Goal: Transaction & Acquisition: Purchase product/service

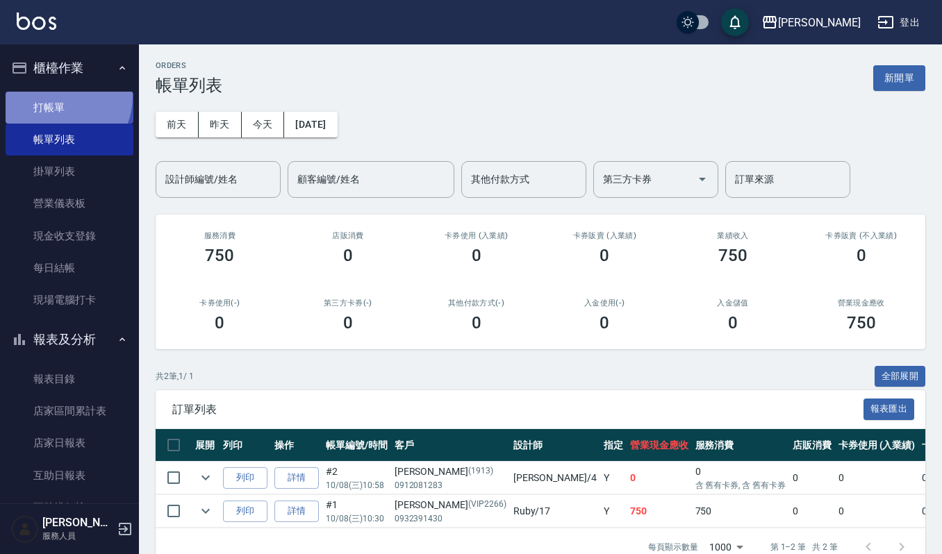
click at [56, 96] on link "打帳單" at bounding box center [70, 108] width 128 height 32
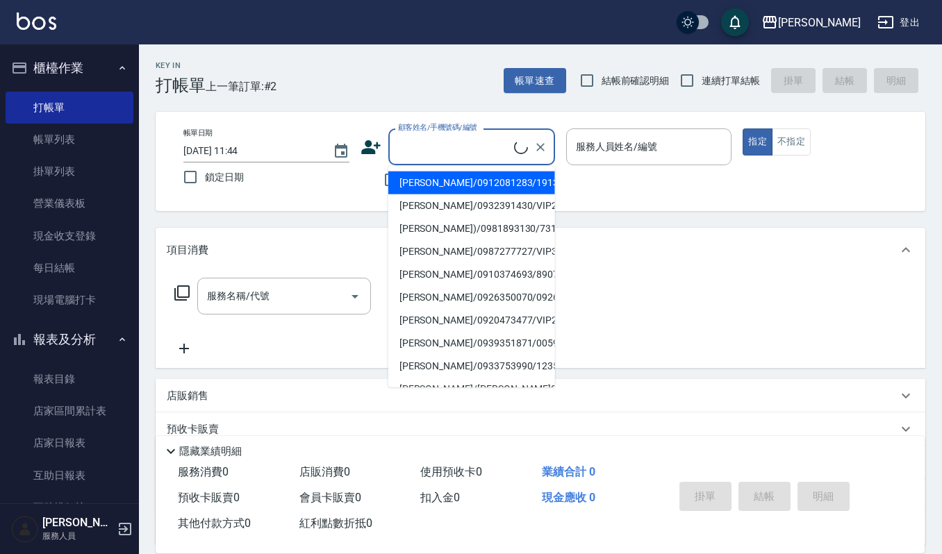
click at [442, 140] on input "顧客姓名/手機號碼/編號" at bounding box center [453, 147] width 119 height 24
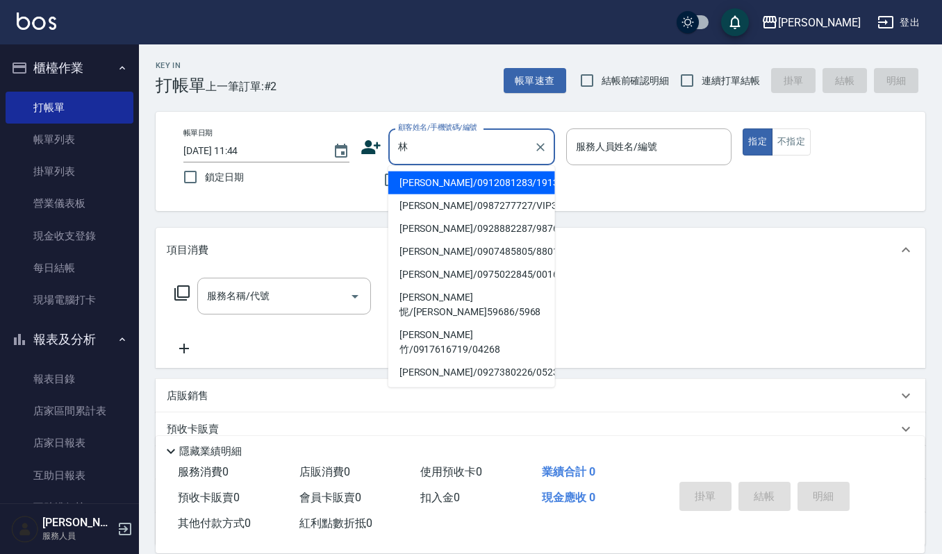
click at [484, 178] on li "[PERSON_NAME]/0912081283/1913" at bounding box center [471, 183] width 167 height 23
type input "[PERSON_NAME]/0912081283/1913"
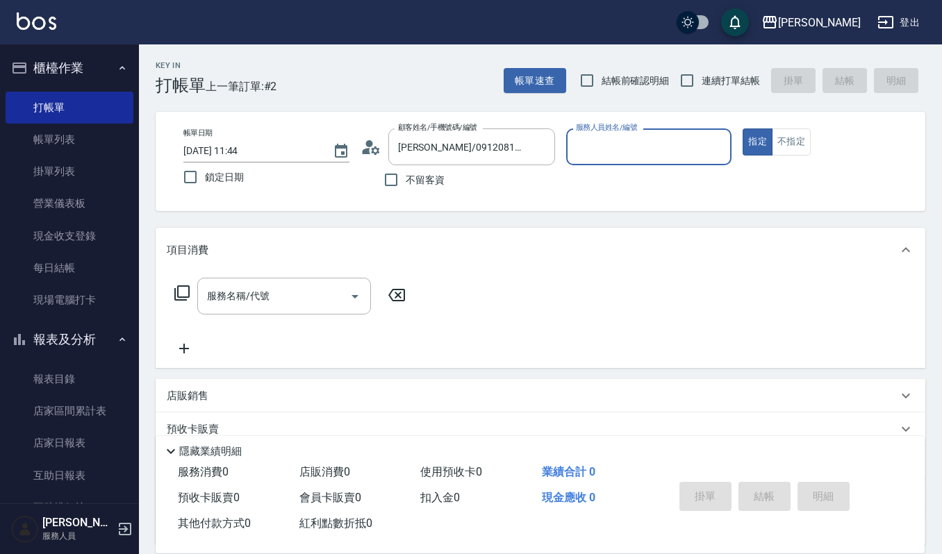
type input "[PERSON_NAME]-4"
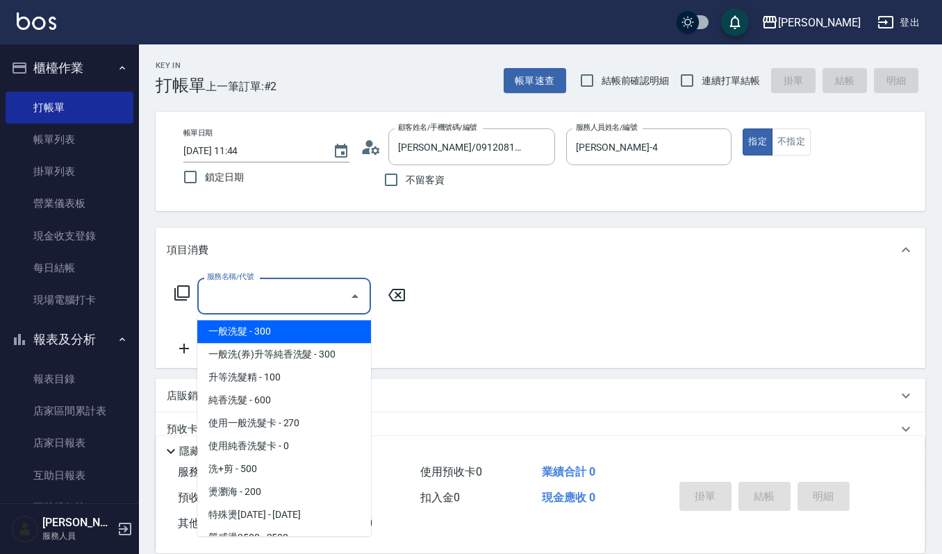
click at [257, 294] on input "服務名稱/代號" at bounding box center [273, 296] width 140 height 24
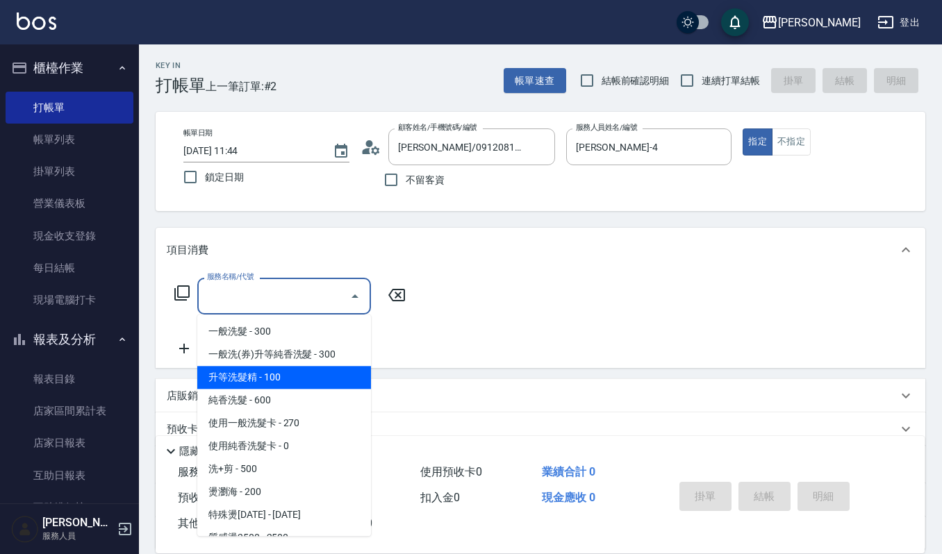
scroll to position [92, 0]
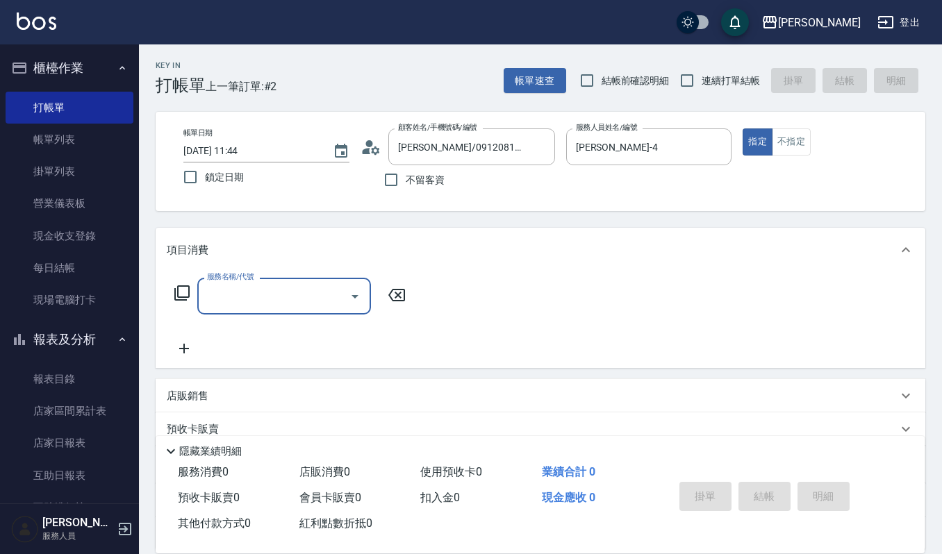
click at [268, 294] on input "服務名稱/代號" at bounding box center [273, 296] width 140 height 24
type input "五"
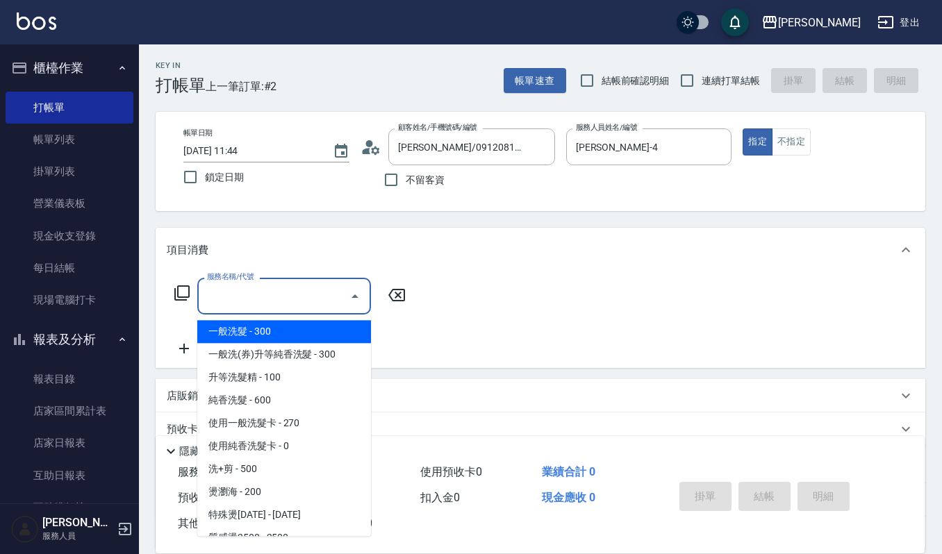
click at [235, 287] on input "服務名稱/代號" at bounding box center [273, 296] width 140 height 24
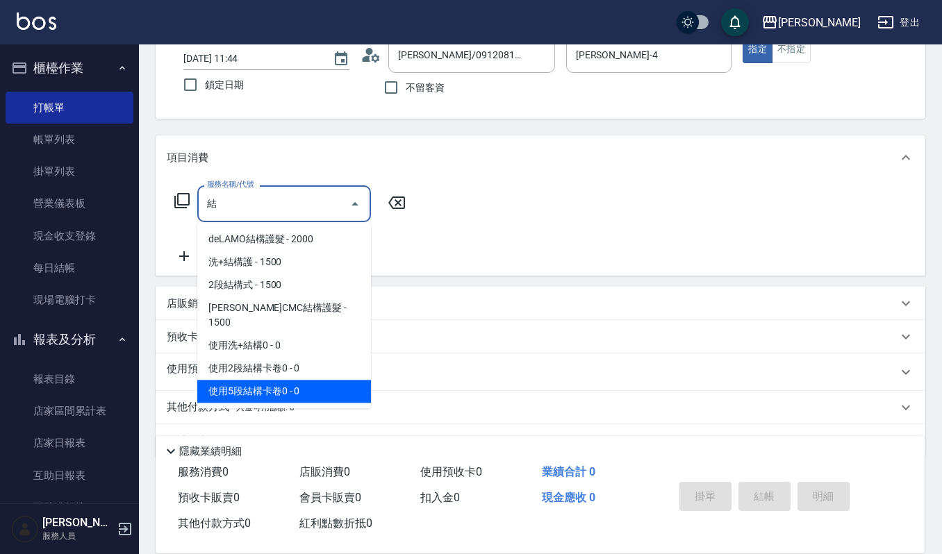
click at [303, 380] on span "使用5段結構卡卷0 - 0" at bounding box center [284, 391] width 174 height 23
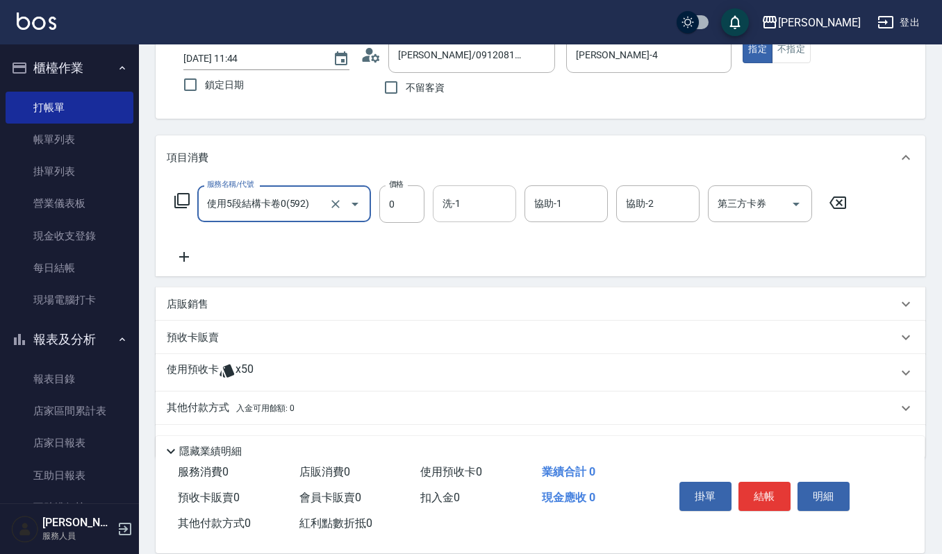
type input "使用5段結構卡卷0(592)"
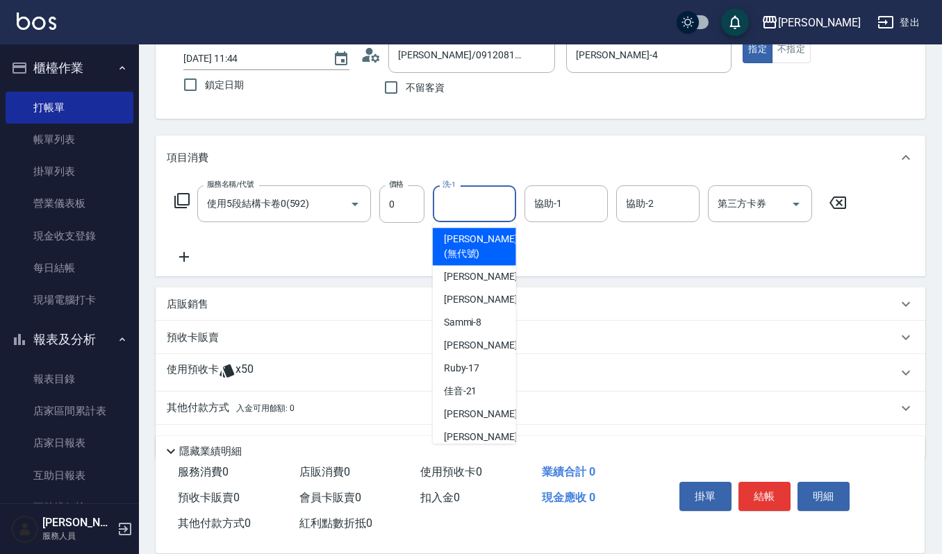
click at [478, 198] on input "洗-1" at bounding box center [474, 204] width 71 height 24
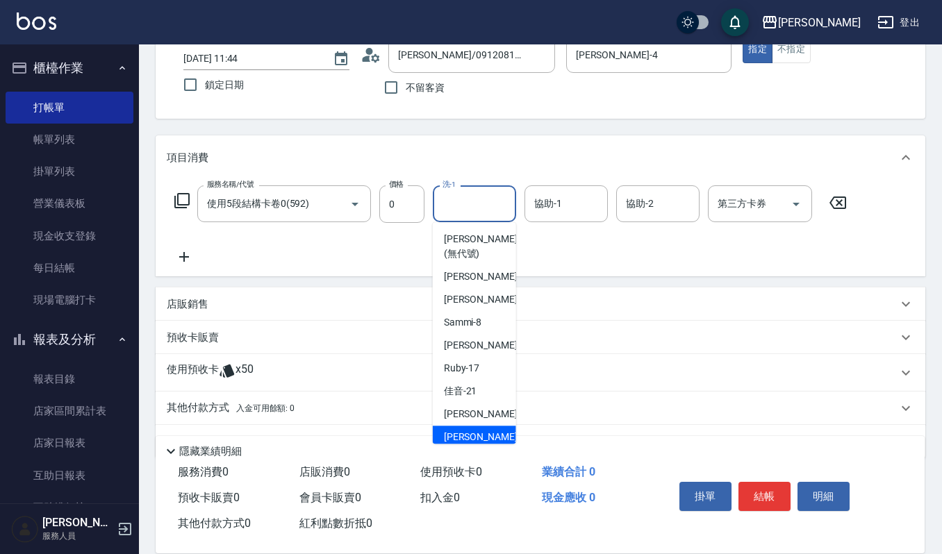
click at [470, 428] on div "[PERSON_NAME] -23" at bounding box center [474, 437] width 83 height 23
type input "[PERSON_NAME]-23"
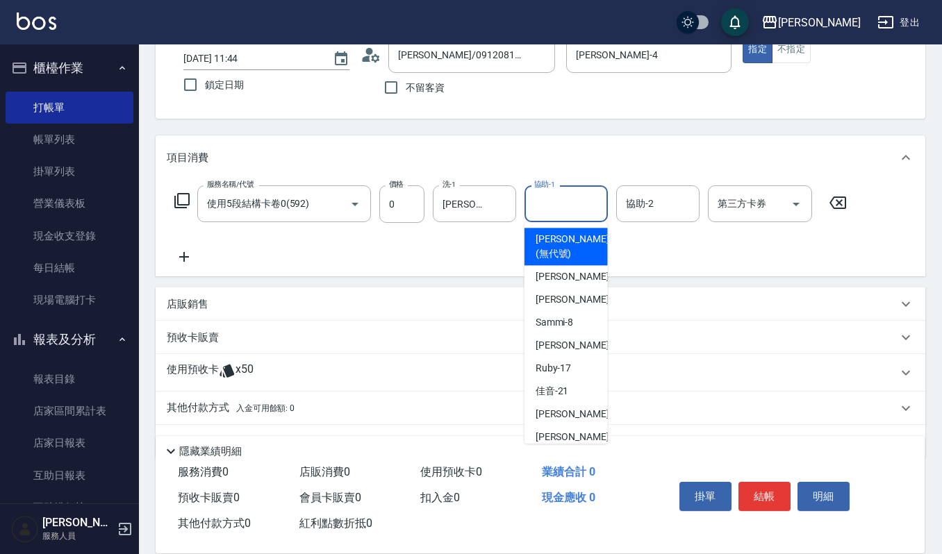
click at [560, 208] on input "協助-1" at bounding box center [565, 204] width 71 height 24
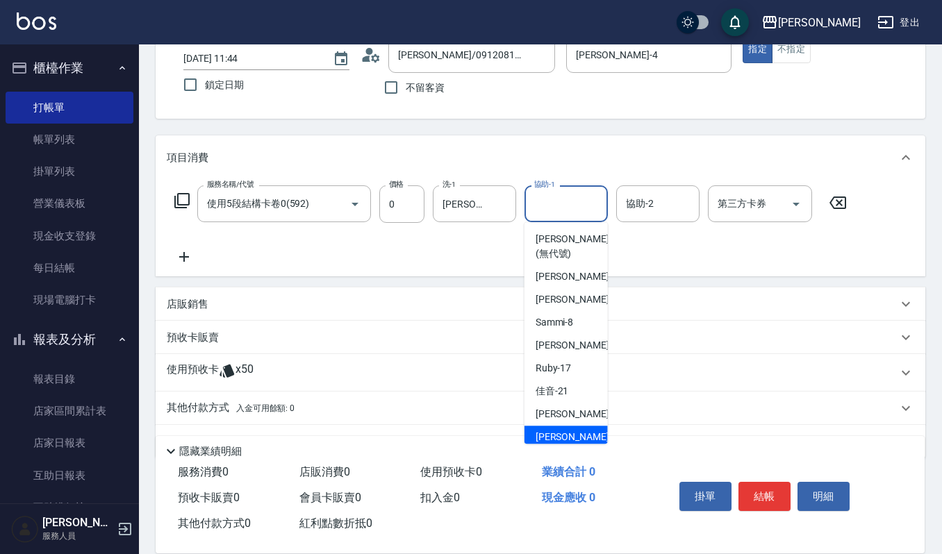
click at [533, 432] on div "[PERSON_NAME] -23" at bounding box center [565, 437] width 83 height 23
type input "[PERSON_NAME]-23"
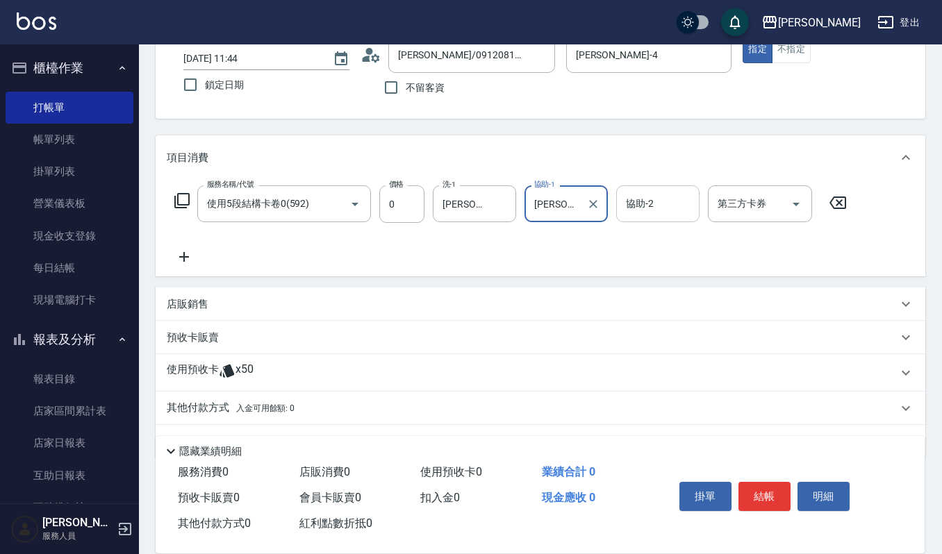
click at [662, 194] on input "協助-2" at bounding box center [657, 204] width 71 height 24
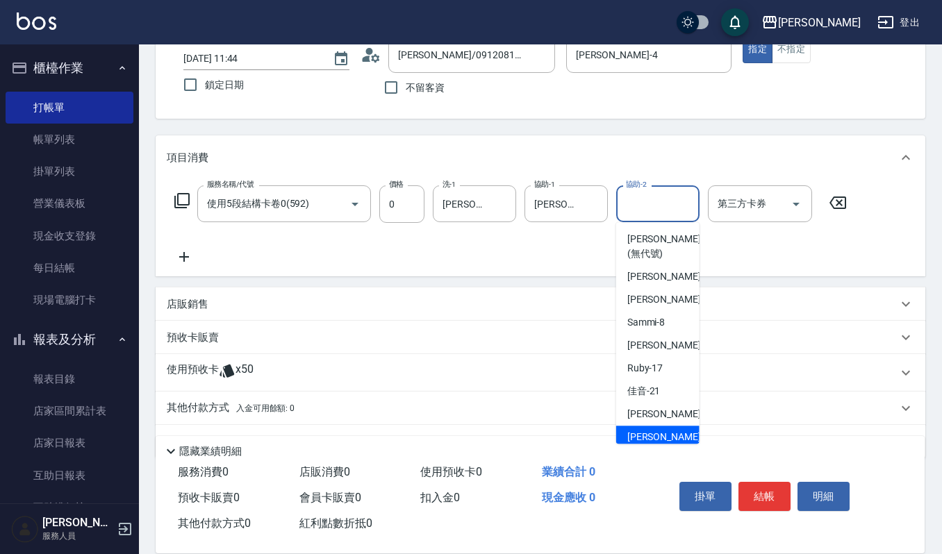
click at [637, 436] on span "[PERSON_NAME] -23" at bounding box center [670, 437] width 87 height 15
type input "[PERSON_NAME]-23"
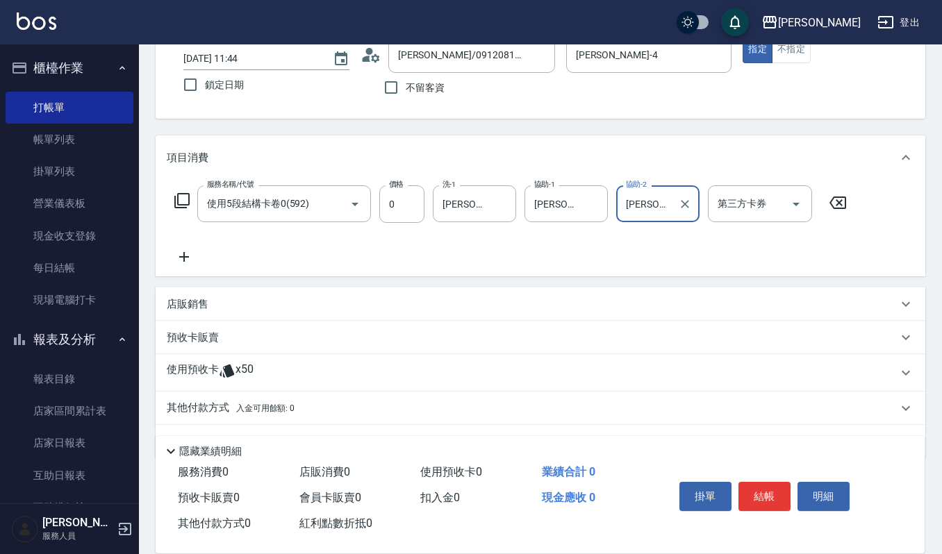
click at [181, 259] on icon at bounding box center [184, 257] width 35 height 17
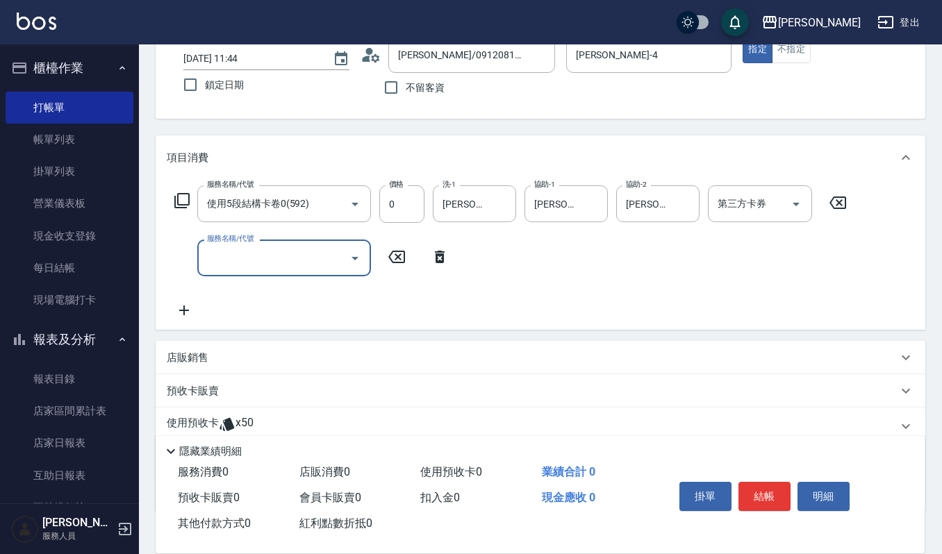
click at [258, 260] on input "服務名稱/代號" at bounding box center [273, 258] width 140 height 24
click at [251, 258] on input "服務名稱/代號" at bounding box center [273, 258] width 140 height 24
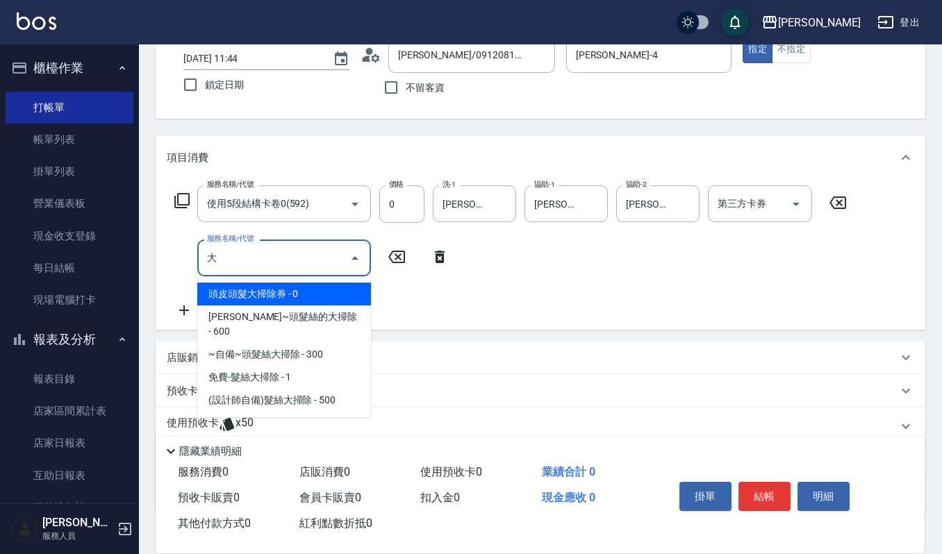
click at [267, 294] on span "頭皮頭髮大掃除券 - 0" at bounding box center [284, 294] width 174 height 23
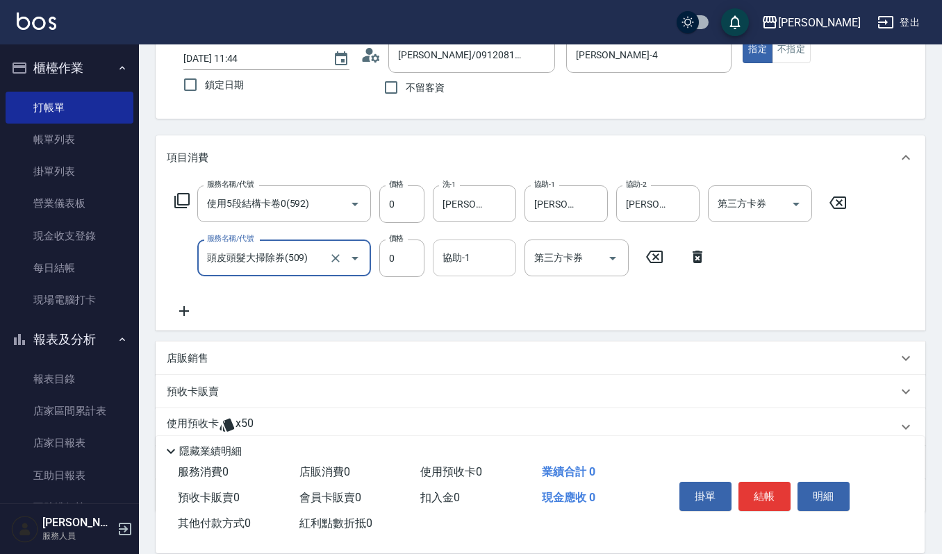
type input "頭皮頭髮大掃除券(509)"
click at [465, 260] on input "協助-1" at bounding box center [474, 258] width 71 height 24
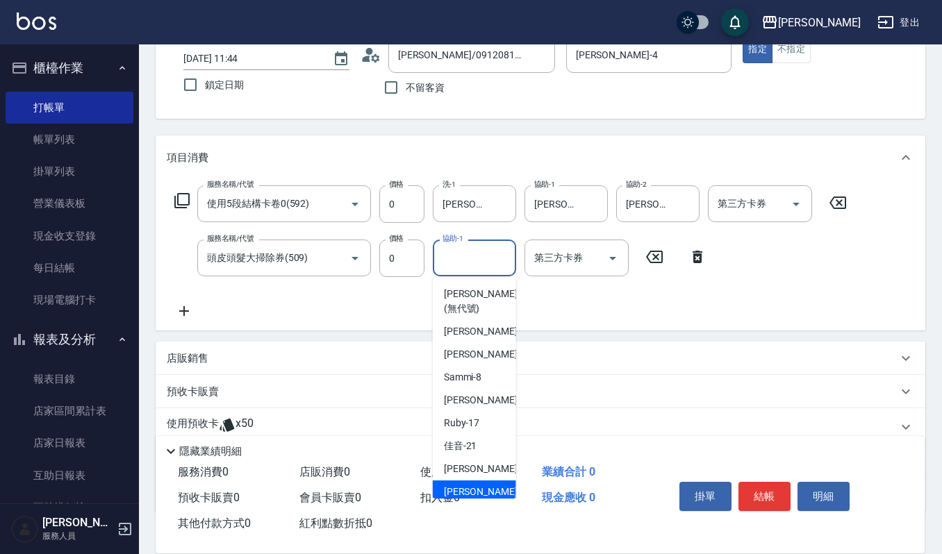
click at [468, 485] on span "[PERSON_NAME] -23" at bounding box center [487, 492] width 87 height 15
type input "[PERSON_NAME]-23"
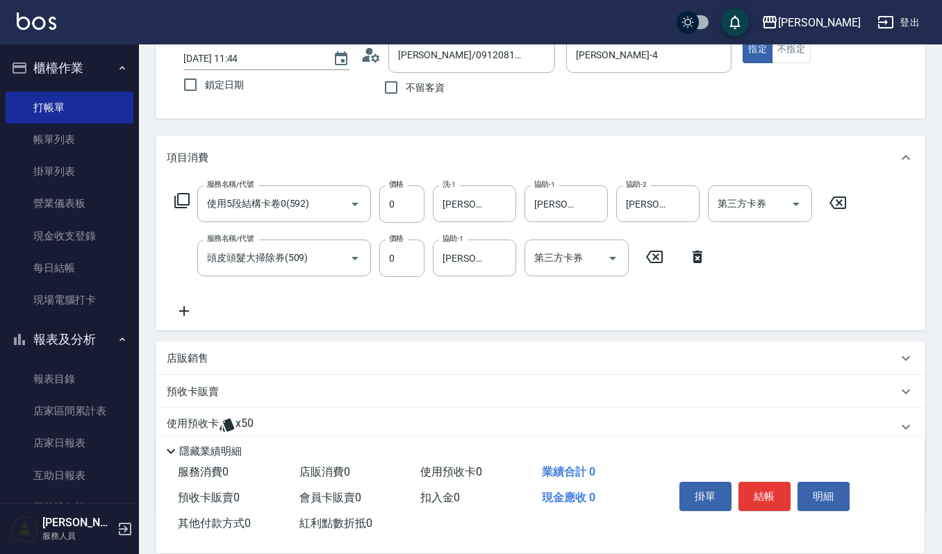
click at [182, 308] on icon at bounding box center [184, 311] width 35 height 17
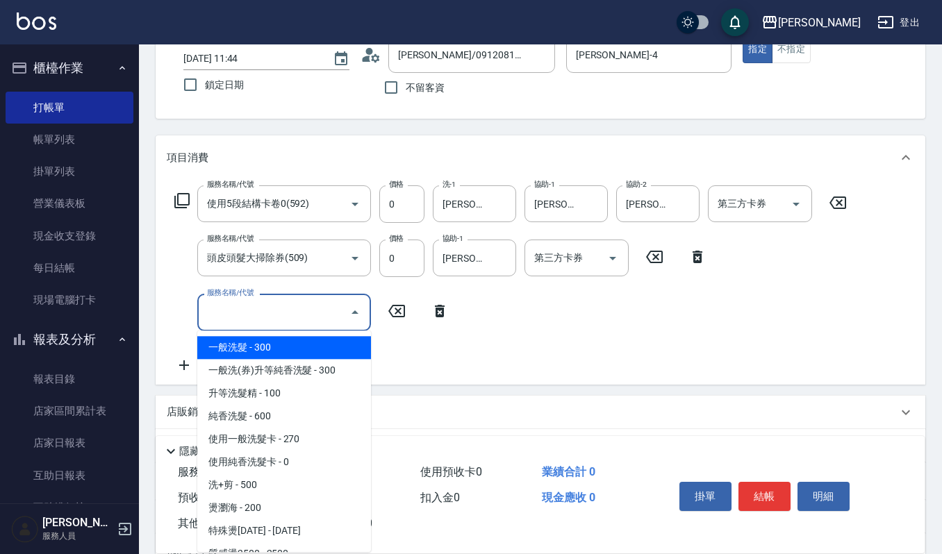
click at [250, 317] on input "服務名稱/代號" at bounding box center [273, 312] width 140 height 24
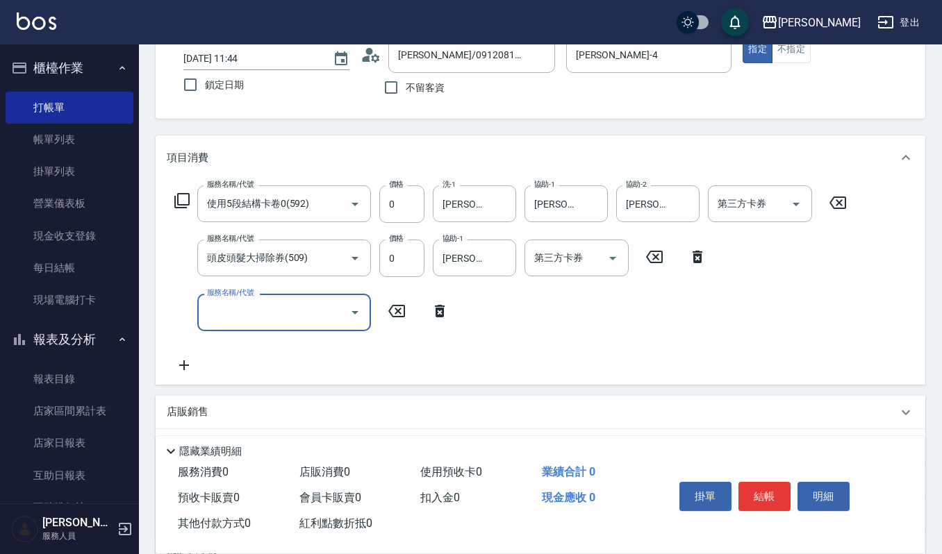
click at [250, 317] on input "服務名稱/代號" at bounding box center [273, 312] width 140 height 24
type input "奴"
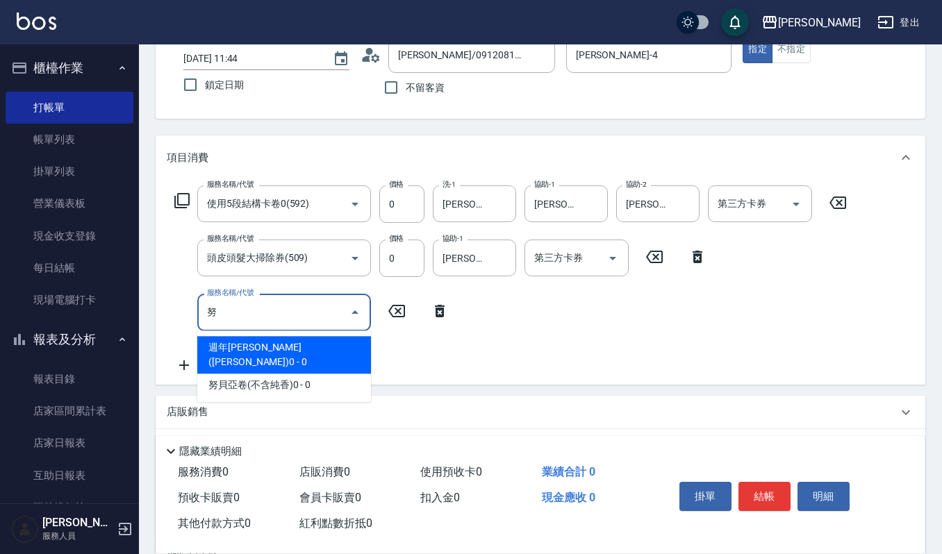
click at [272, 349] on span "週年[PERSON_NAME]([PERSON_NAME])0 - 0" at bounding box center [284, 354] width 174 height 37
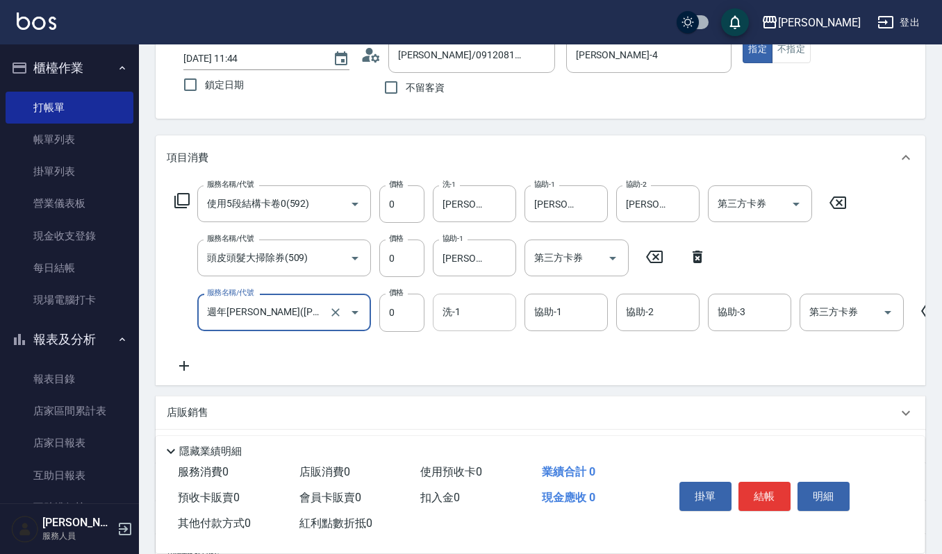
type input "週年[PERSON_NAME]([PERSON_NAME])0(704)"
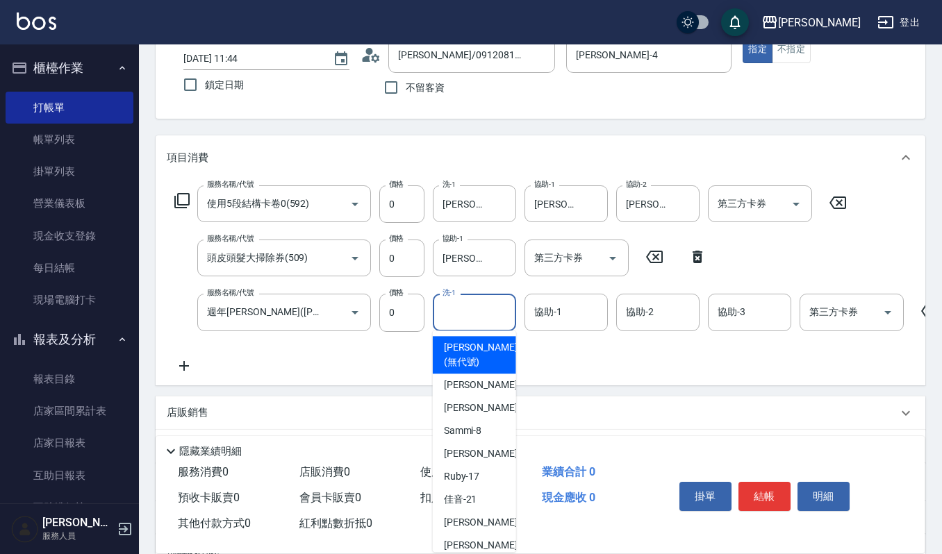
click at [473, 312] on input "洗-1" at bounding box center [474, 312] width 71 height 24
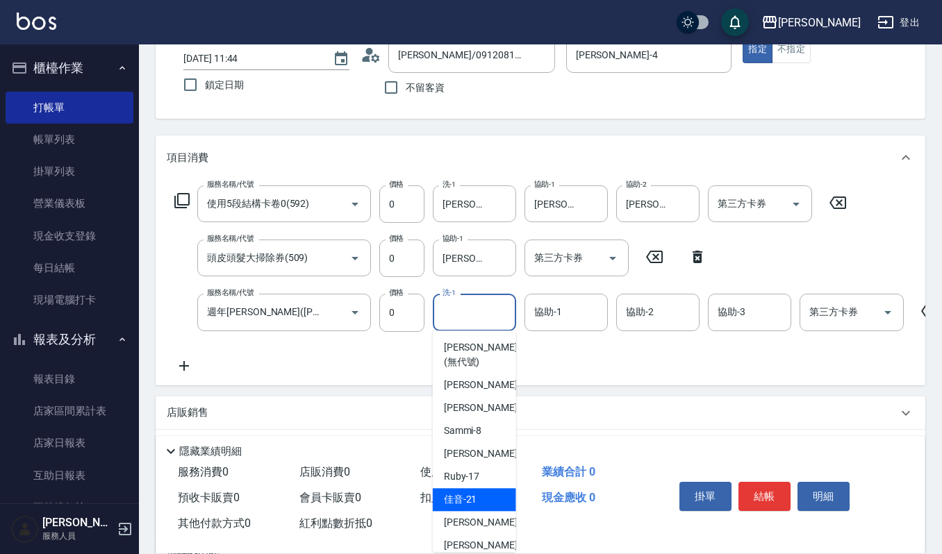
click at [462, 490] on div "佳音 -21" at bounding box center [474, 499] width 83 height 23
type input "佳音-21"
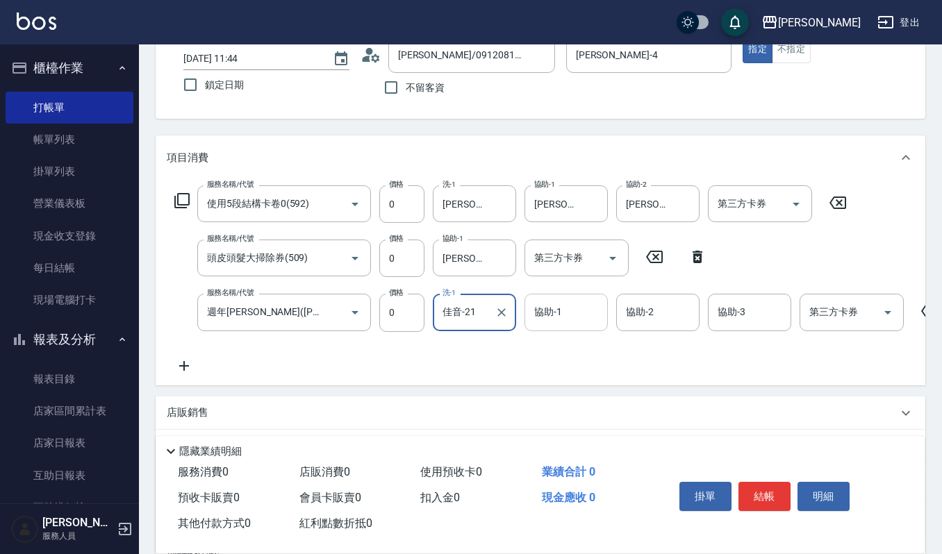
click at [567, 307] on input "協助-1" at bounding box center [565, 312] width 71 height 24
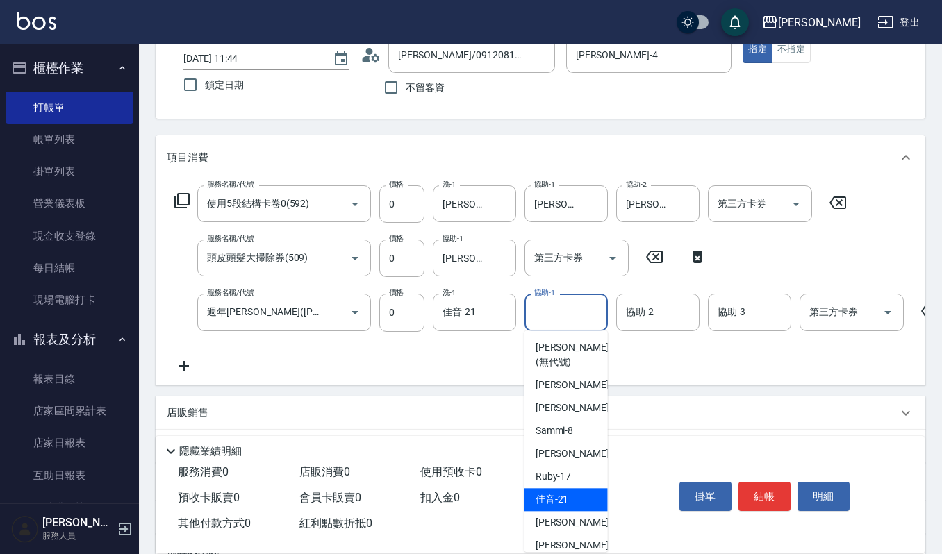
click at [580, 492] on div "佳音 -21" at bounding box center [565, 499] width 83 height 23
type input "佳音-21"
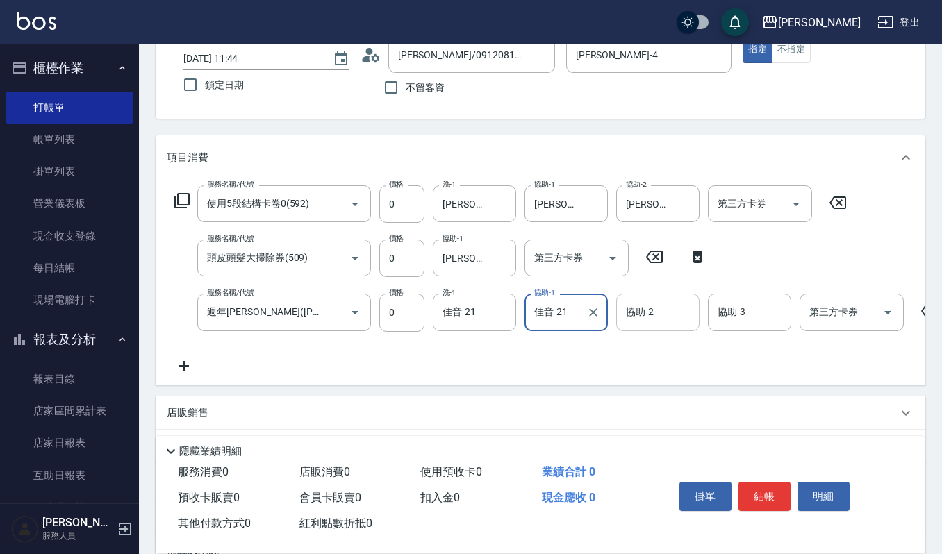
click at [667, 307] on input "協助-2" at bounding box center [657, 312] width 71 height 24
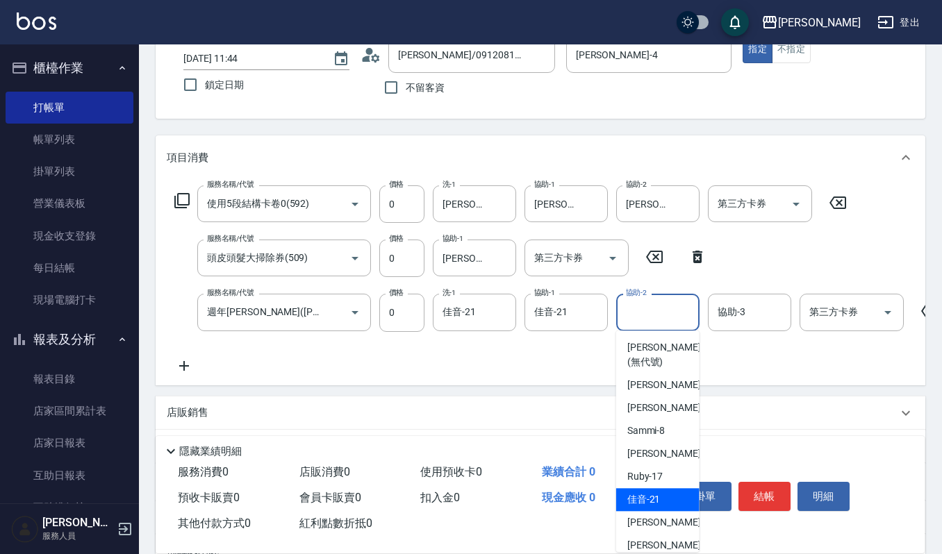
click at [648, 496] on span "佳音 -21" at bounding box center [643, 499] width 33 height 15
type input "佳音-21"
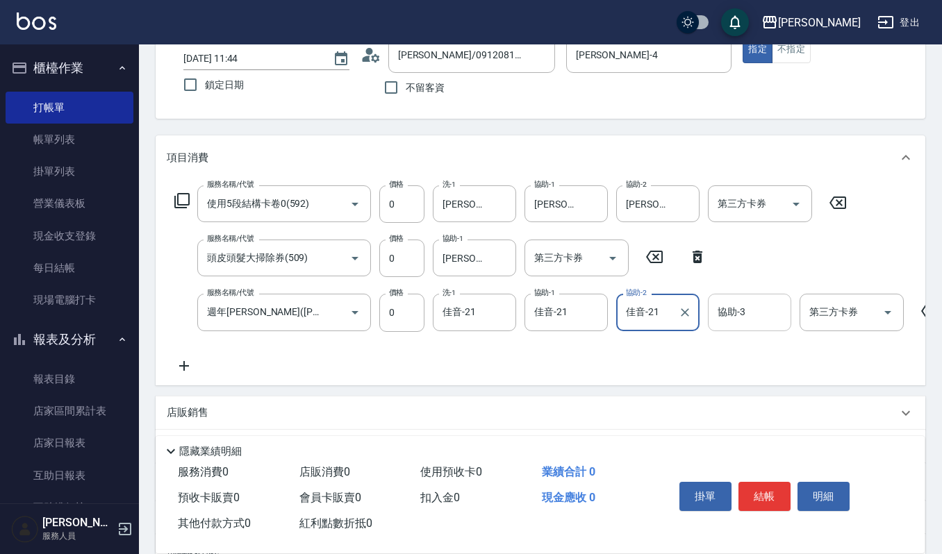
click at [740, 314] on input "協助-3" at bounding box center [749, 312] width 71 height 24
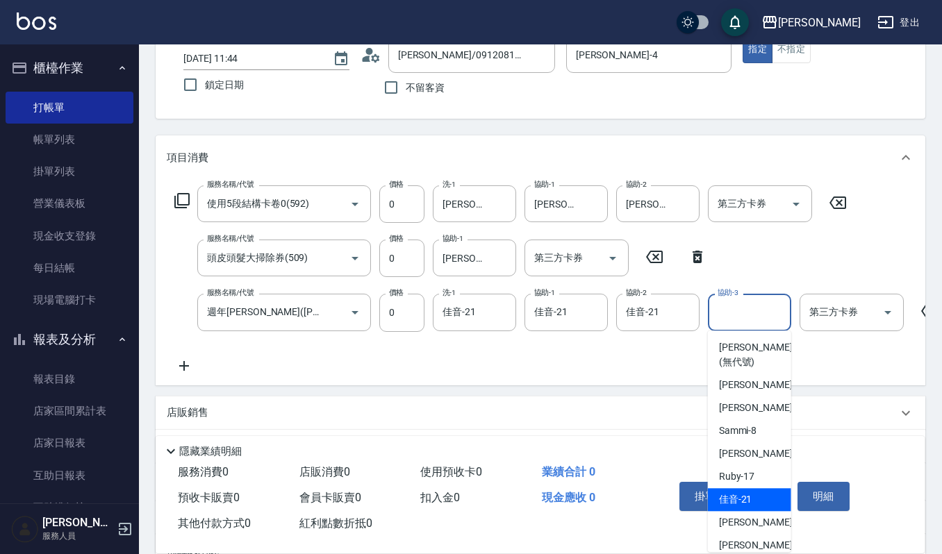
click at [762, 501] on div "佳音 -21" at bounding box center [749, 499] width 83 height 23
type input "佳音-21"
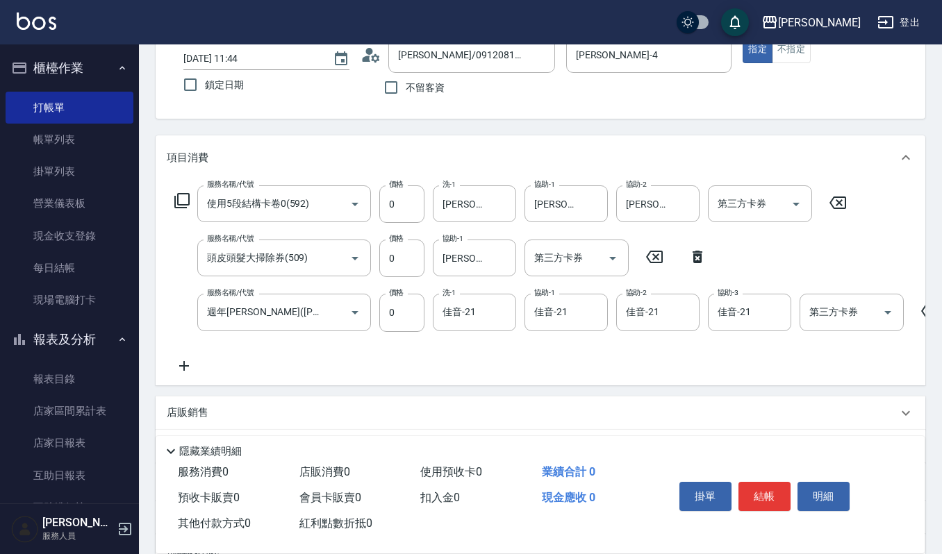
click at [186, 367] on icon at bounding box center [184, 366] width 35 height 17
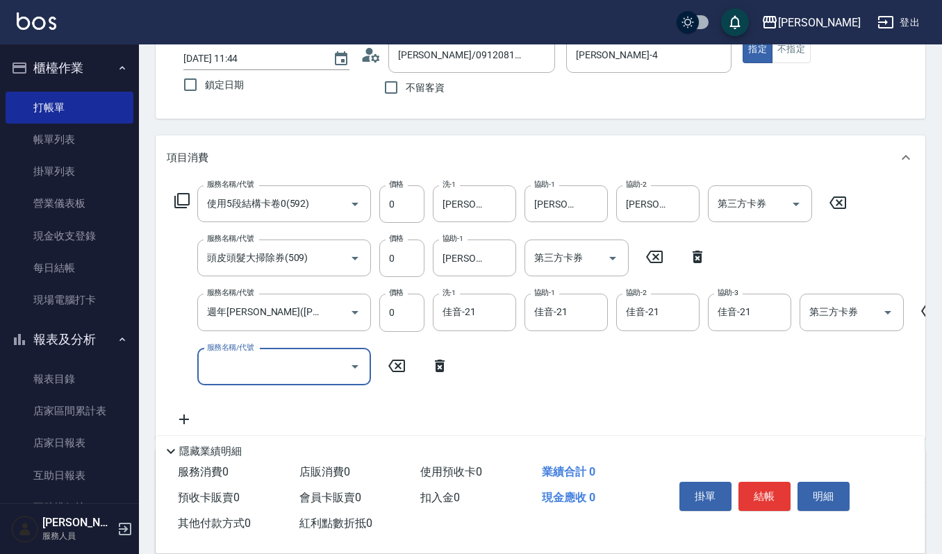
click at [244, 374] on input "服務名稱/代號" at bounding box center [273, 367] width 140 height 24
type input "周"
click at [258, 367] on input "周" at bounding box center [273, 367] width 140 height 24
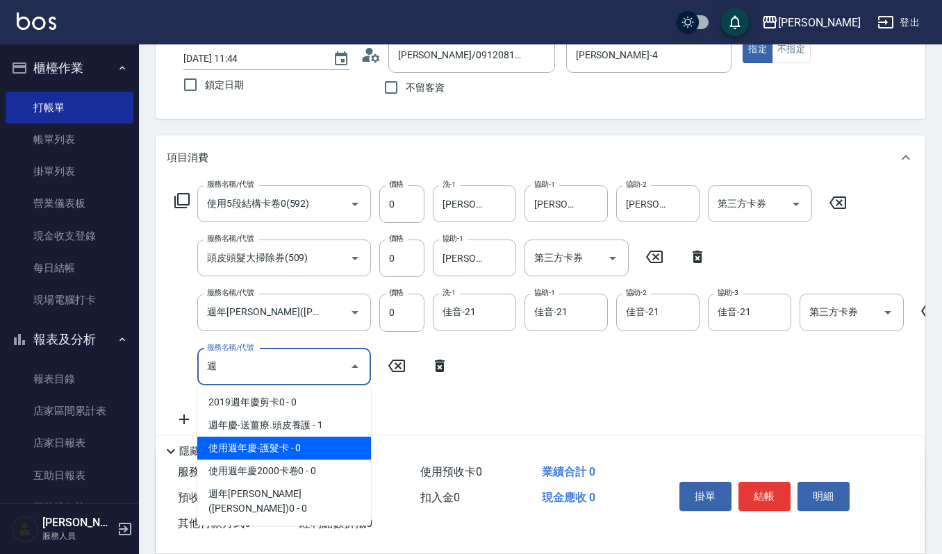
scroll to position [185, 0]
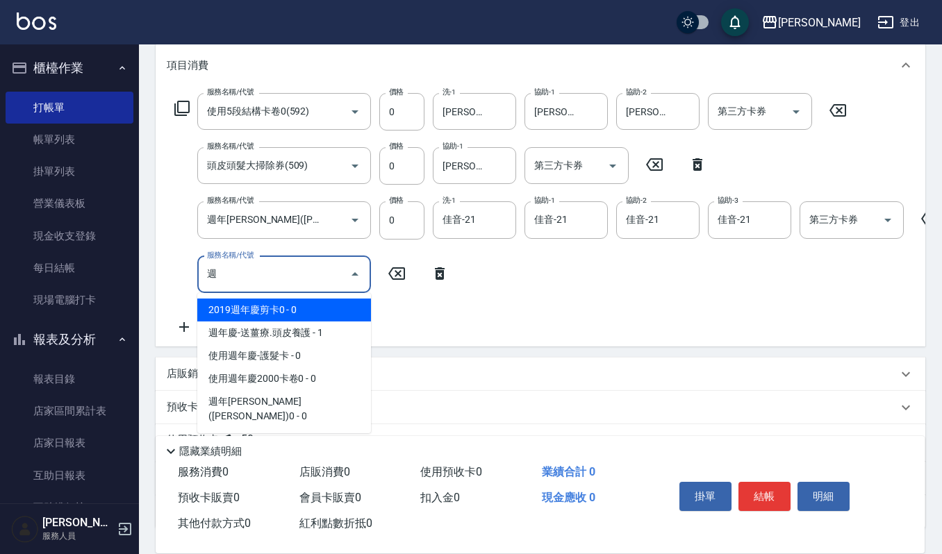
click at [287, 348] on span "使用週年慶-護髮卡 - 0" at bounding box center [284, 355] width 174 height 23
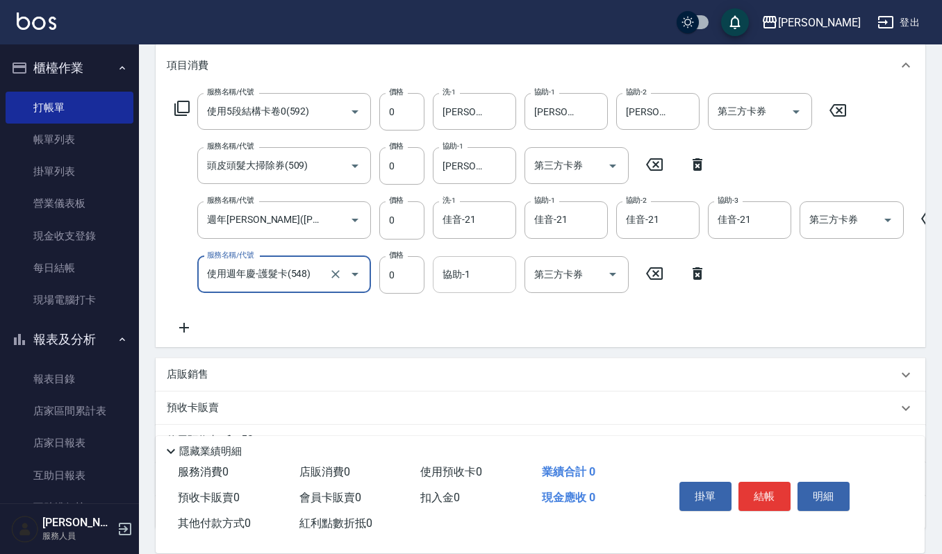
type input "使用週年慶-護髮卡(548)"
click at [465, 269] on input "協助-1" at bounding box center [474, 274] width 71 height 24
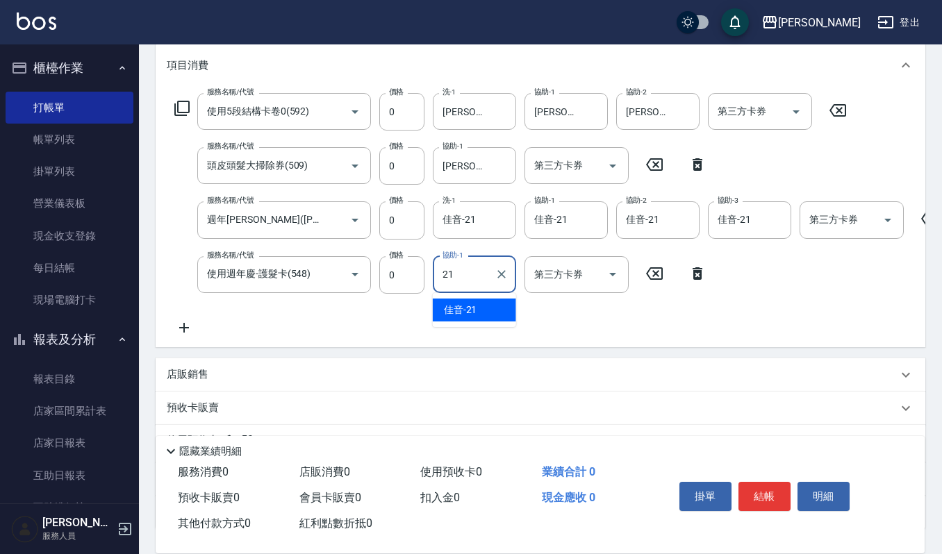
click at [486, 311] on div "佳音 -21" at bounding box center [474, 310] width 83 height 23
type input "佳音-21"
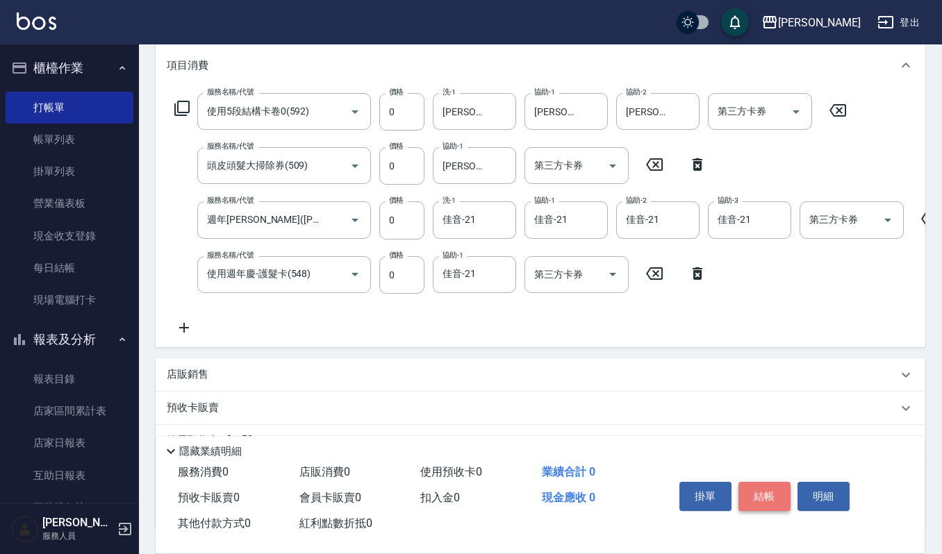
click at [762, 490] on button "結帳" at bounding box center [764, 496] width 52 height 29
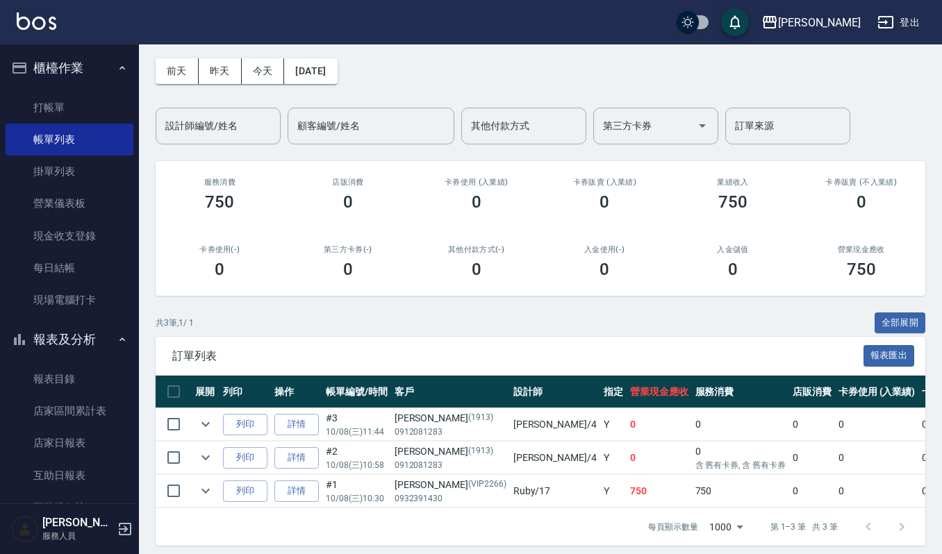
scroll to position [76, 0]
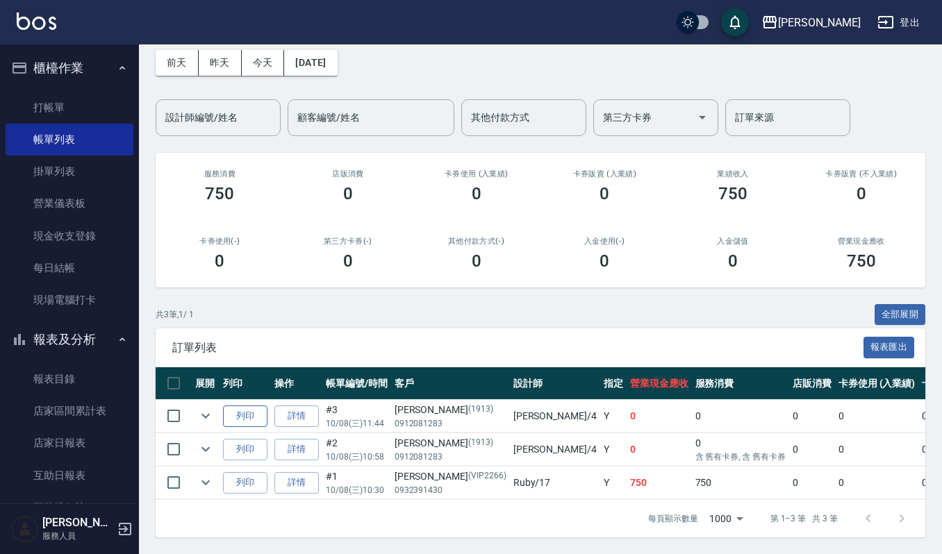
click at [243, 405] on button "列印" at bounding box center [245, 416] width 44 height 22
click at [75, 112] on link "打帳單" at bounding box center [70, 108] width 128 height 32
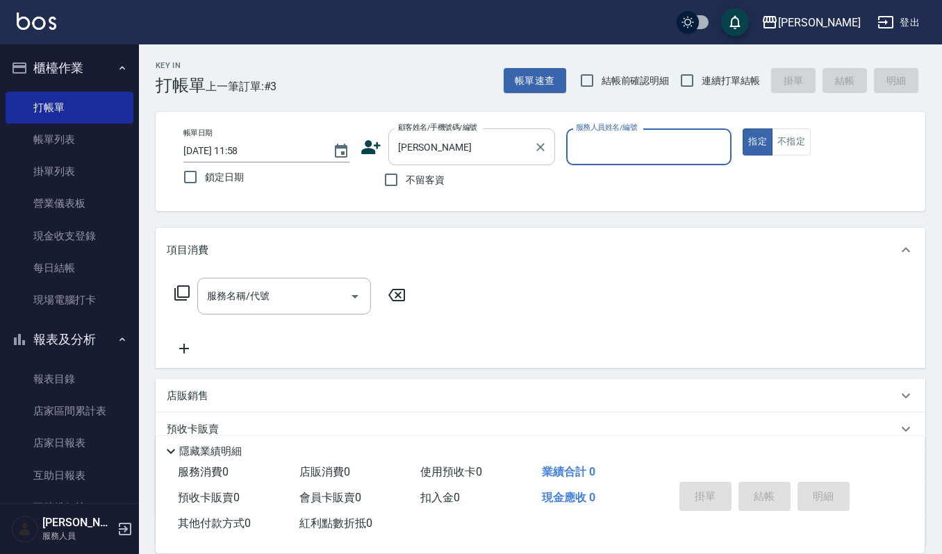
click at [437, 133] on div "[PERSON_NAME]姓名/手機號碼/編號" at bounding box center [471, 146] width 167 height 37
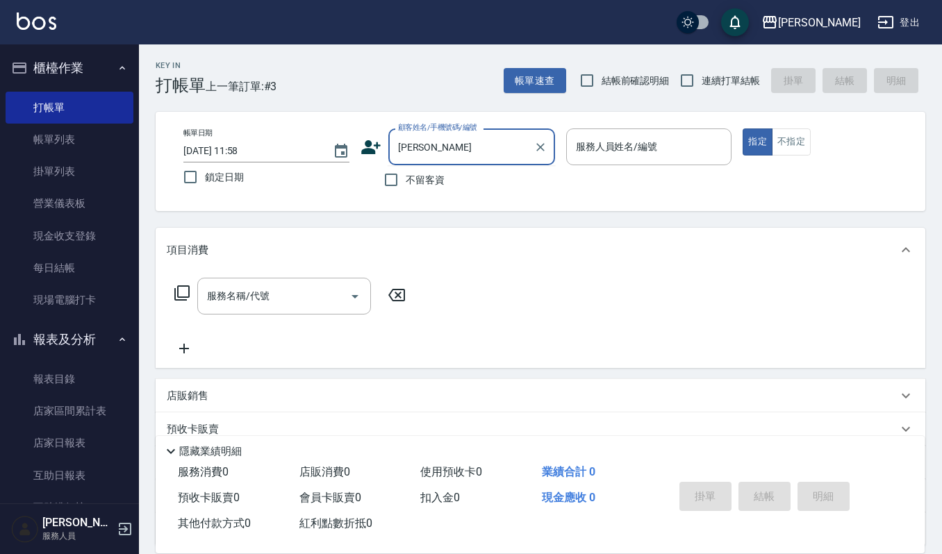
click at [429, 136] on input "[PERSON_NAME]" at bounding box center [460, 147] width 133 height 24
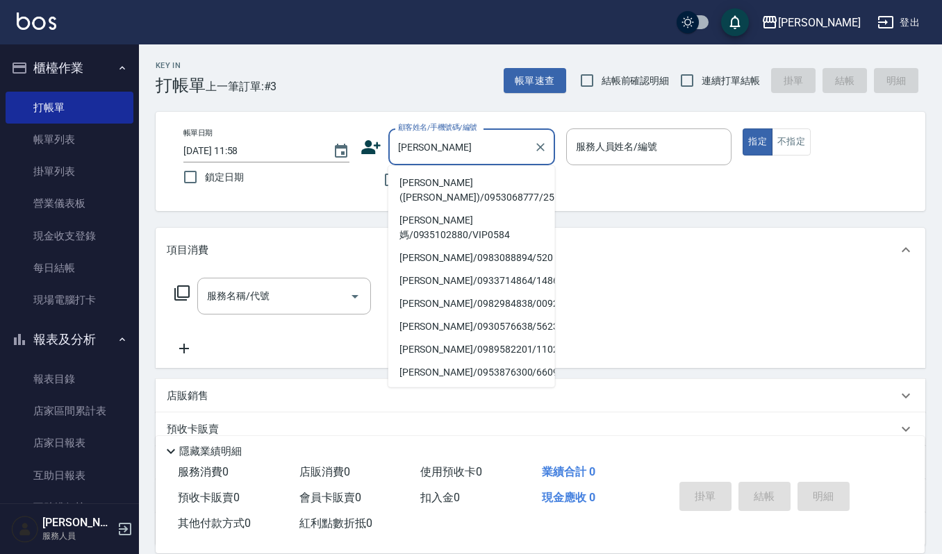
click at [451, 178] on li "[PERSON_NAME]([PERSON_NAME])/0953068777/2566" at bounding box center [471, 190] width 167 height 37
type input "[PERSON_NAME]([PERSON_NAME])/0953068777/2566"
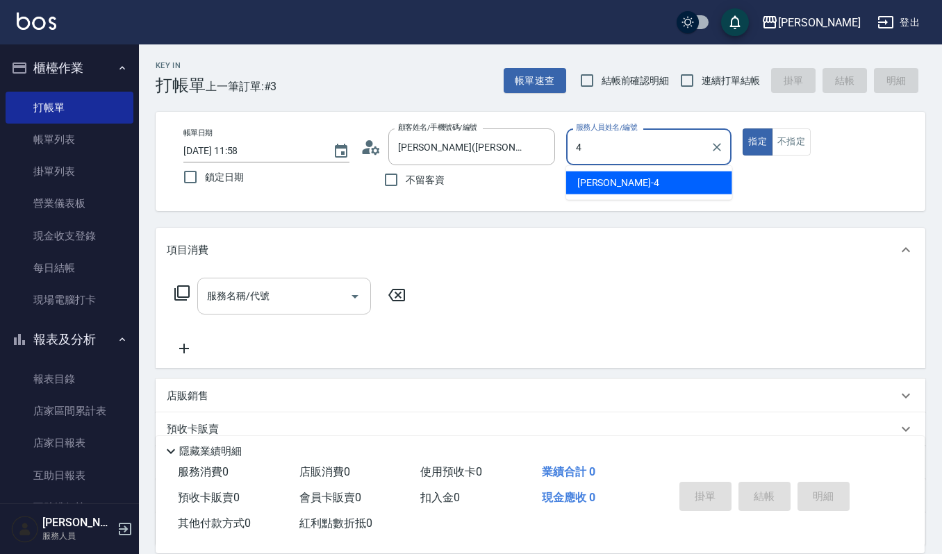
type input "[PERSON_NAME]-4"
type button "true"
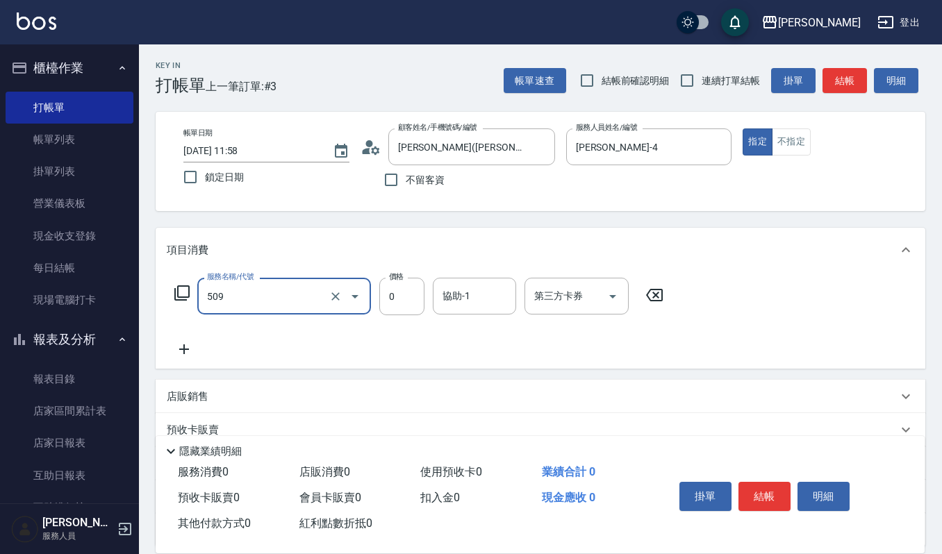
type input "頭皮頭髮大掃除券(509)"
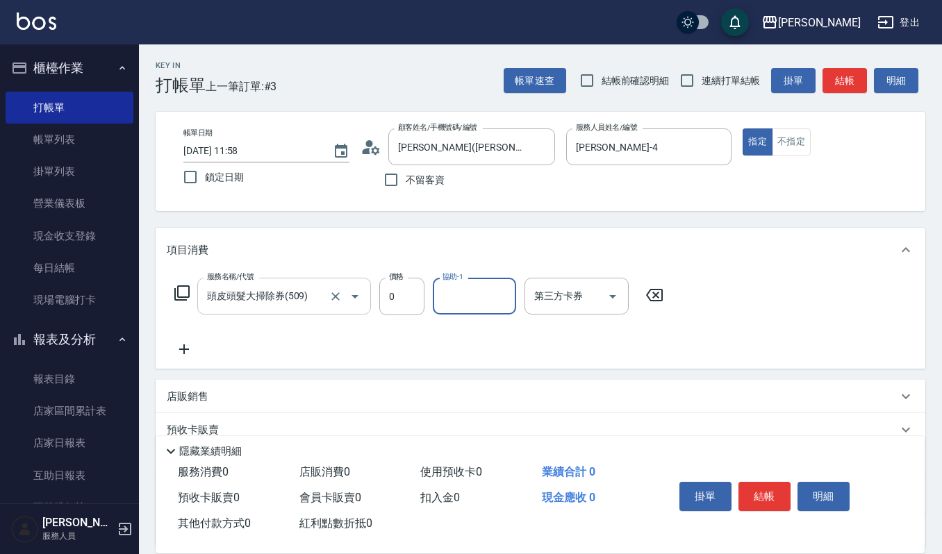
type input "1"
type input "佳音-21"
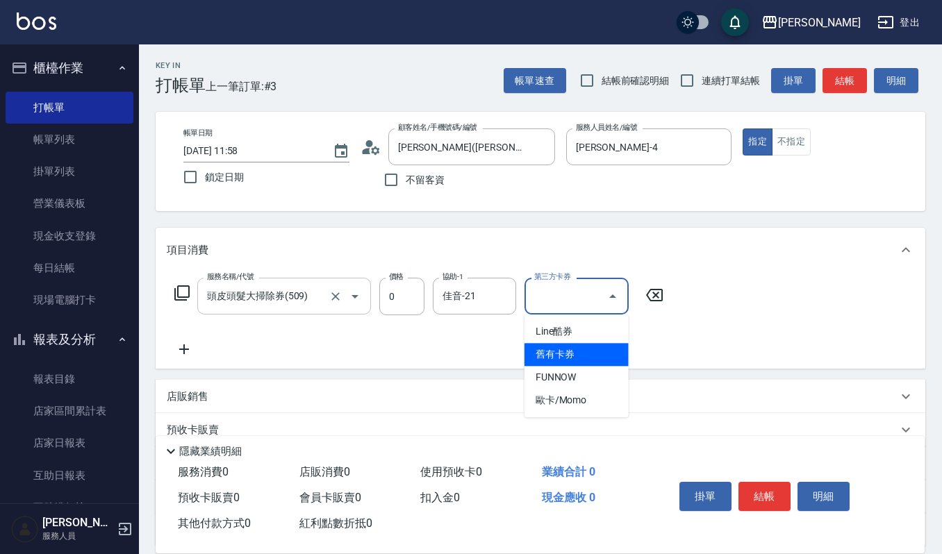
type input "舊有卡券"
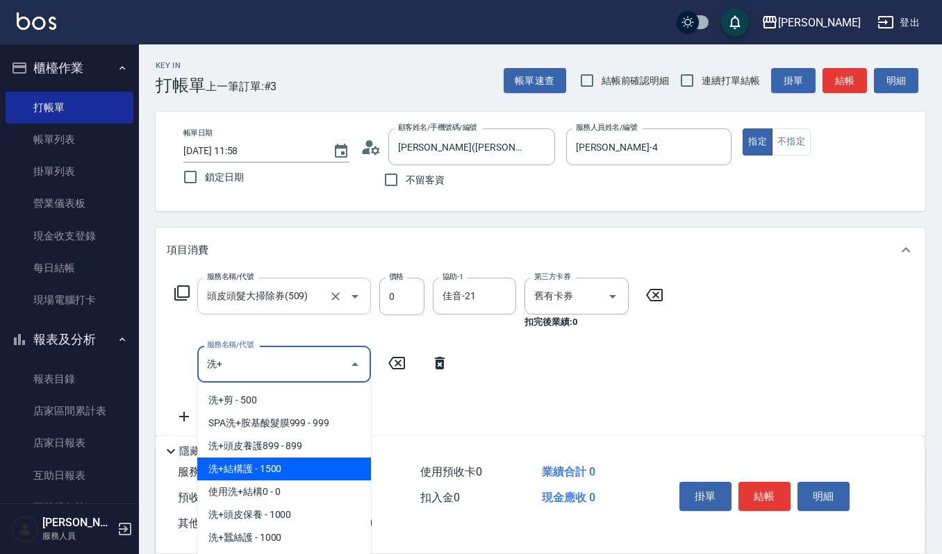
type input "洗"
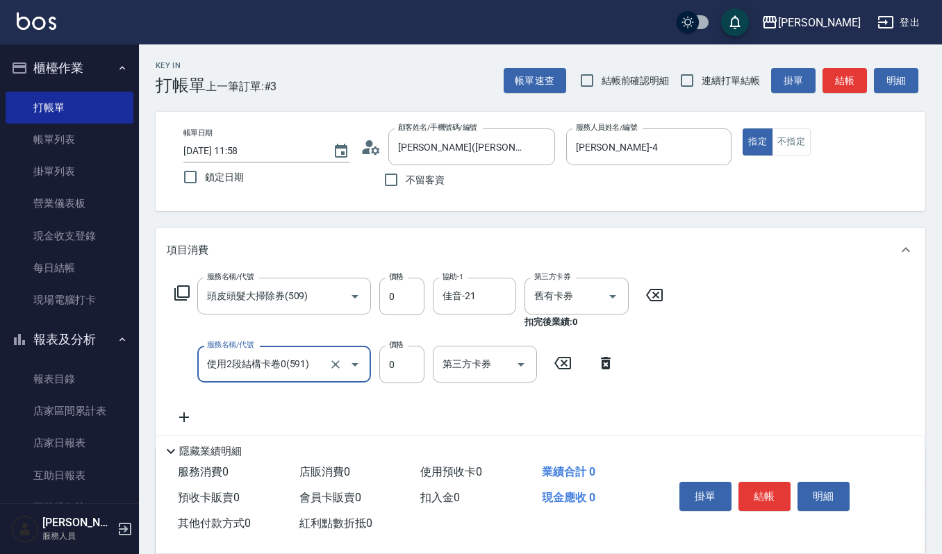
type input "使用2段結構卡卷0(591)"
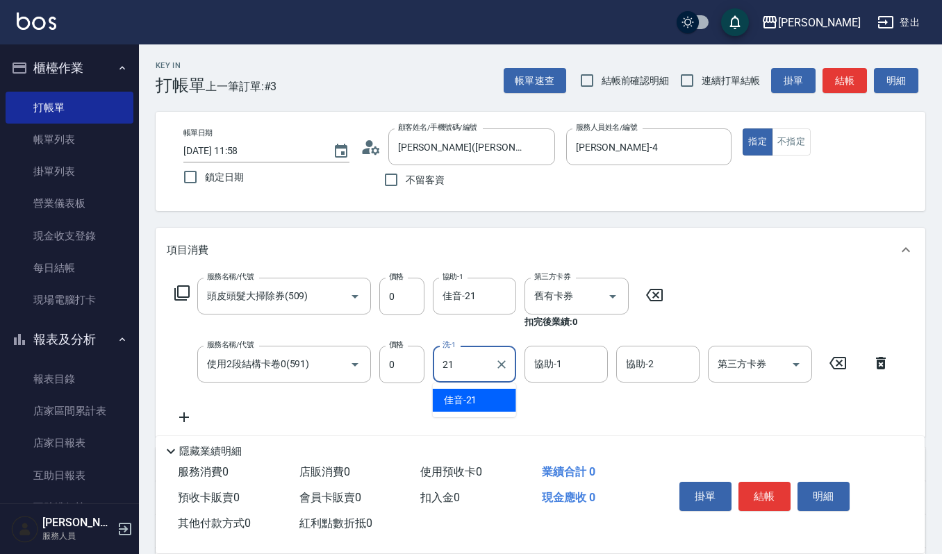
type input "佳音-21"
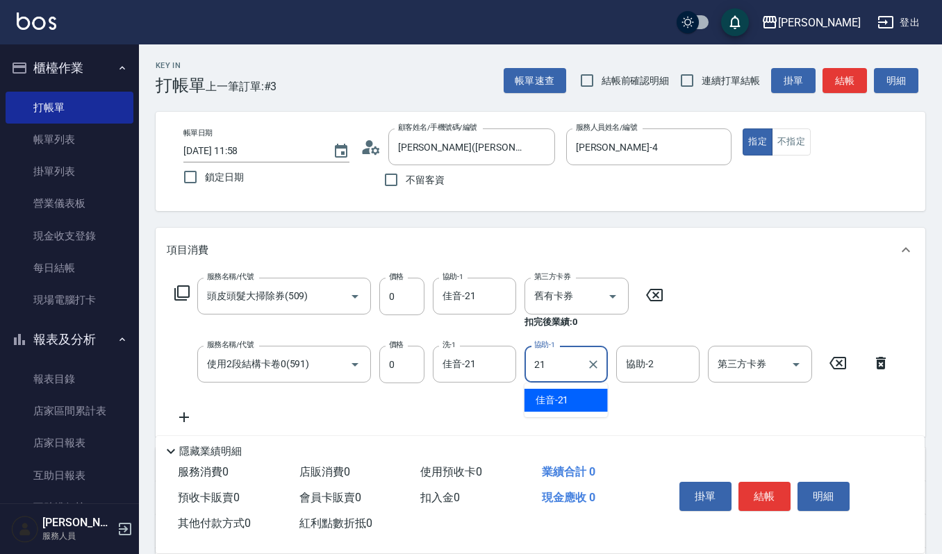
type input "佳音-21"
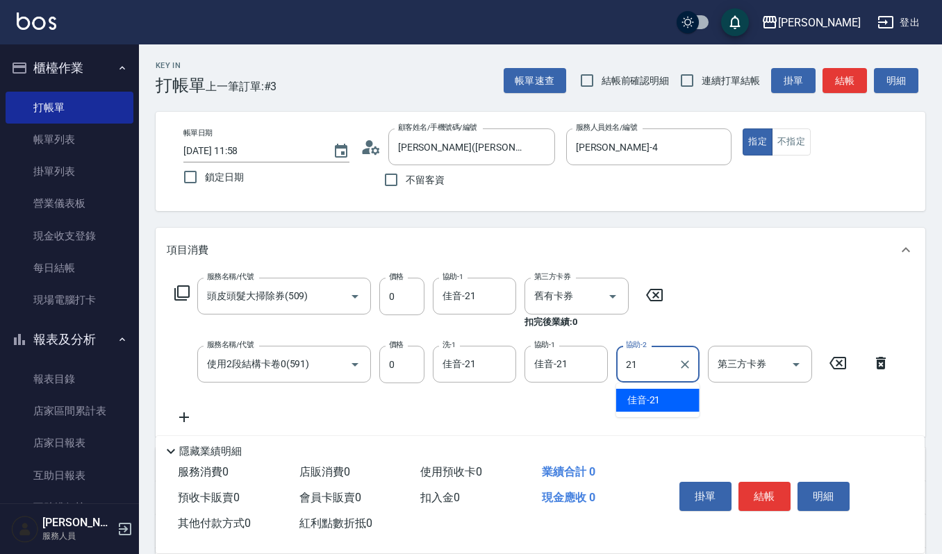
type input "佳音-21"
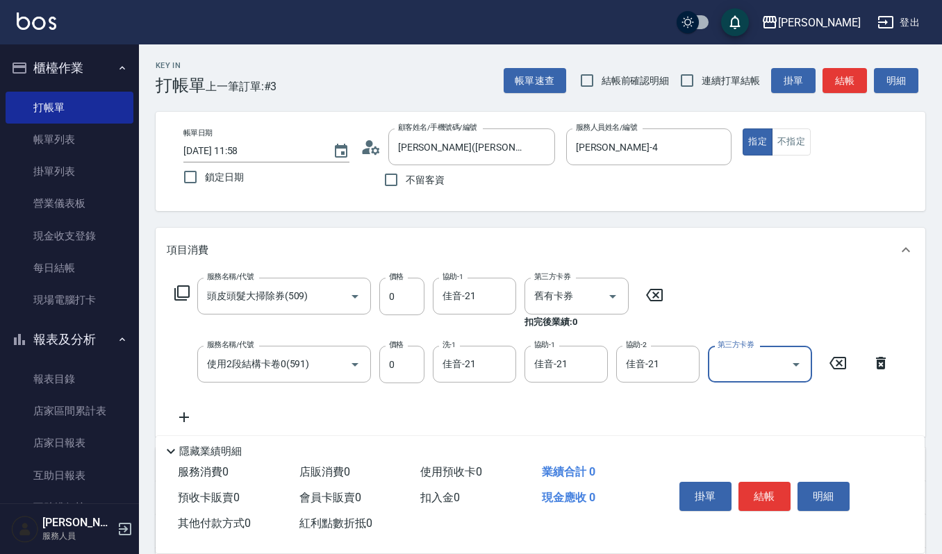
drag, startPoint x: 798, startPoint y: 369, endPoint x: 778, endPoint y: 381, distance: 23.3
click at [796, 369] on icon "Open" at bounding box center [795, 364] width 17 height 17
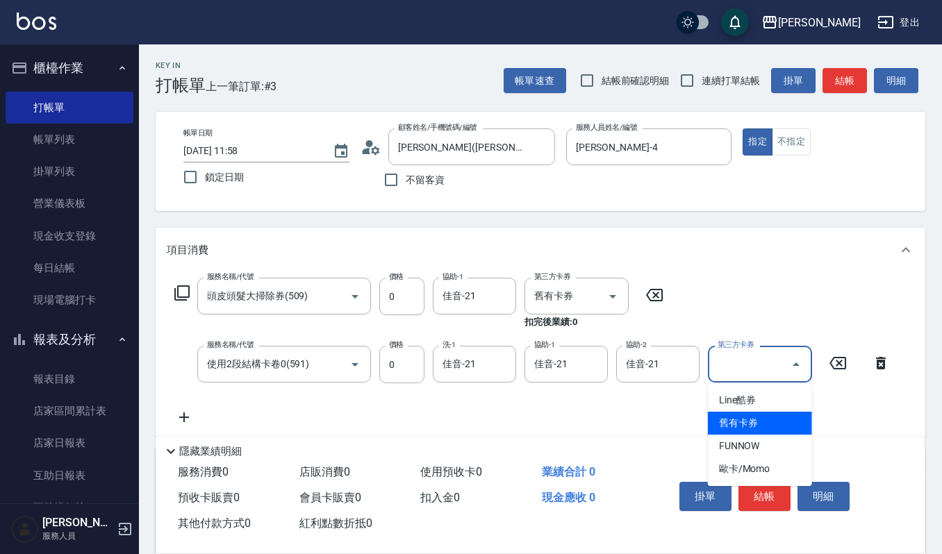
click at [749, 415] on span "舊有卡券" at bounding box center [760, 423] width 104 height 23
type input "舊有卡券"
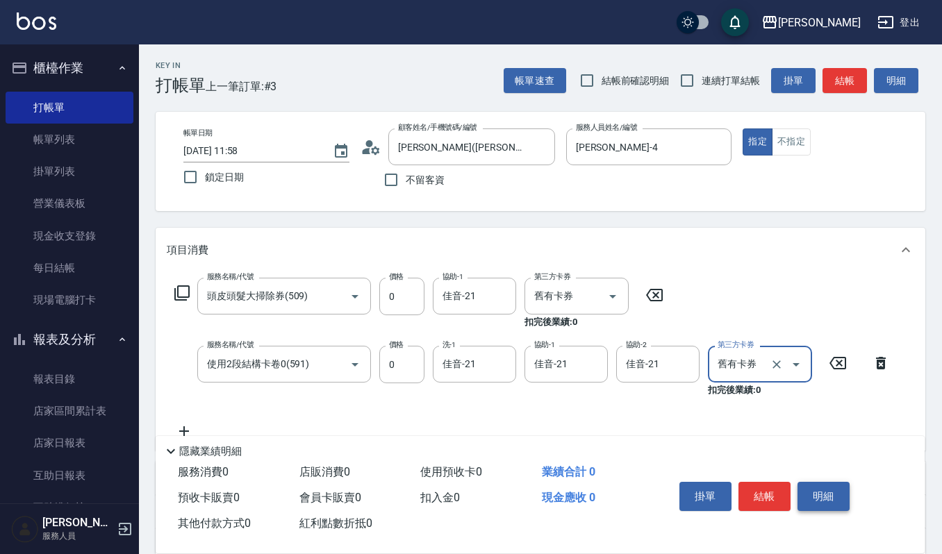
click at [812, 489] on button "明細" at bounding box center [823, 496] width 52 height 29
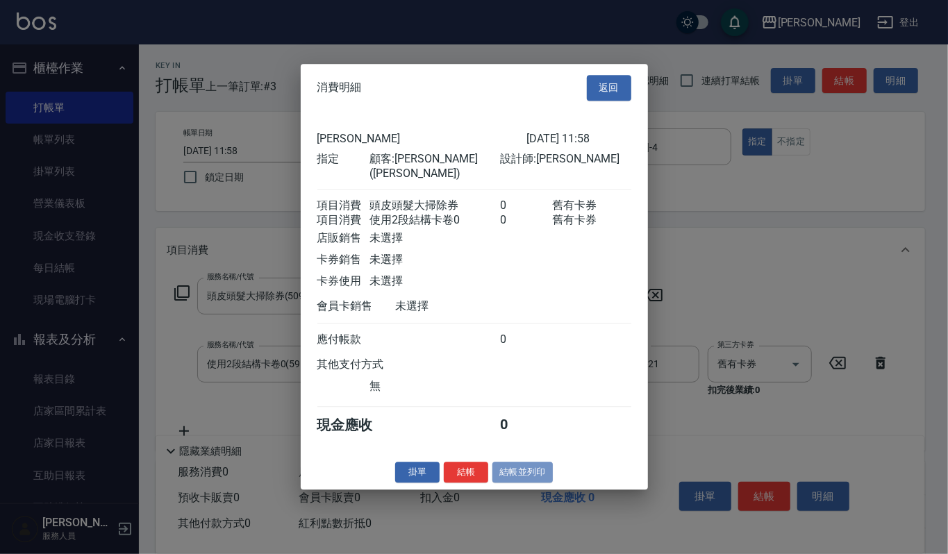
click at [509, 472] on button "結帳並列印" at bounding box center [522, 473] width 60 height 22
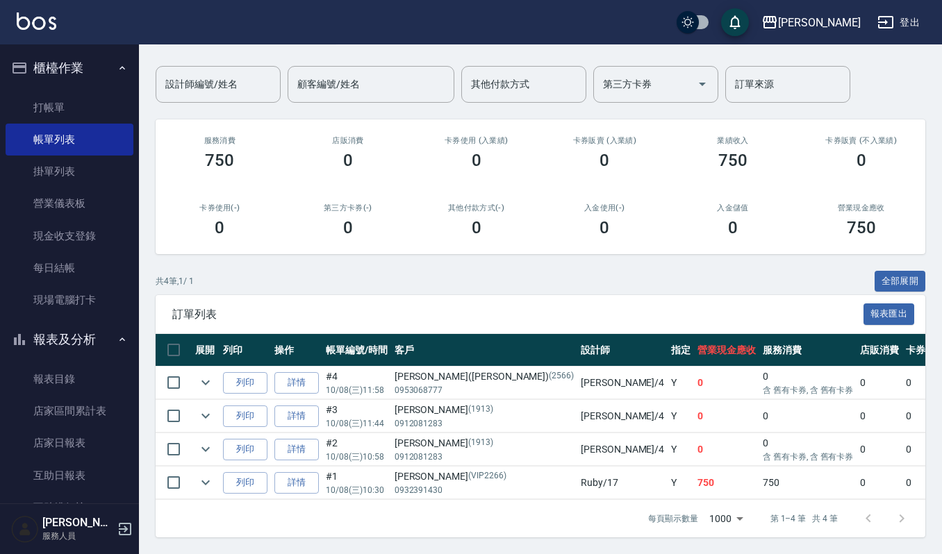
scroll to position [111, 0]
click at [207, 441] on icon "expand row" at bounding box center [205, 449] width 17 height 17
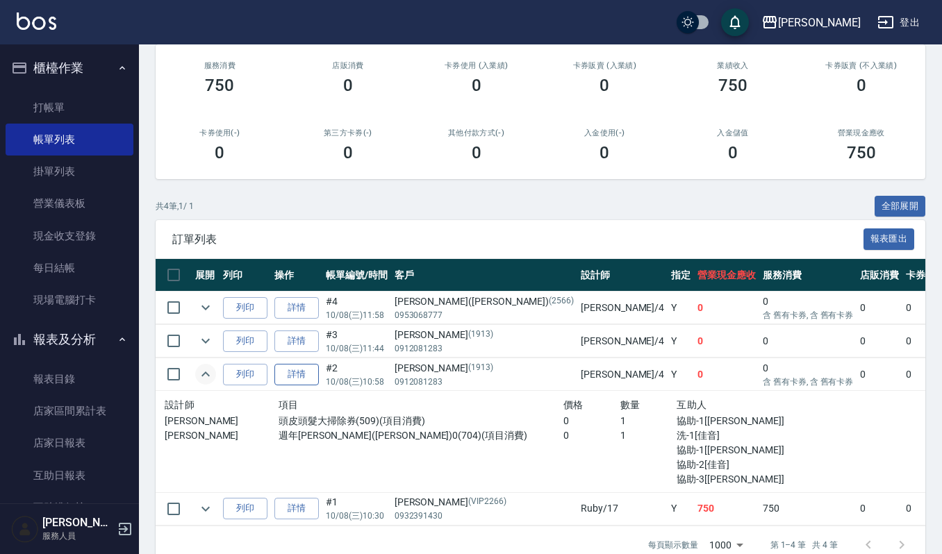
scroll to position [212, 0]
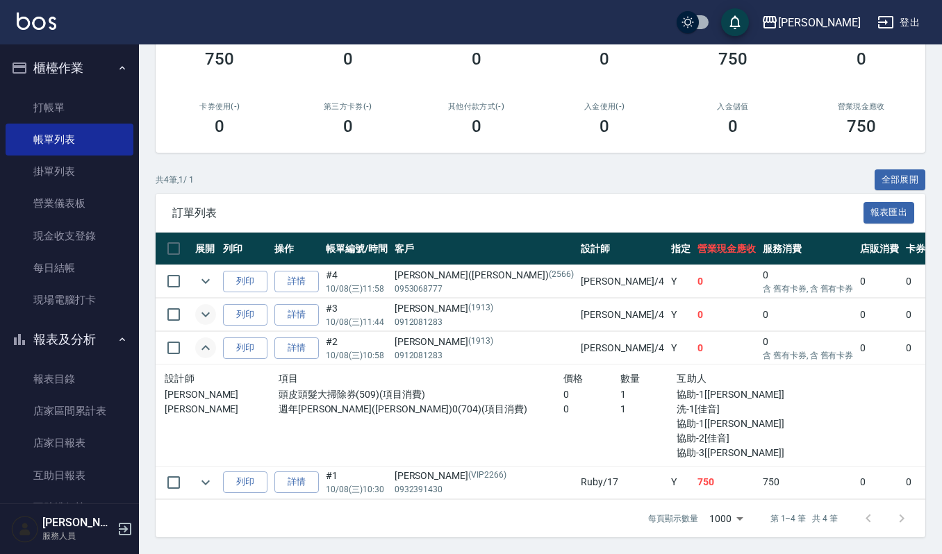
click at [208, 306] on icon "expand row" at bounding box center [205, 314] width 17 height 17
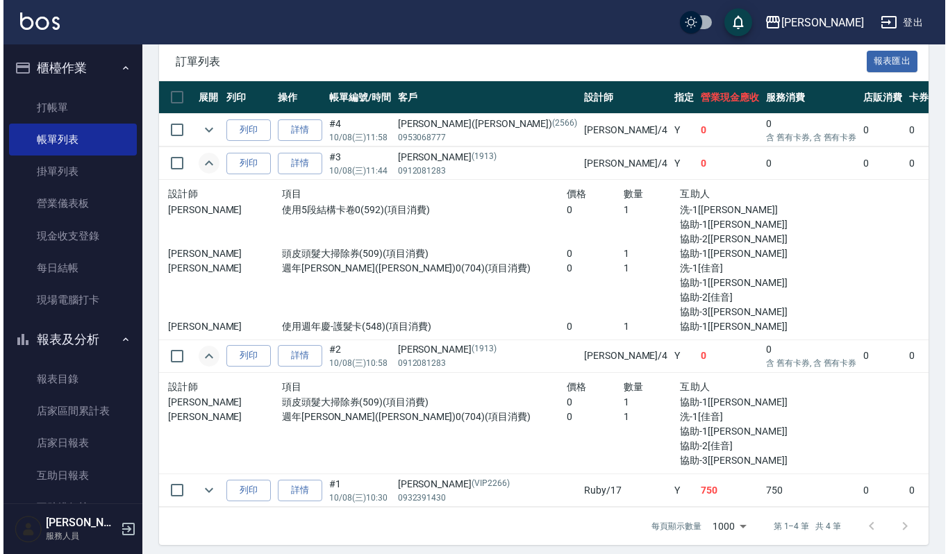
scroll to position [371, 0]
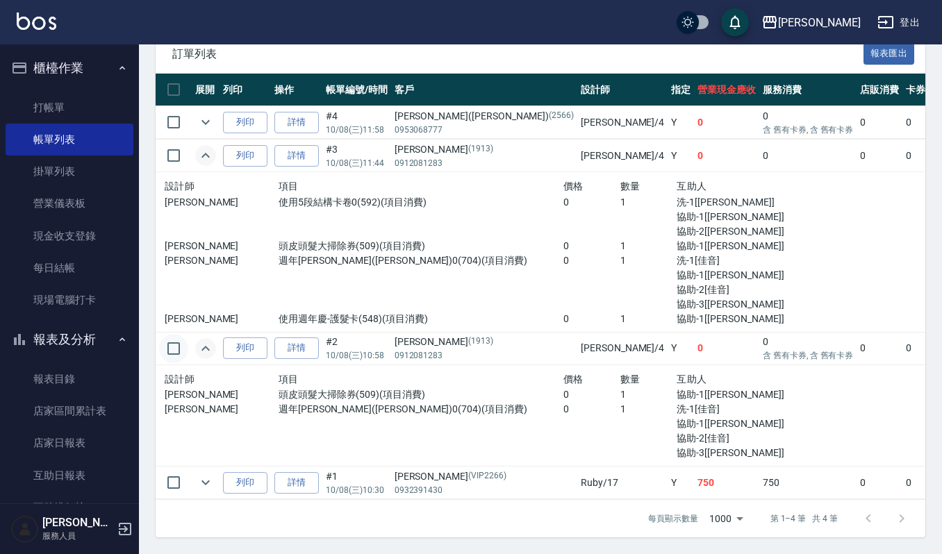
click at [167, 337] on input "checkbox" at bounding box center [173, 348] width 29 height 29
checkbox input "true"
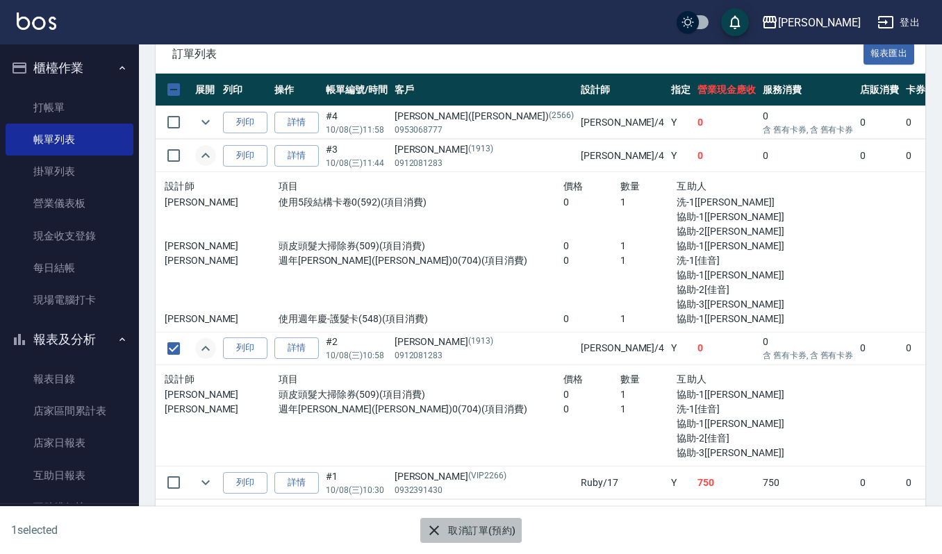
click at [459, 537] on button "取消訂單(預約)" at bounding box center [470, 531] width 101 height 26
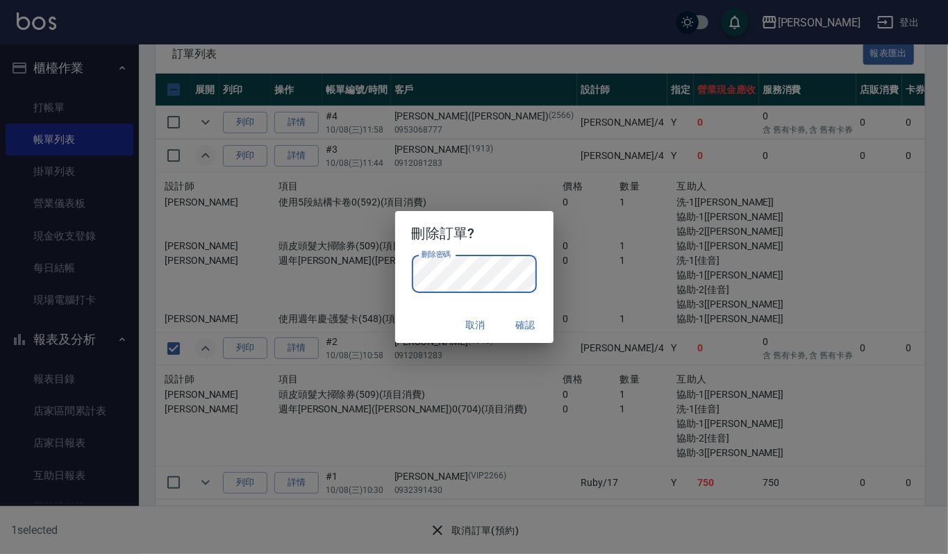
click at [437, 317] on div "取消 確認" at bounding box center [474, 325] width 158 height 37
click at [520, 321] on button "確認" at bounding box center [525, 325] width 44 height 26
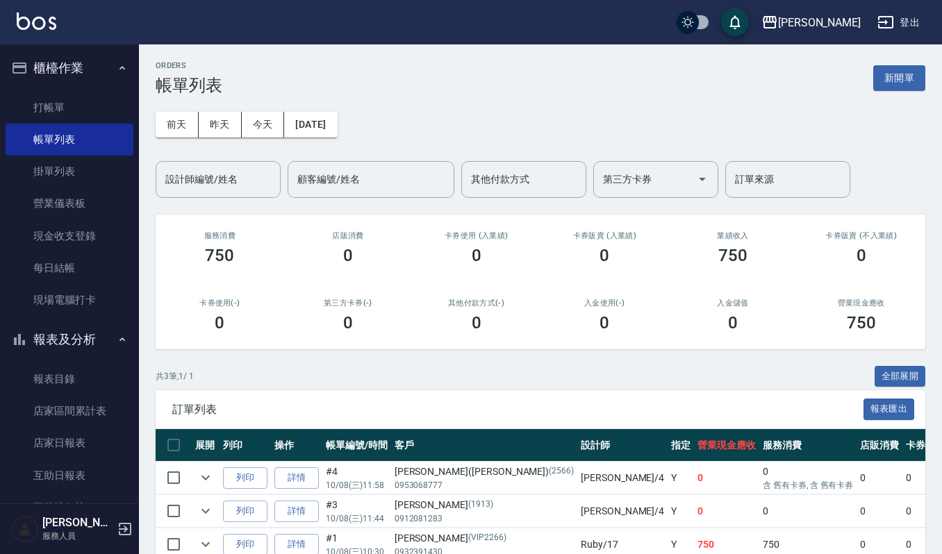
scroll to position [76, 0]
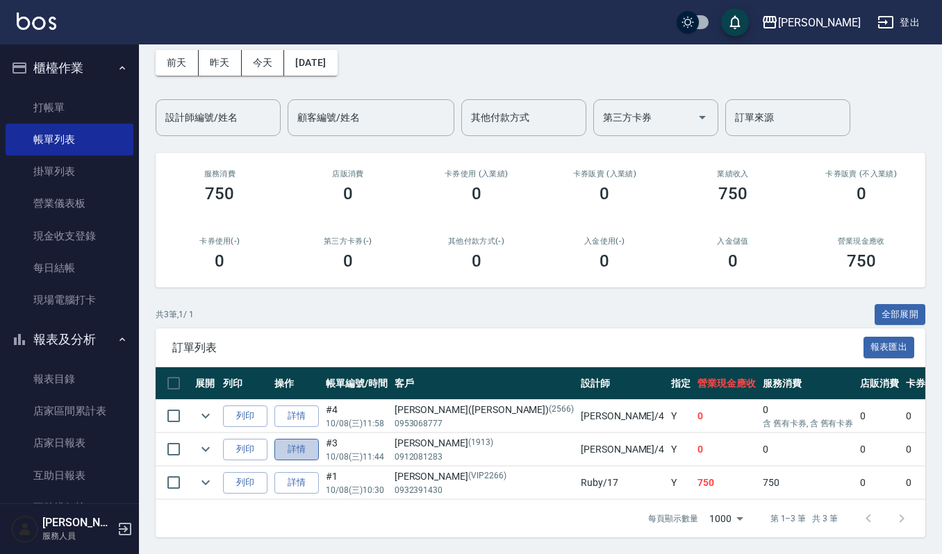
click at [300, 439] on link "詳情" at bounding box center [296, 450] width 44 height 22
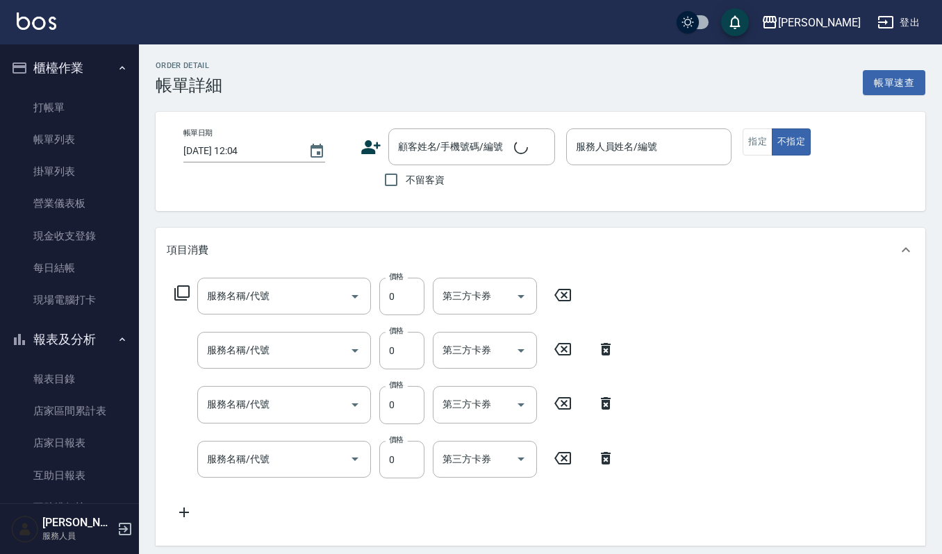
type input "使用週年慶-護髮卡(548)"
type input "週年[PERSON_NAME]([PERSON_NAME])0(704)"
type input "頭皮頭髮大掃除券(509)"
type input "使用5段結構卡卷0(592)"
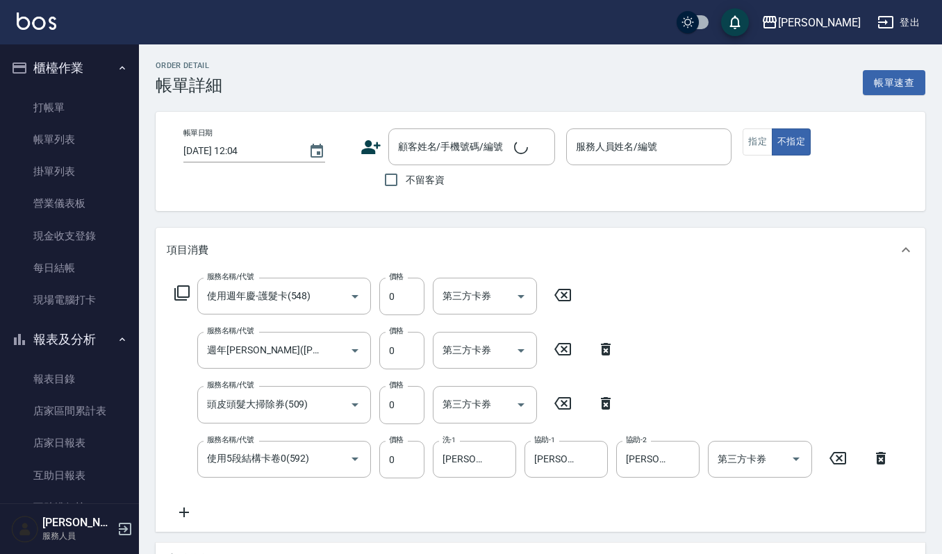
type input "[DATE] 11:44"
type input "[PERSON_NAME]-4"
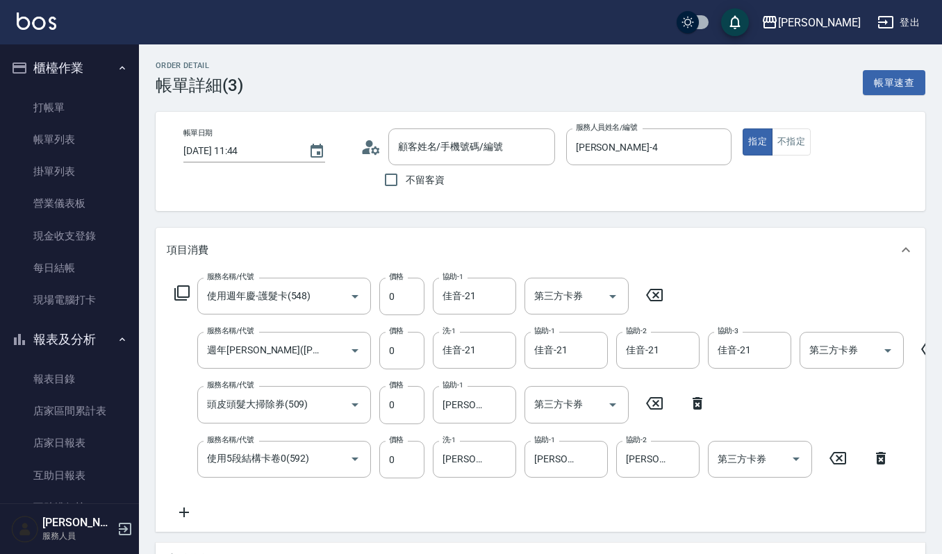
type input "[PERSON_NAME]/0912081283/1913"
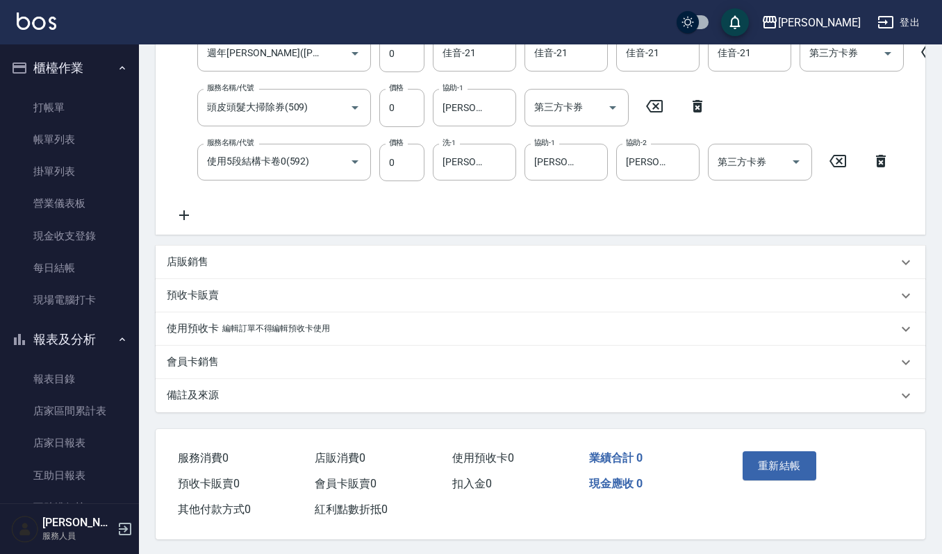
scroll to position [315, 0]
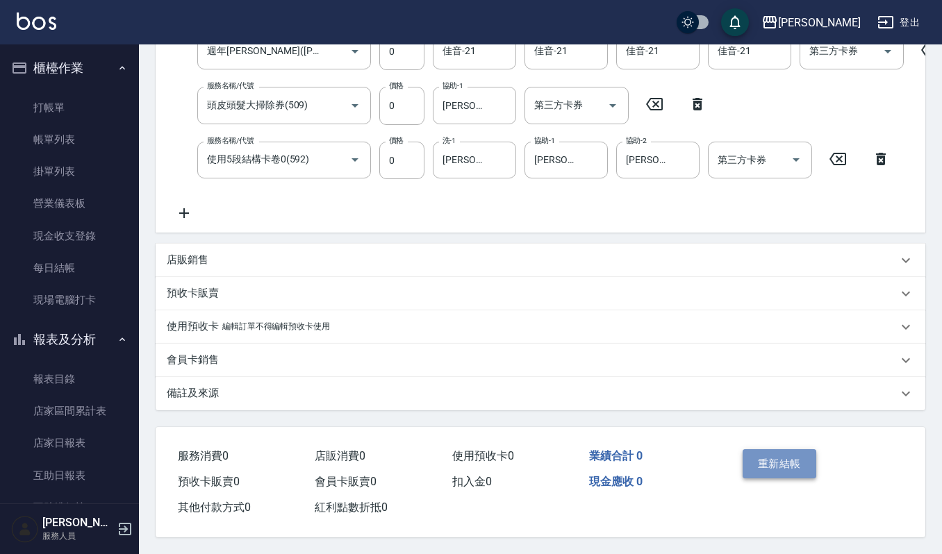
click at [775, 462] on button "重新結帳" at bounding box center [779, 463] width 74 height 29
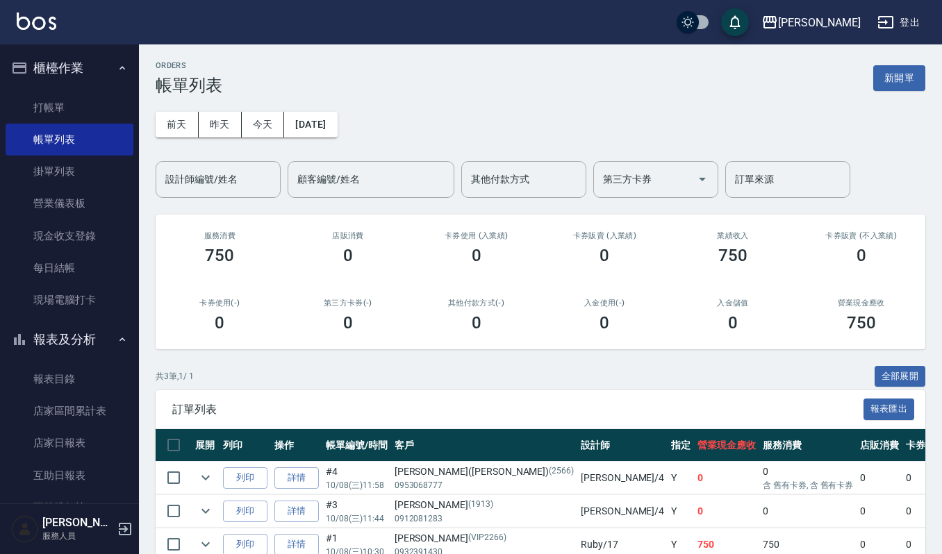
click at [78, 81] on button "櫃檯作業" at bounding box center [70, 68] width 128 height 36
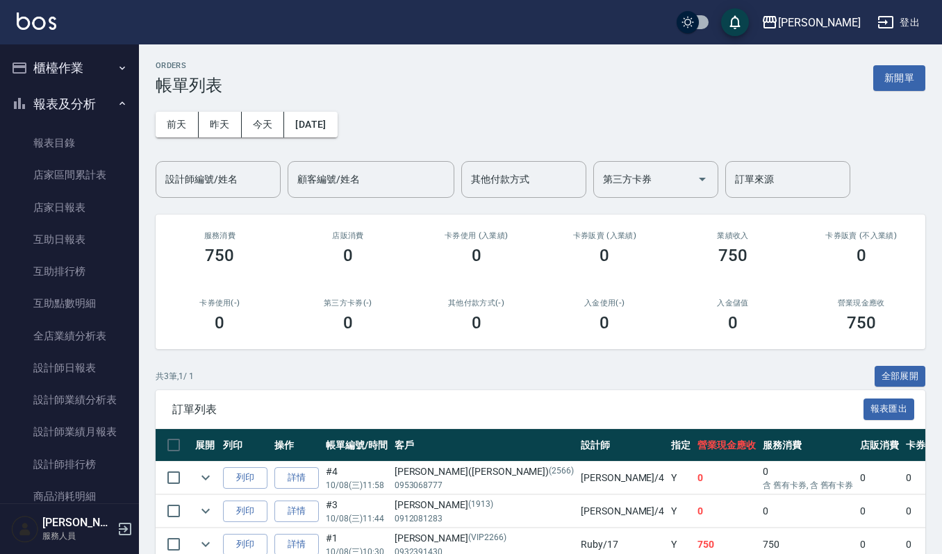
click at [44, 62] on button "櫃檯作業" at bounding box center [70, 68] width 128 height 36
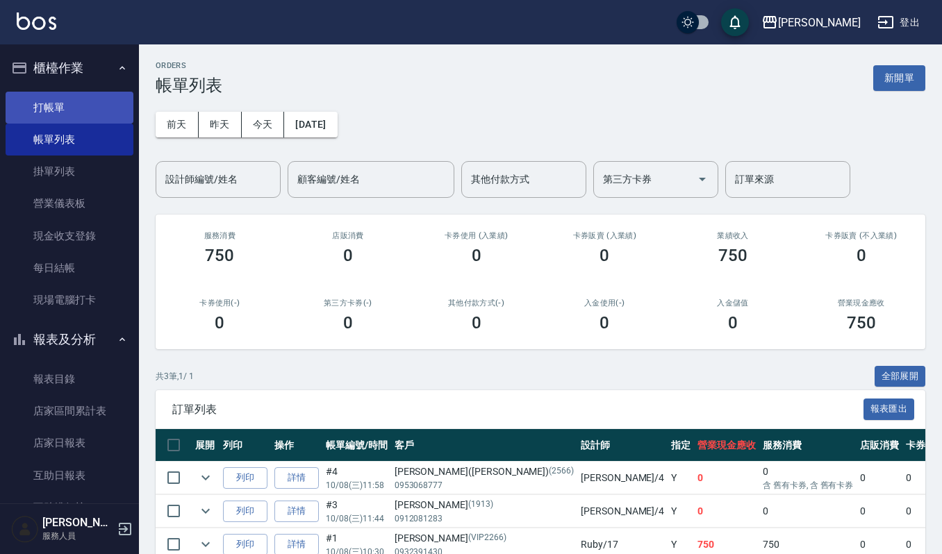
click at [96, 98] on link "打帳單" at bounding box center [70, 108] width 128 height 32
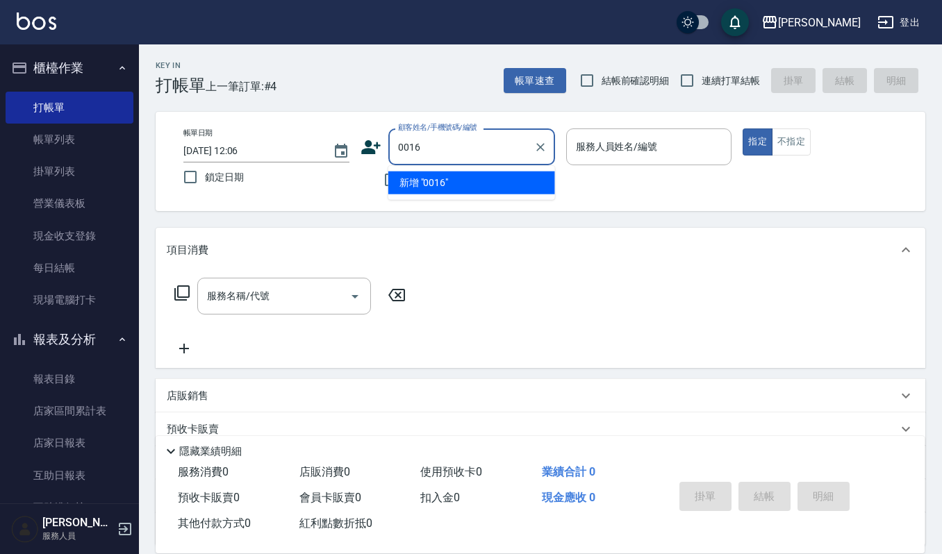
type input "0016"
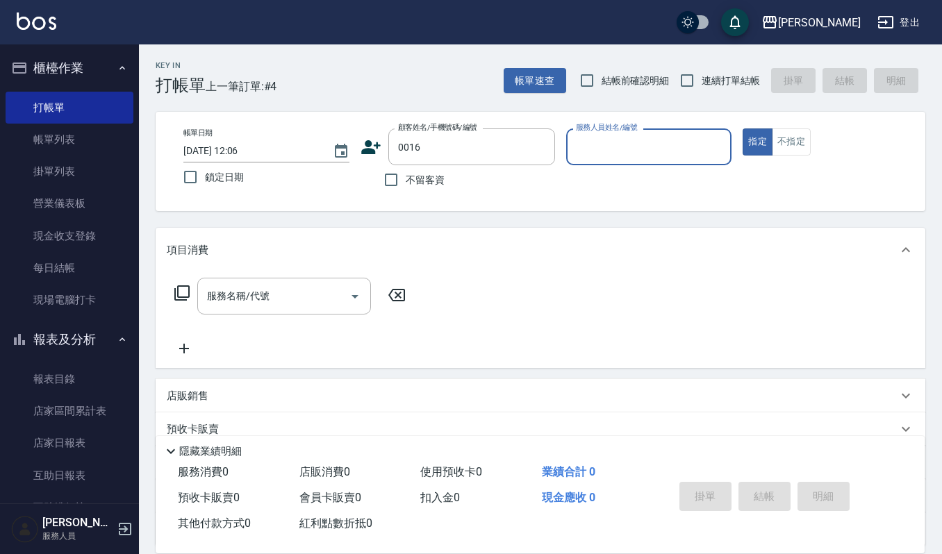
click at [742, 128] on button "指定" at bounding box center [757, 141] width 30 height 27
type button "true"
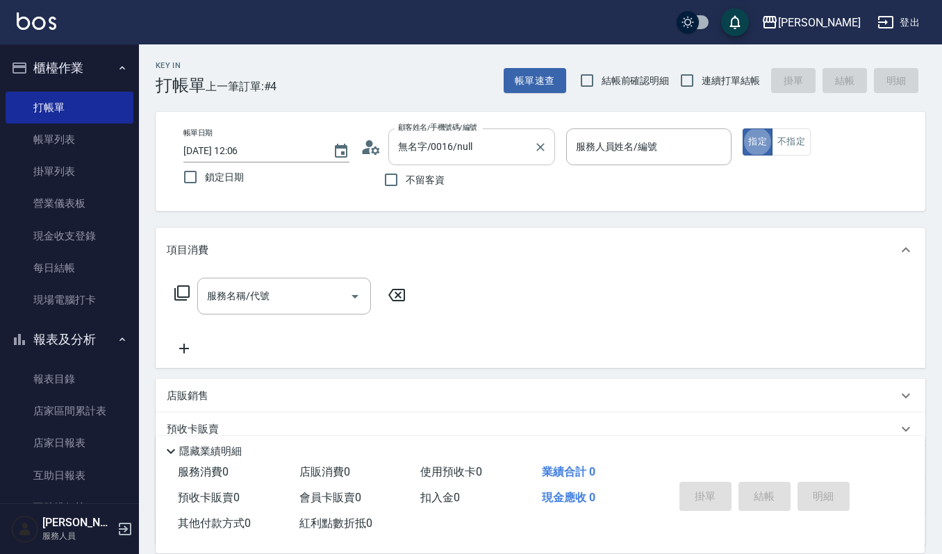
click at [440, 147] on input "無名字/0016/null" at bounding box center [460, 147] width 133 height 24
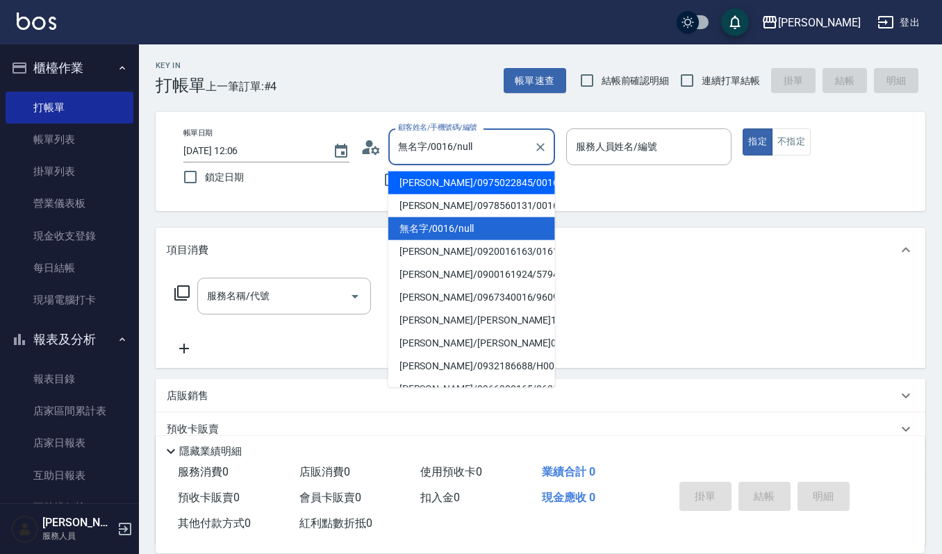
click at [437, 192] on li "[PERSON_NAME]/0975022845/0016" at bounding box center [471, 183] width 167 height 23
type input "[PERSON_NAME]/0975022845/0016"
type input "Ruby-17"
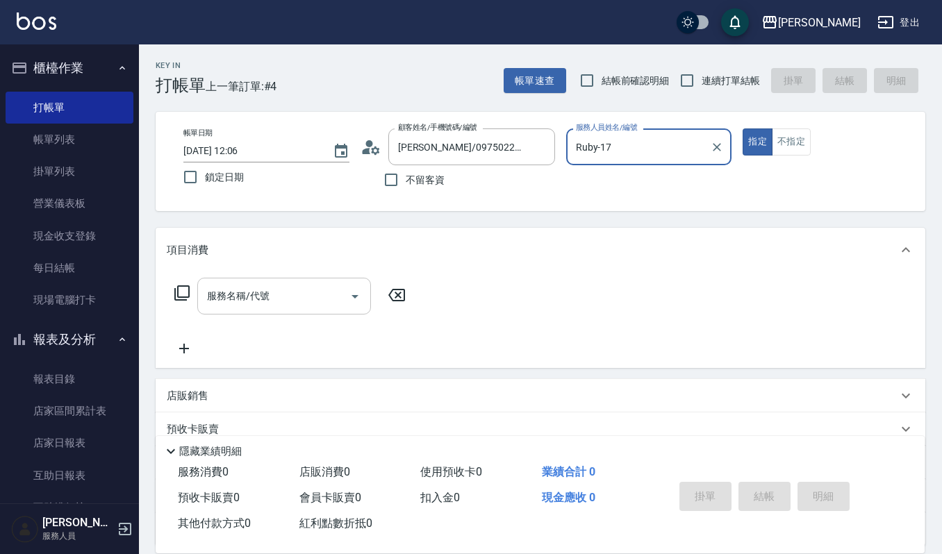
click at [269, 284] on input "服務名稱/代號" at bounding box center [273, 296] width 140 height 24
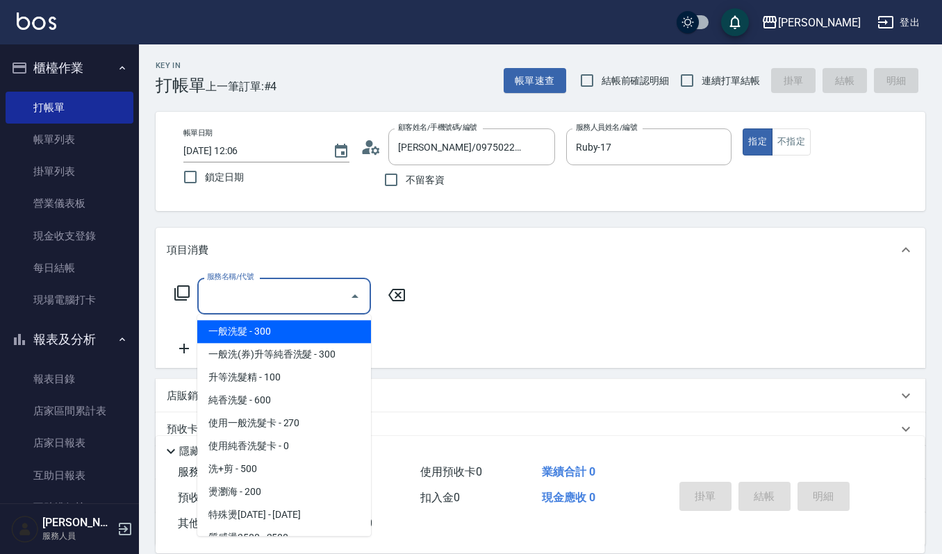
click at [284, 336] on span "一般洗髮 - 300" at bounding box center [284, 331] width 174 height 23
type input "一般洗髮(101)"
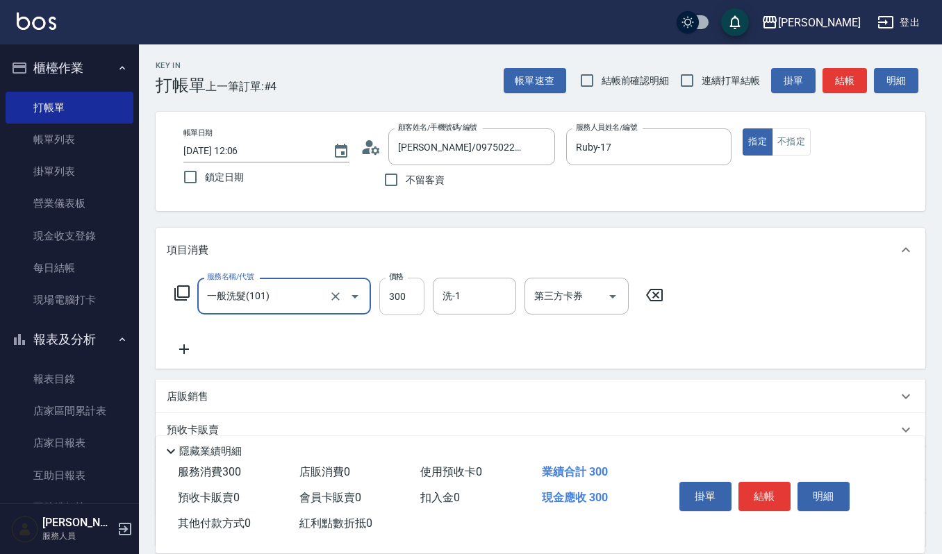
click at [401, 296] on input "300" at bounding box center [401, 296] width 45 height 37
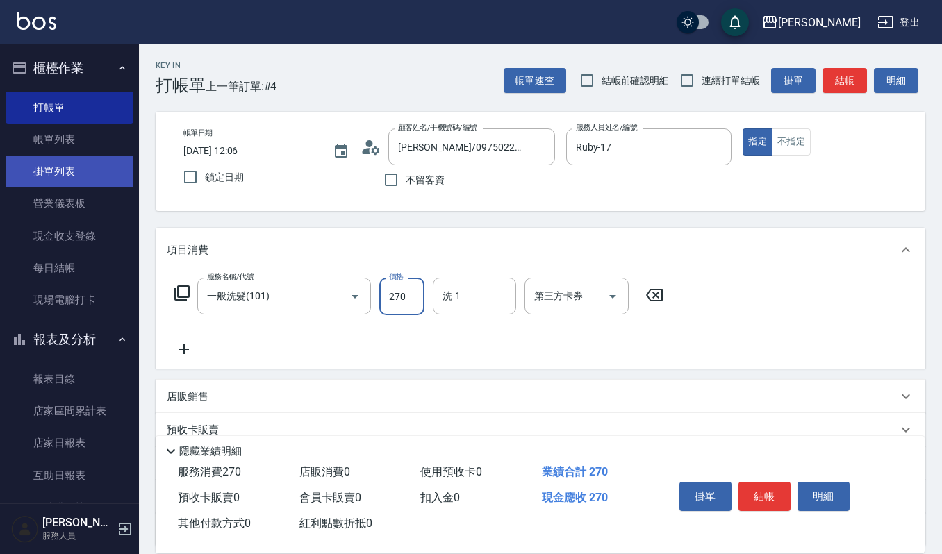
type input "270"
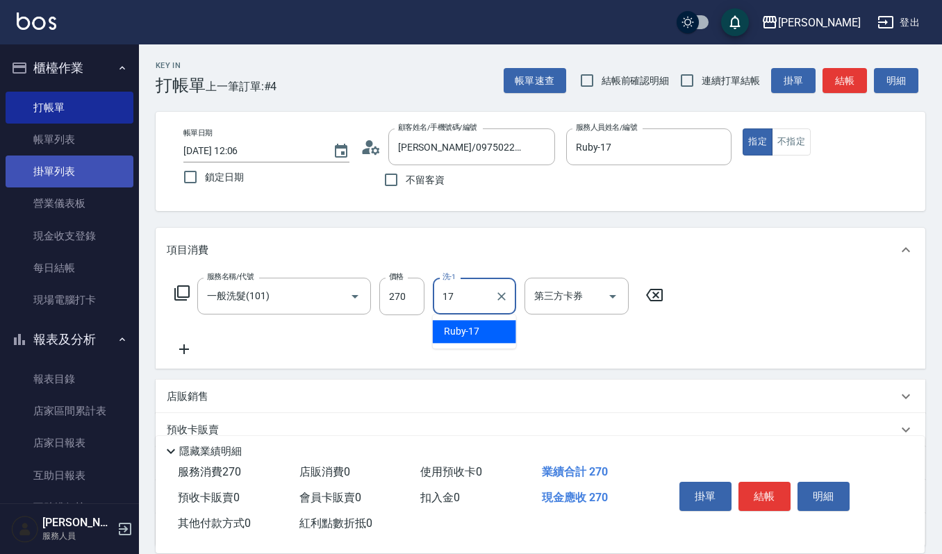
type input "Ruby-17"
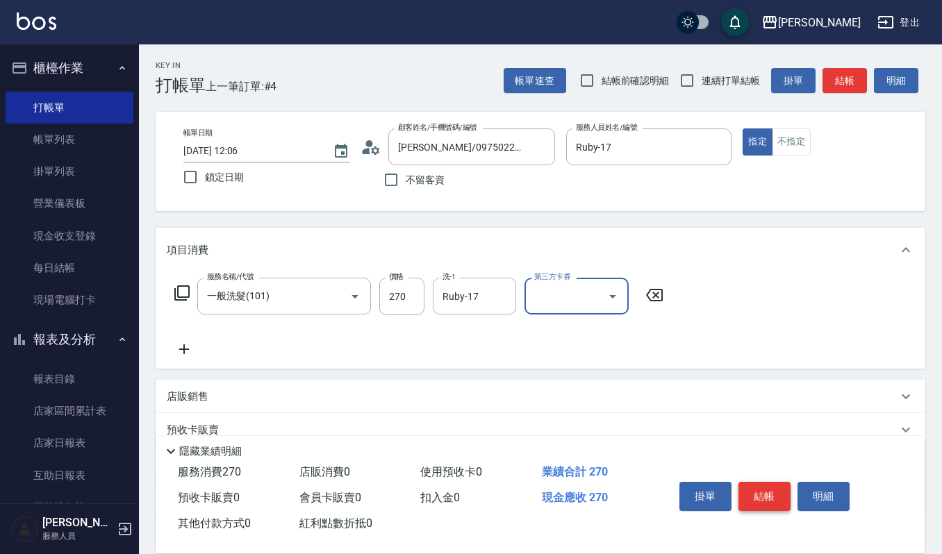
click at [769, 495] on button "結帳" at bounding box center [764, 496] width 52 height 29
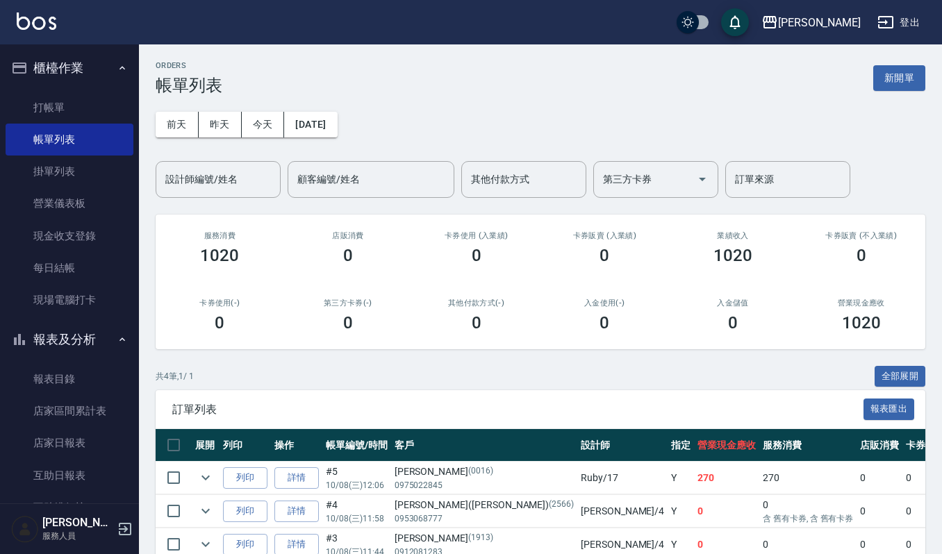
drag, startPoint x: 233, startPoint y: 181, endPoint x: 485, endPoint y: 281, distance: 270.8
click at [278, 182] on div "設計師編號/姓名" at bounding box center [218, 179] width 125 height 37
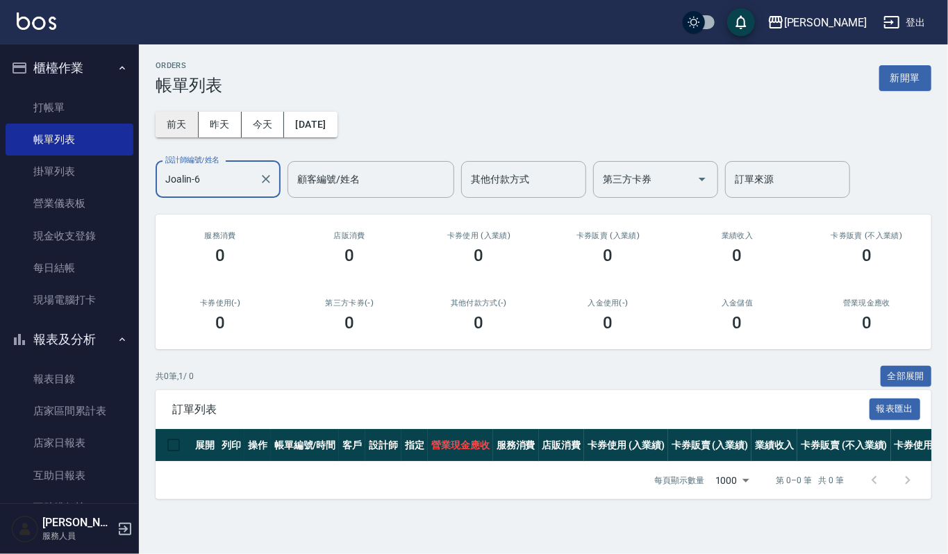
type input "Joalin-6"
click at [178, 123] on button "前天" at bounding box center [177, 125] width 43 height 26
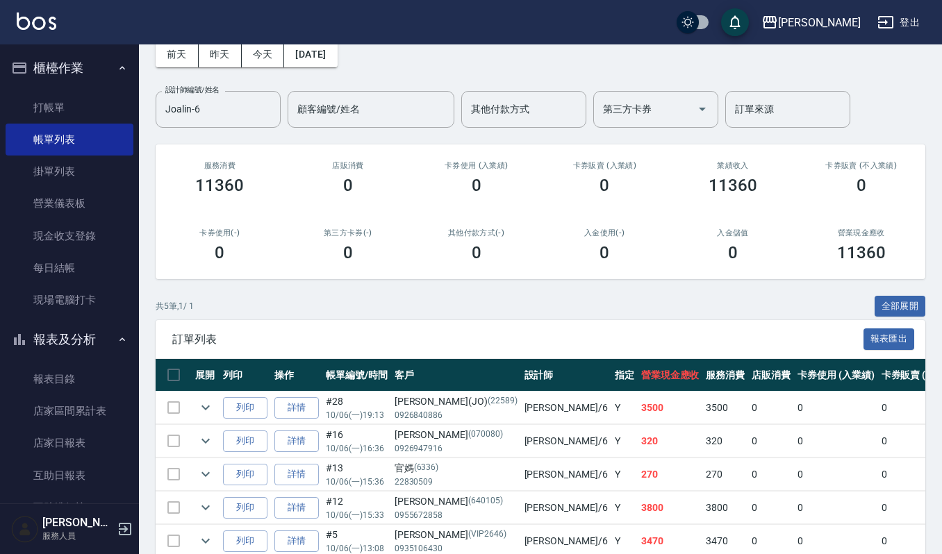
scroll to position [144, 0]
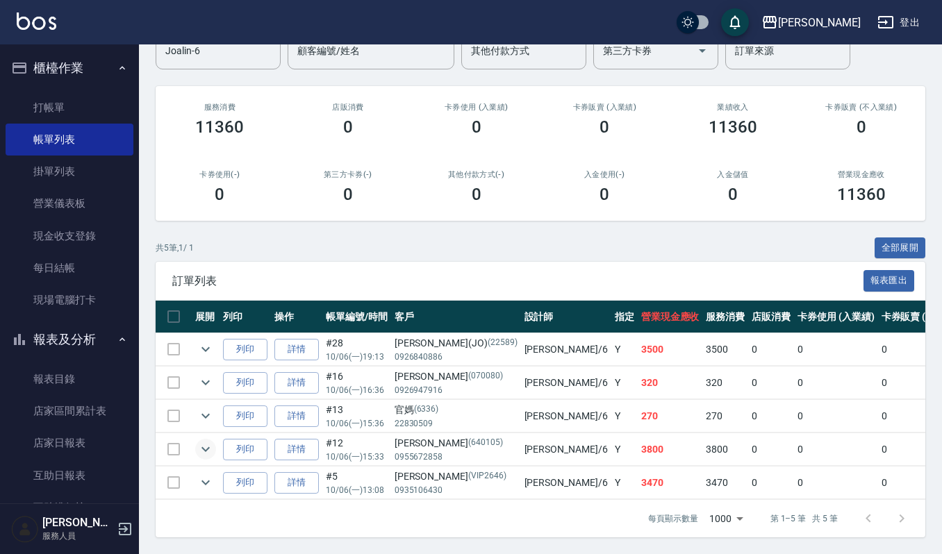
click at [209, 441] on icon "expand row" at bounding box center [205, 449] width 17 height 17
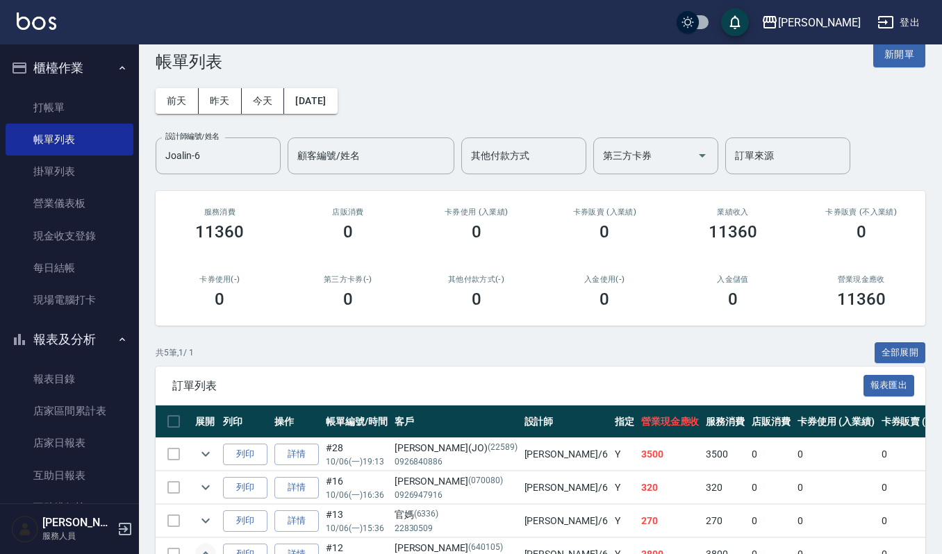
scroll to position [0, 0]
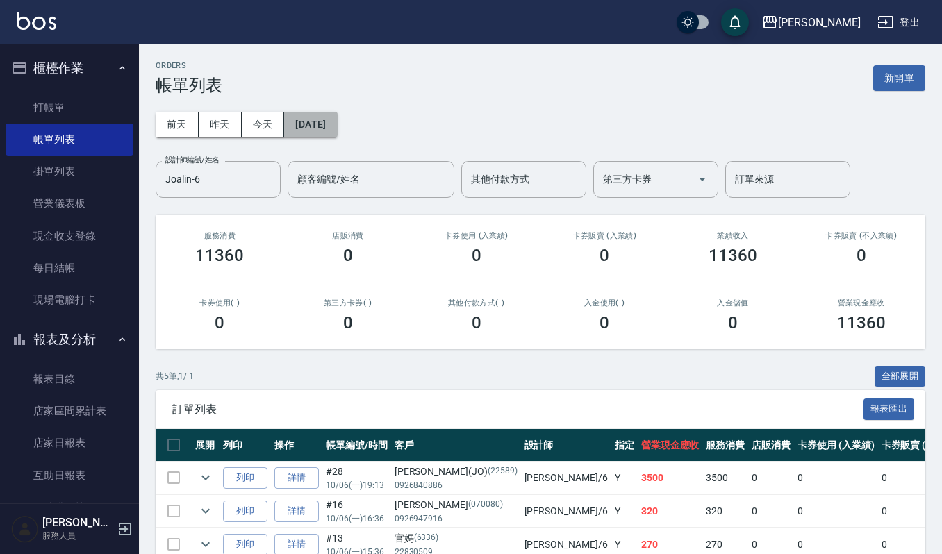
click at [328, 132] on button "[DATE]" at bounding box center [310, 125] width 53 height 26
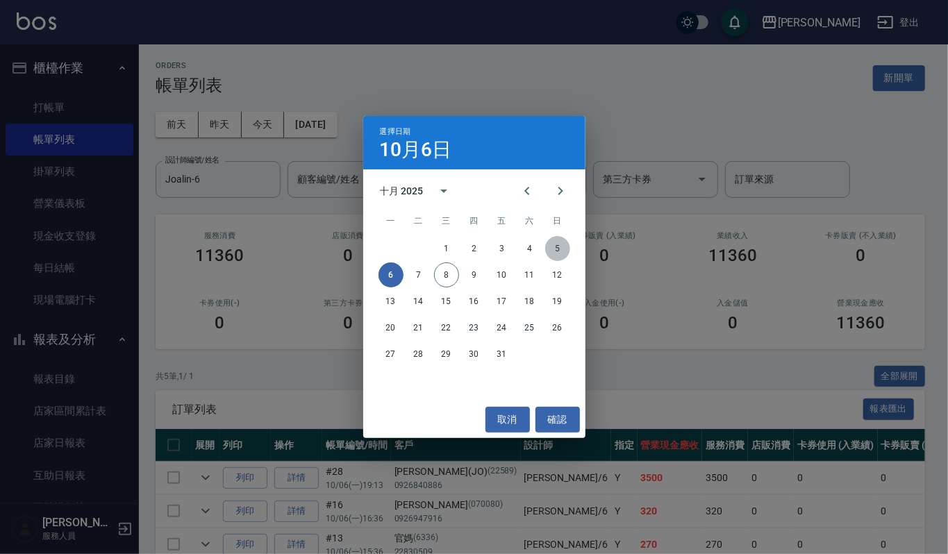
click at [553, 244] on button "5" at bounding box center [557, 248] width 25 height 25
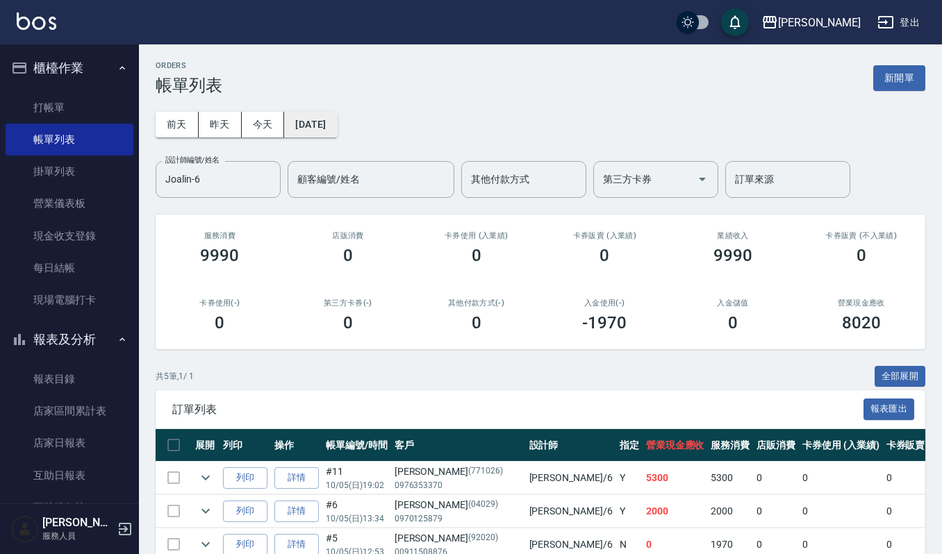
click at [317, 123] on button "[DATE]" at bounding box center [310, 125] width 53 height 26
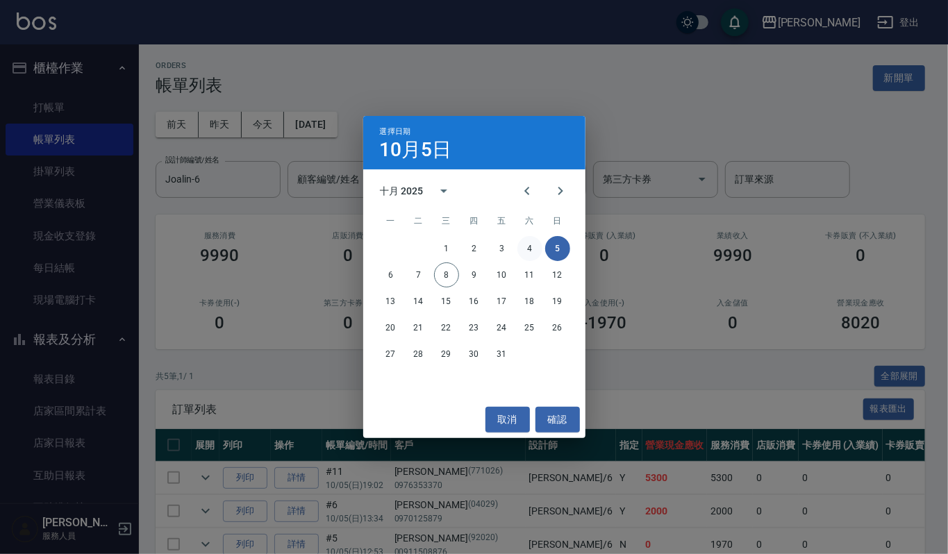
click at [530, 249] on button "4" at bounding box center [529, 248] width 25 height 25
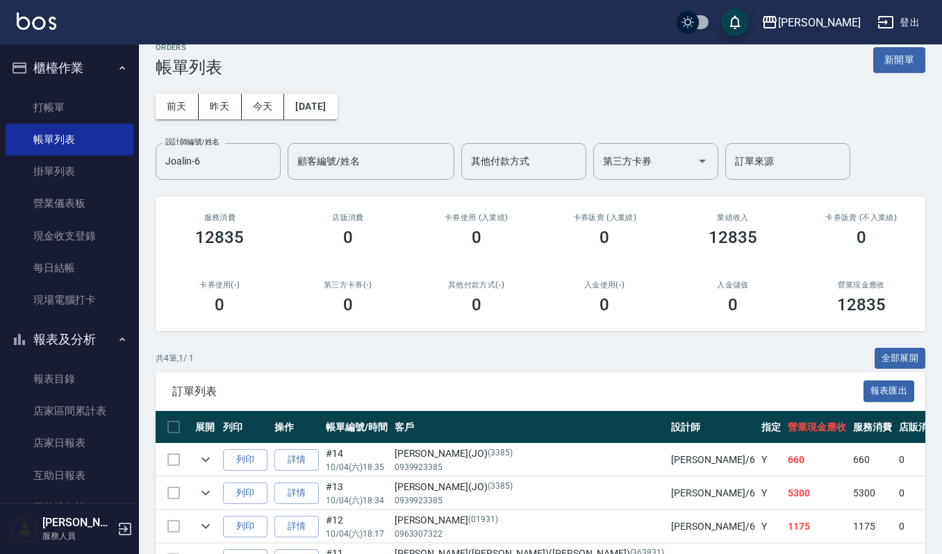
scroll to position [111, 0]
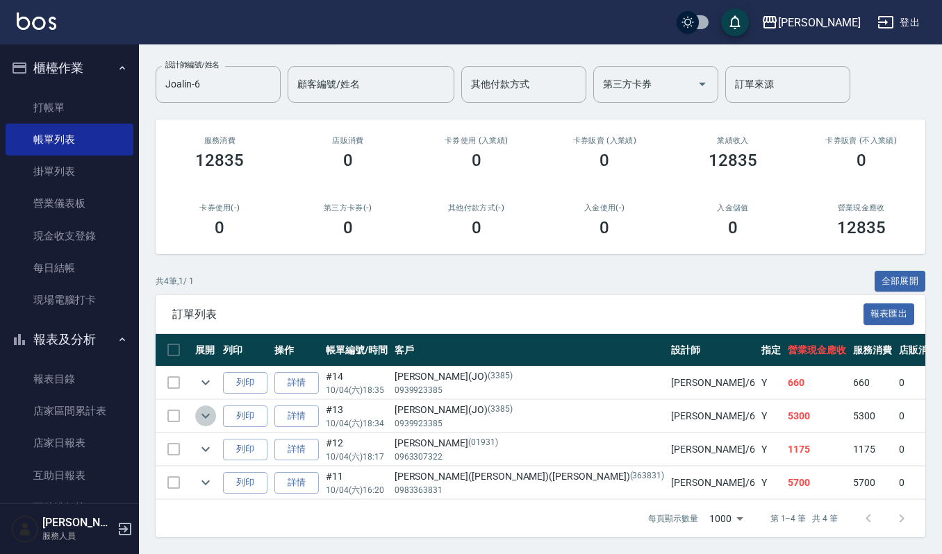
click at [212, 408] on icon "expand row" at bounding box center [205, 416] width 17 height 17
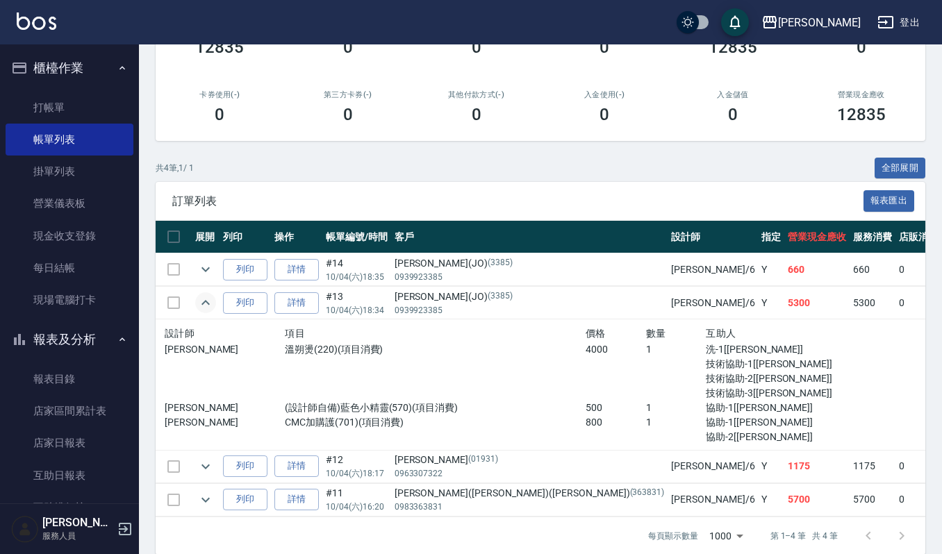
scroll to position [242, 0]
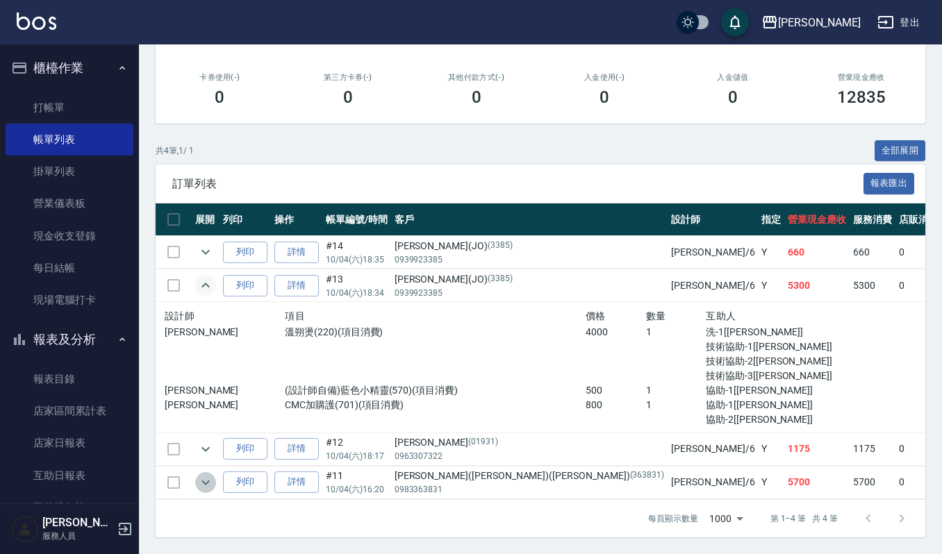
click at [206, 474] on icon "expand row" at bounding box center [205, 482] width 17 height 17
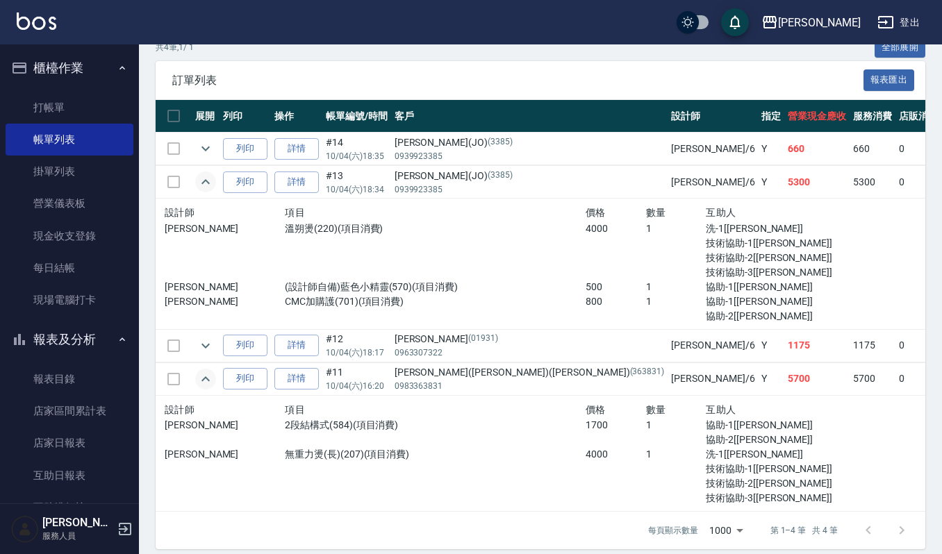
scroll to position [356, 0]
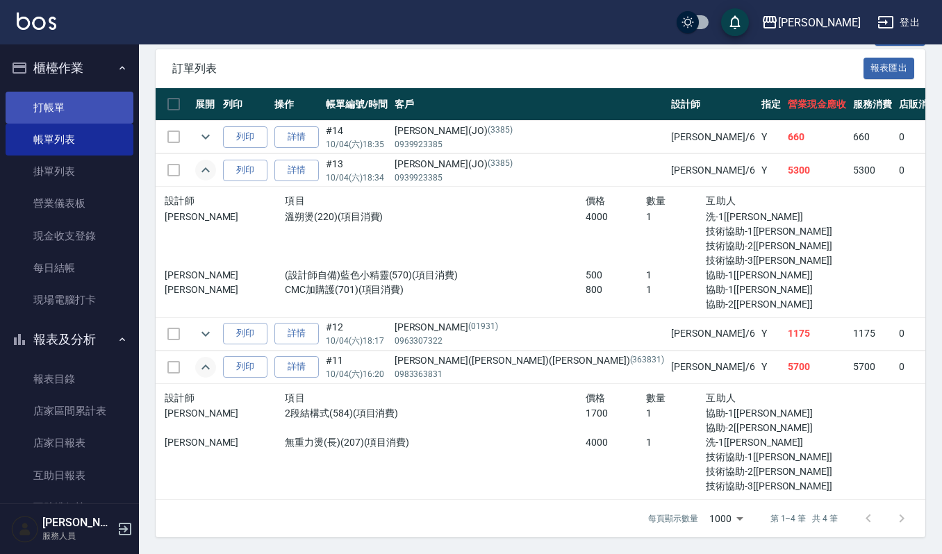
click at [59, 103] on link "打帳單" at bounding box center [70, 108] width 128 height 32
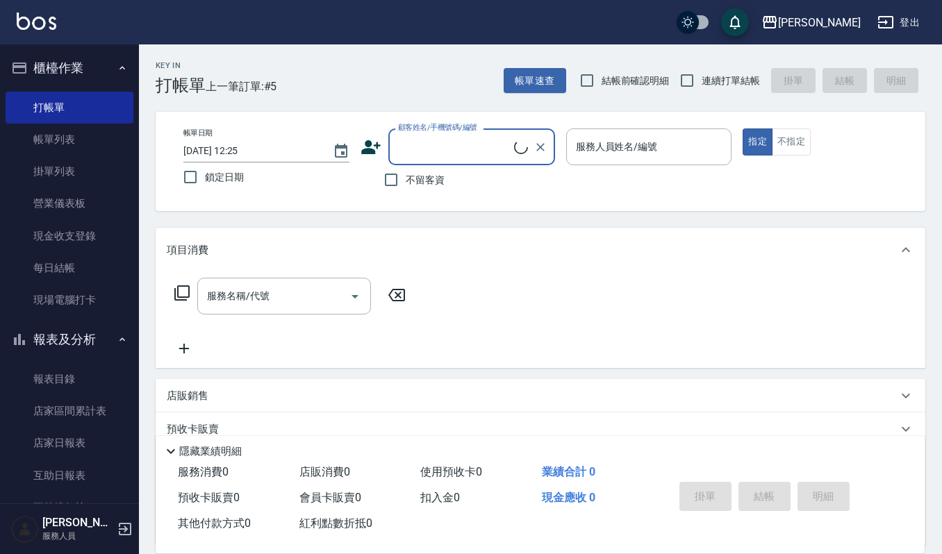
click at [460, 143] on input "顧客姓名/手機號碼/編號" at bounding box center [453, 147] width 119 height 24
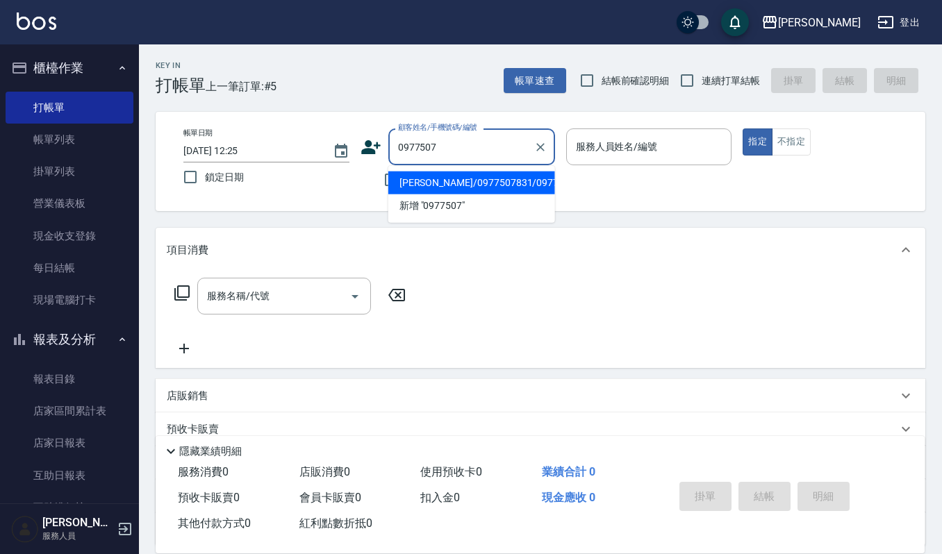
type input "[PERSON_NAME]/0977507831/0977507831"
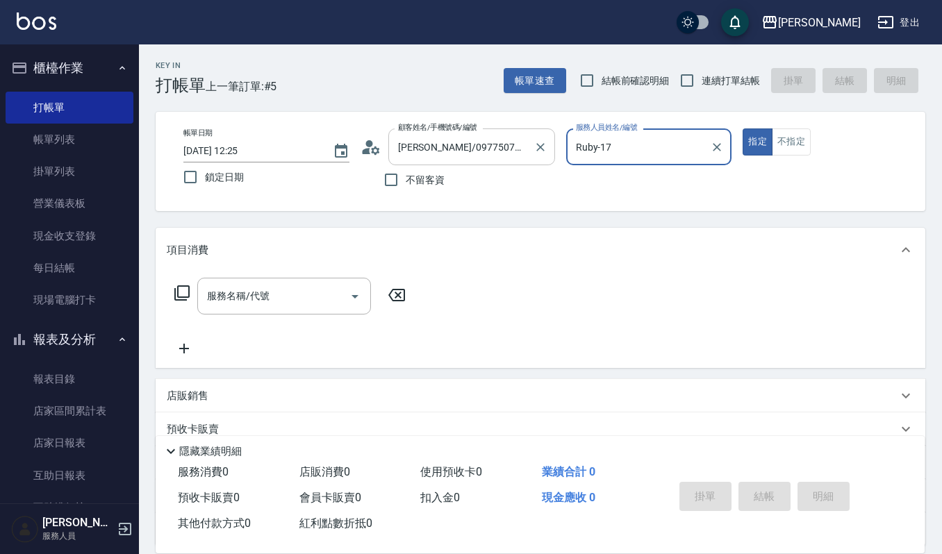
type input "Ruby-17"
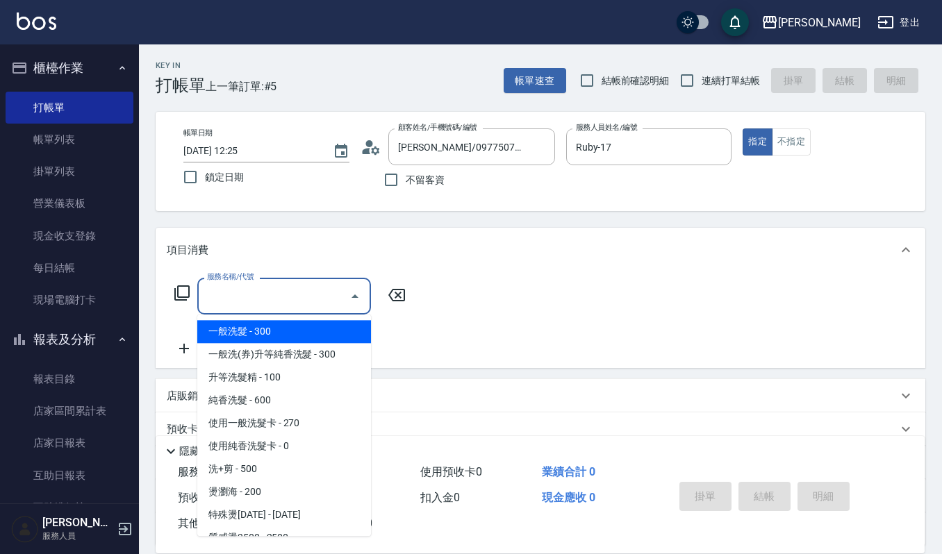
click at [310, 299] on input "服務名稱/代號" at bounding box center [273, 296] width 140 height 24
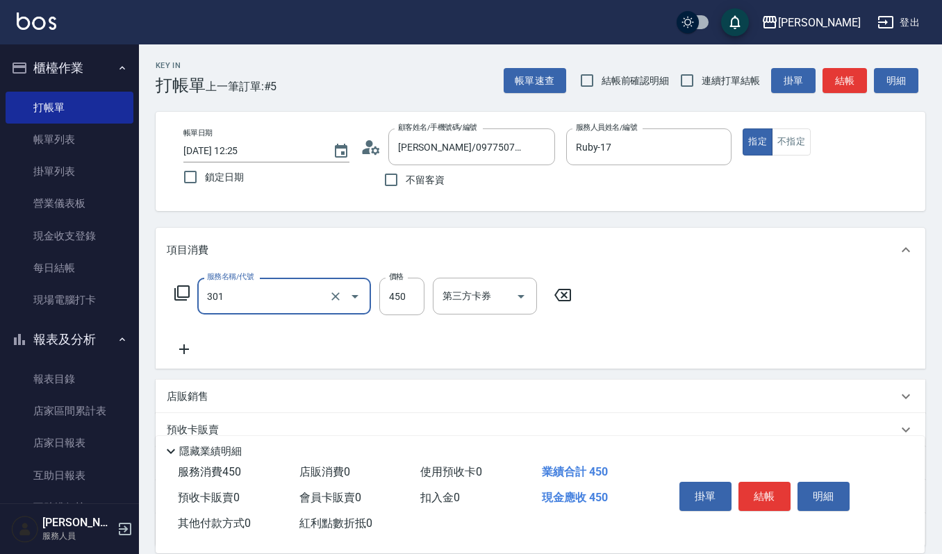
type input "創意剪髮(301)"
type input "360"
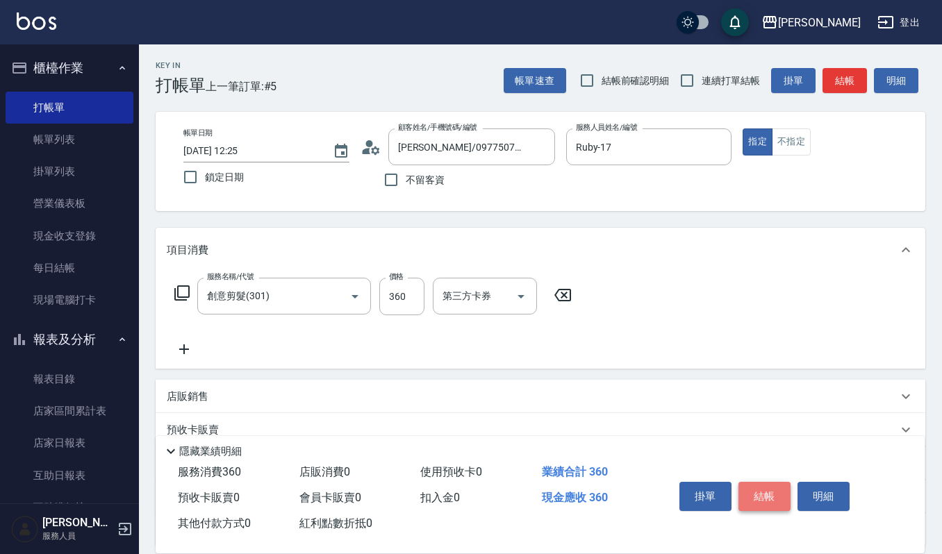
click at [753, 501] on button "結帳" at bounding box center [764, 496] width 52 height 29
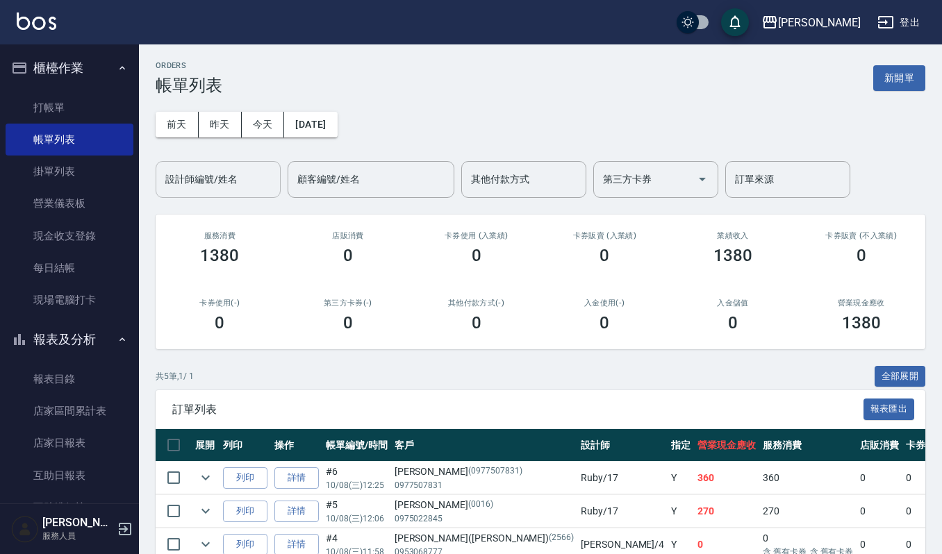
drag, startPoint x: 229, startPoint y: 168, endPoint x: 233, endPoint y: 176, distance: 9.3
click at [231, 175] on input "設計師編號/姓名" at bounding box center [218, 179] width 112 height 24
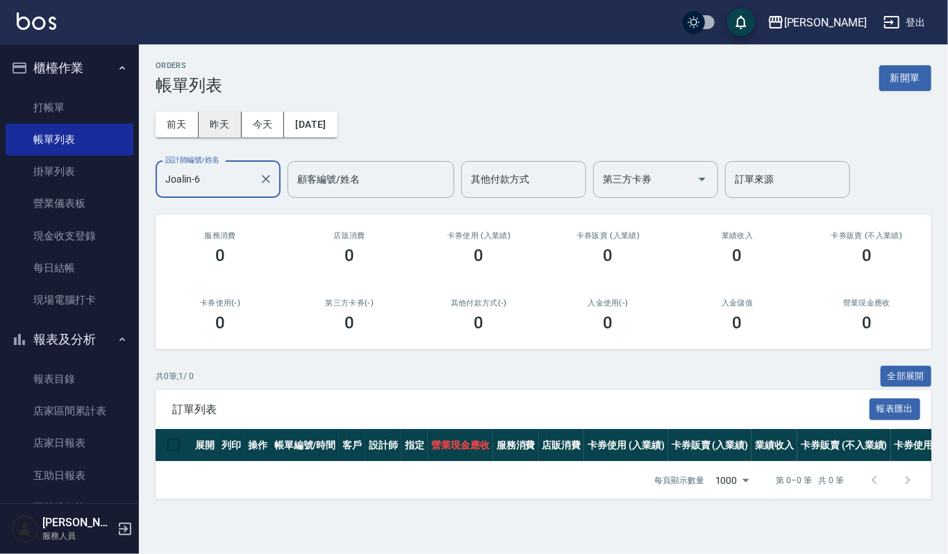
type input "Joalin-6"
click at [212, 122] on button "昨天" at bounding box center [220, 125] width 43 height 26
click at [187, 126] on button "前天" at bounding box center [177, 125] width 43 height 26
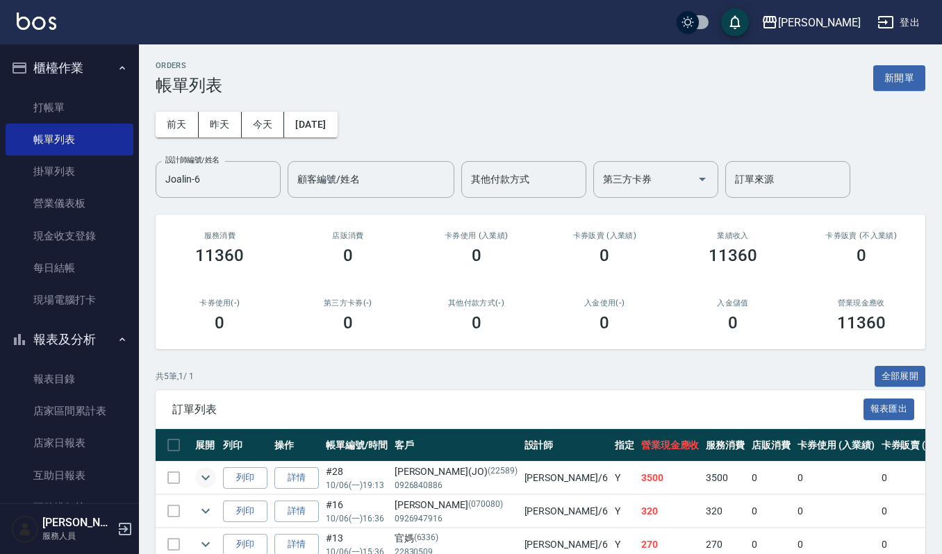
click at [207, 476] on icon "expand row" at bounding box center [205, 477] width 17 height 17
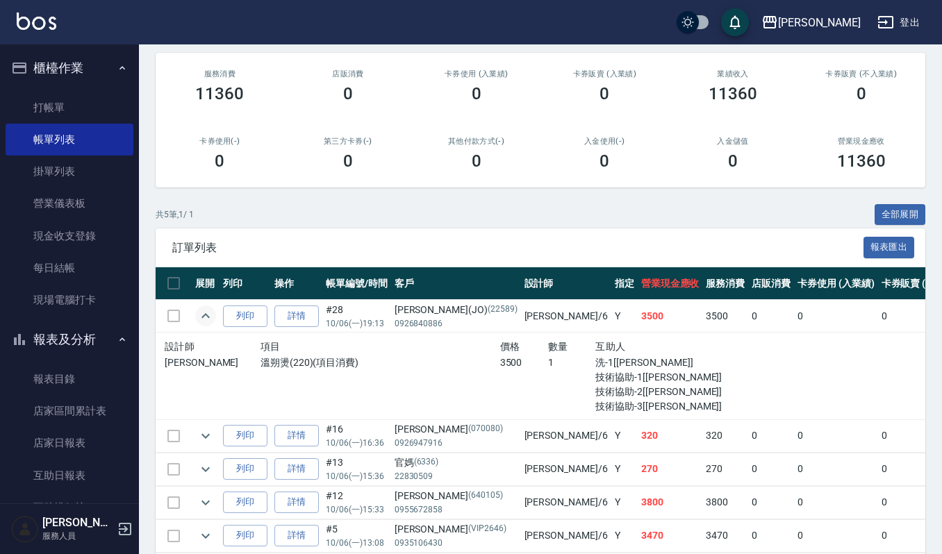
scroll to position [231, 0]
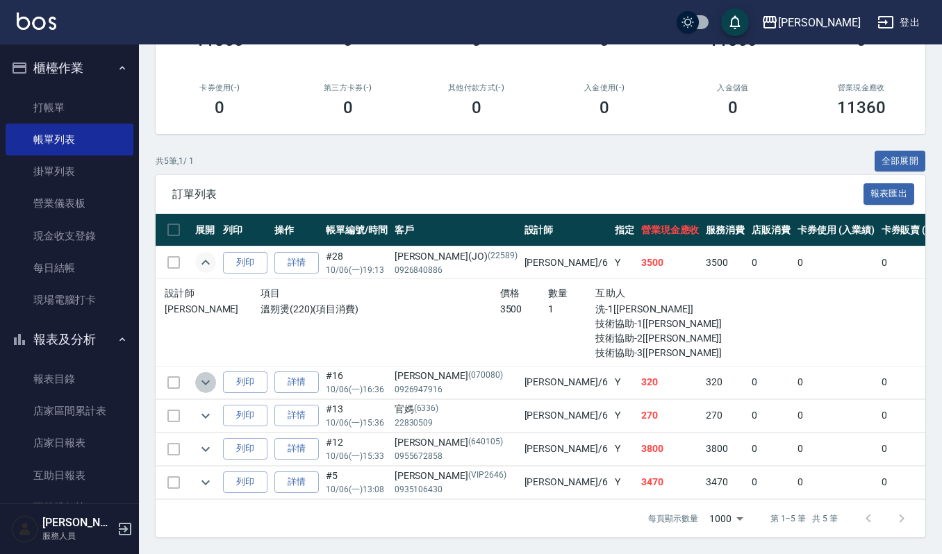
click at [209, 374] on icon "expand row" at bounding box center [205, 382] width 17 height 17
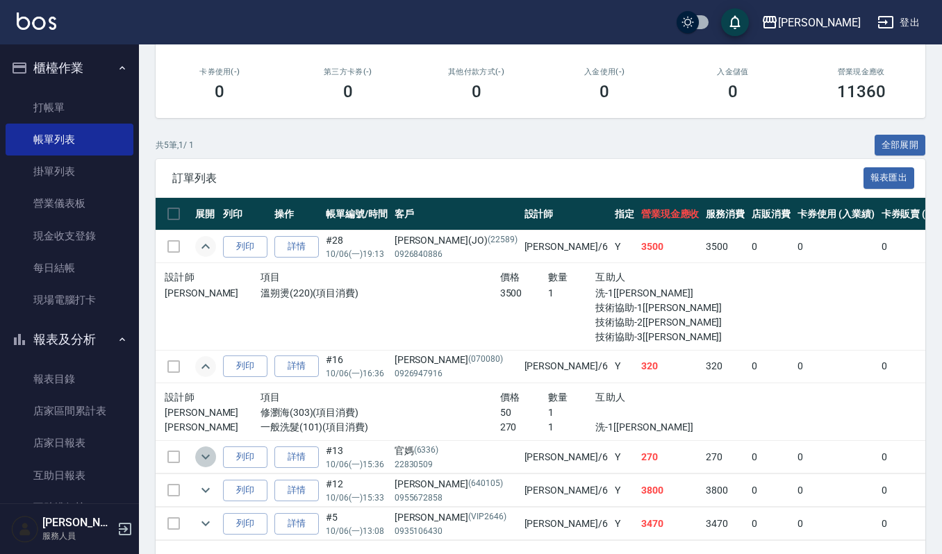
click at [209, 453] on icon "expand row" at bounding box center [205, 457] width 17 height 17
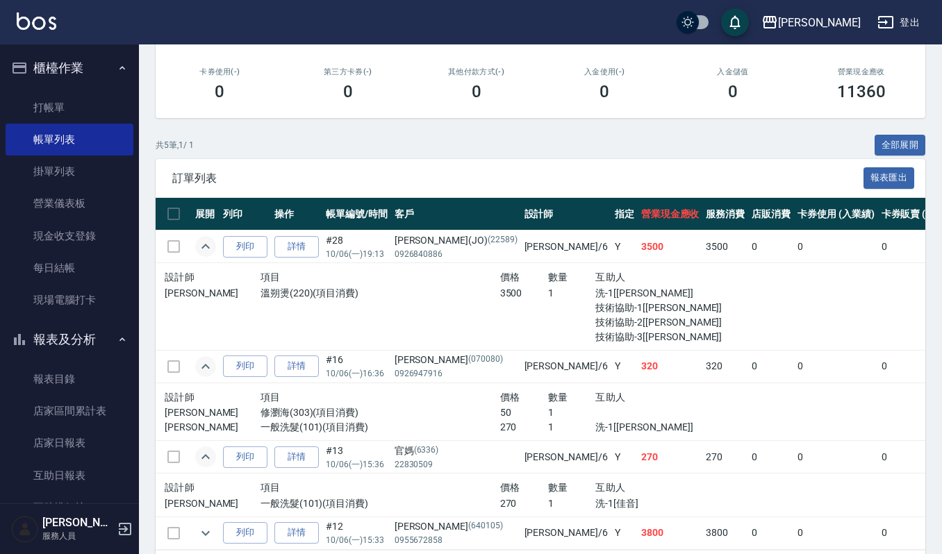
scroll to position [331, 0]
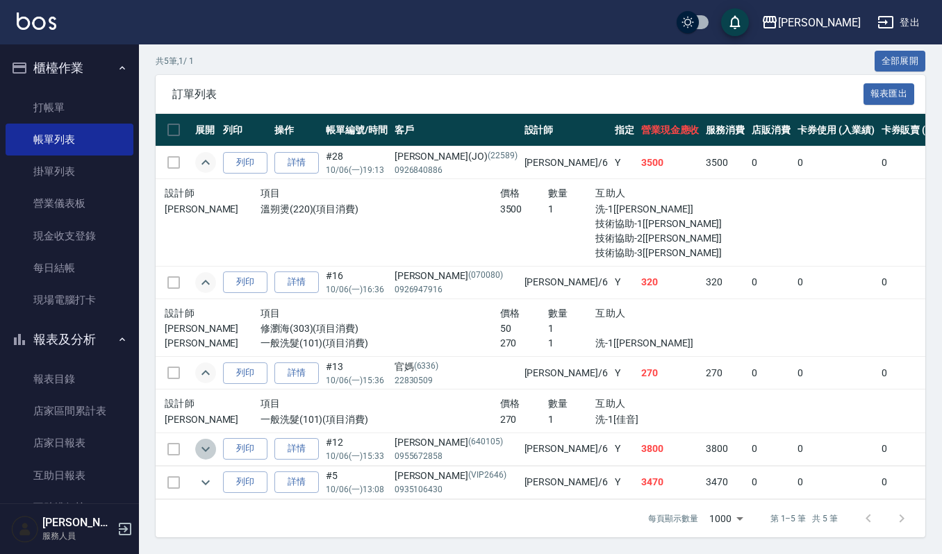
click at [212, 441] on icon "expand row" at bounding box center [205, 449] width 17 height 17
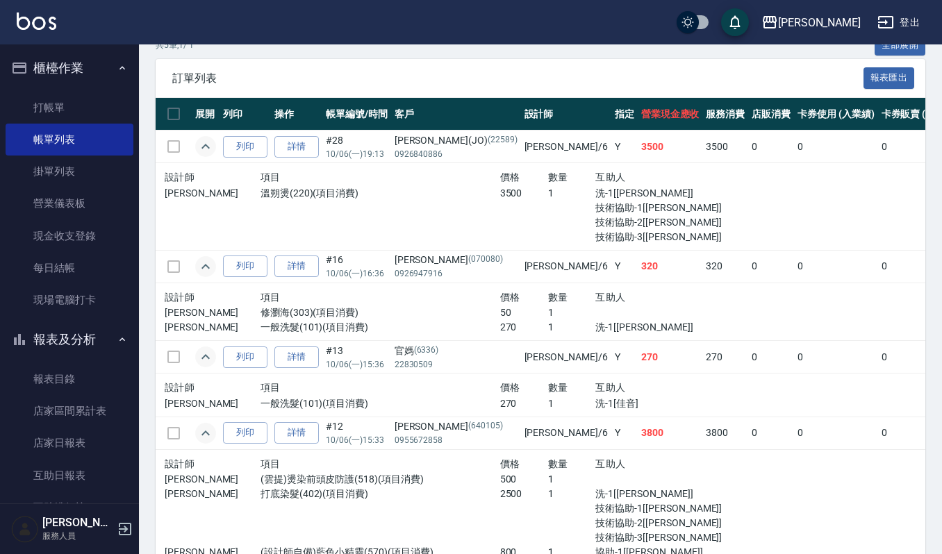
scroll to position [447, 0]
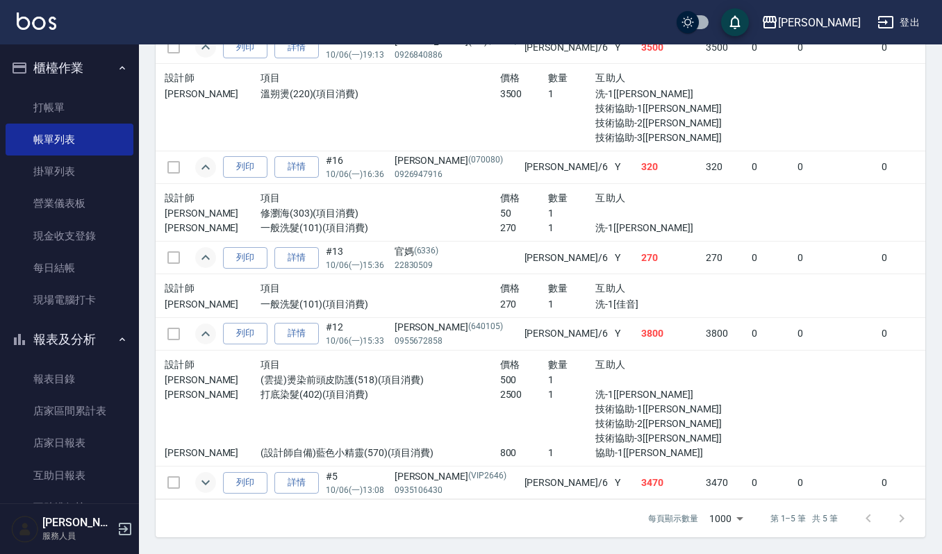
click at [201, 474] on icon "expand row" at bounding box center [205, 482] width 17 height 17
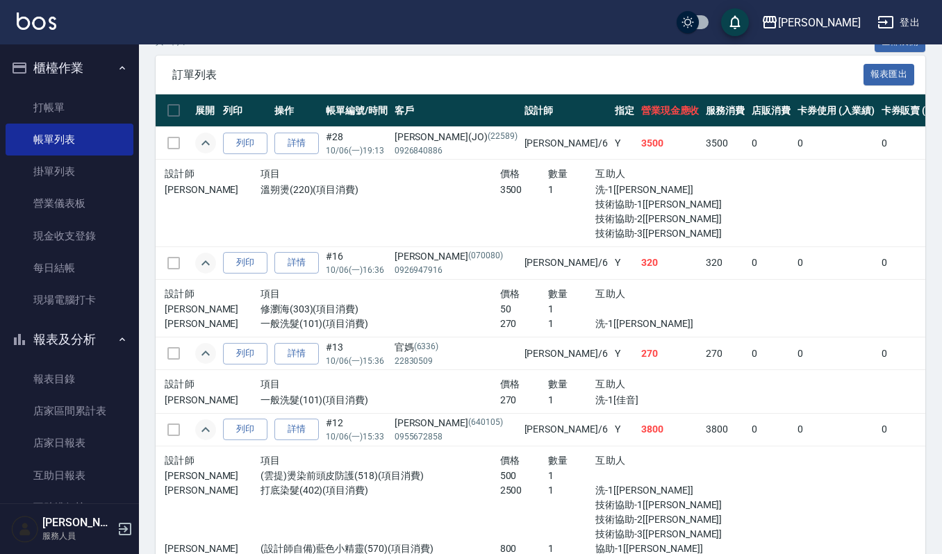
scroll to position [322, 0]
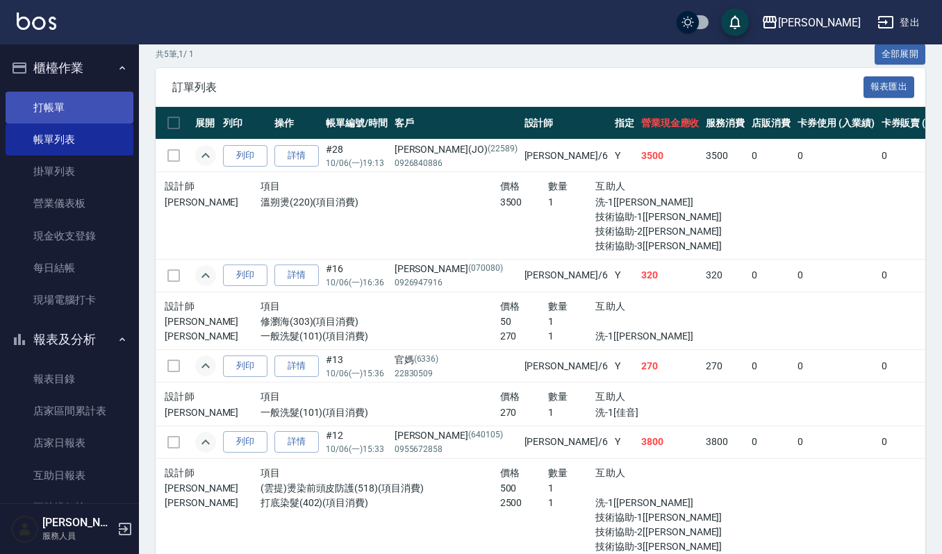
click at [44, 92] on link "打帳單" at bounding box center [70, 108] width 128 height 32
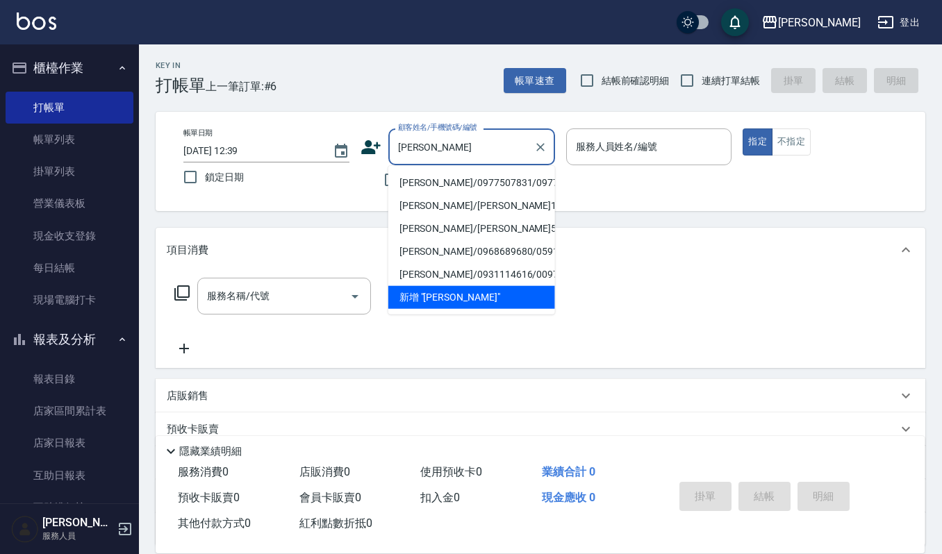
type input "[PERSON_NAME]/0977507831/0977507831"
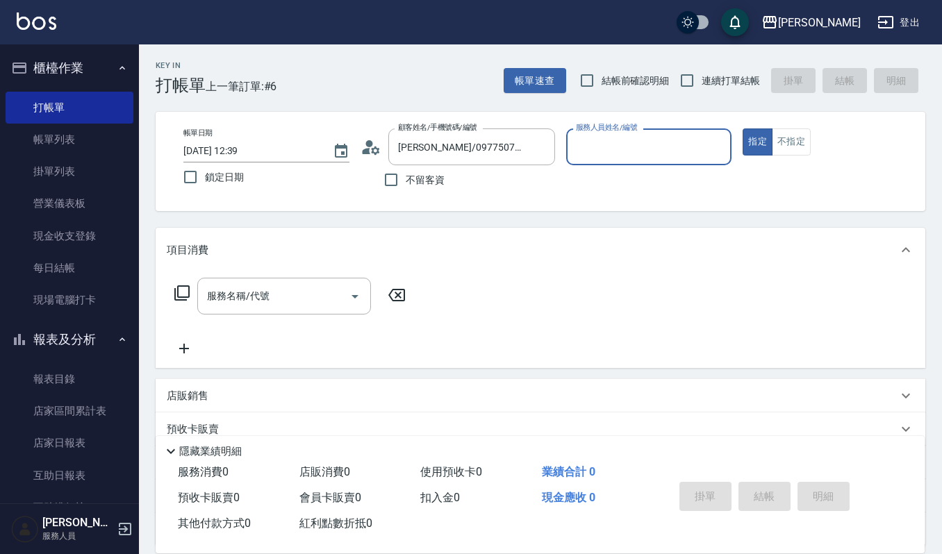
type input "Ruby-17"
click at [742, 128] on button "指定" at bounding box center [757, 141] width 30 height 27
type button "true"
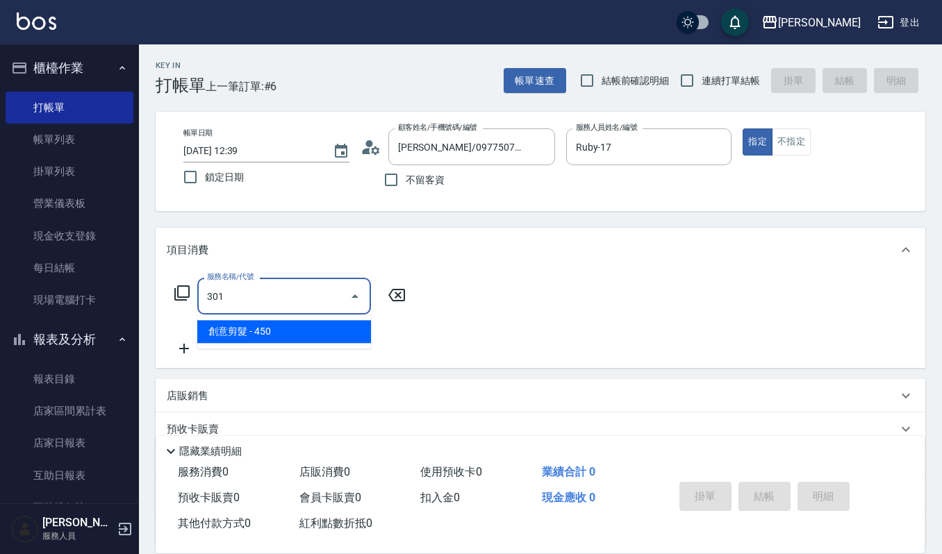
type input "創意剪髮(301)"
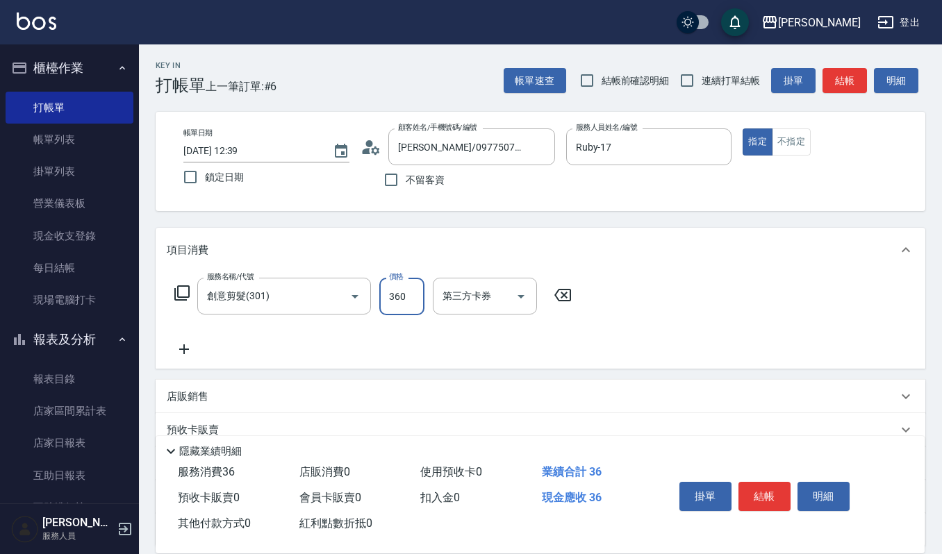
type input "360"
click at [758, 496] on button "結帳" at bounding box center [764, 496] width 52 height 29
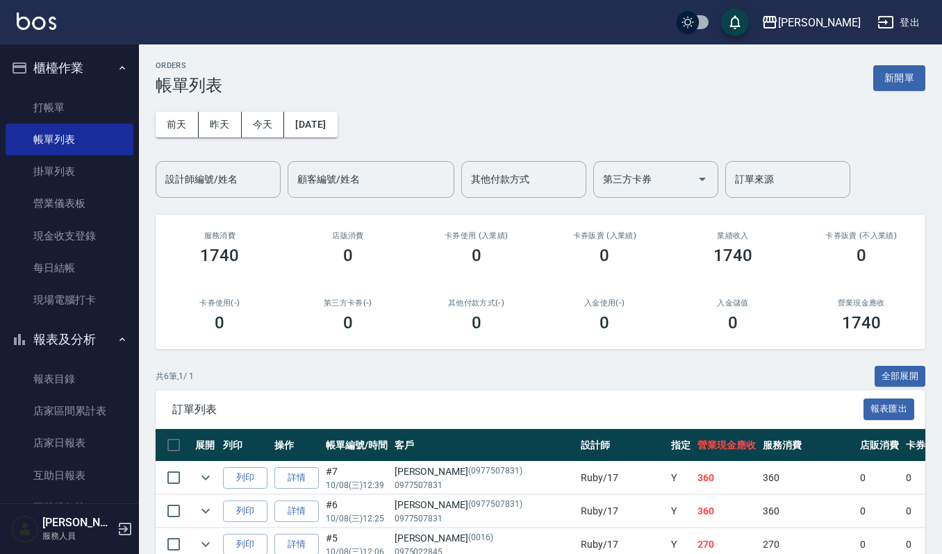
click at [209, 108] on div "[DATE] [DATE] [DATE] [DATE] 設計師編號/姓名 設計師編號/姓名 顧客編號/姓名 顧客編號/姓名 其他付款方式 其他付款方式 第三方…" at bounding box center [540, 146] width 769 height 103
click at [184, 175] on input "設計師編號/姓名" at bounding box center [218, 179] width 112 height 24
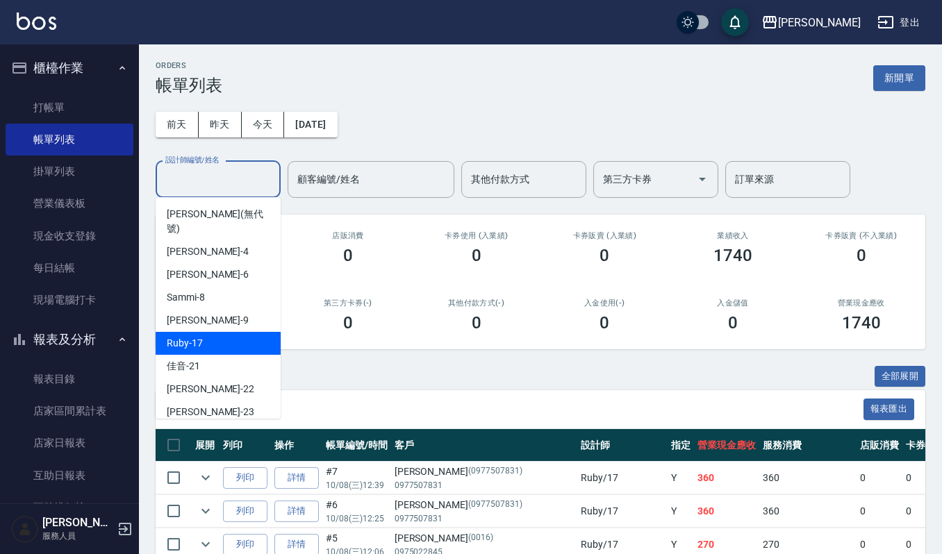
click at [226, 332] on div "Ruby -17" at bounding box center [218, 343] width 125 height 23
type input "Ruby-17"
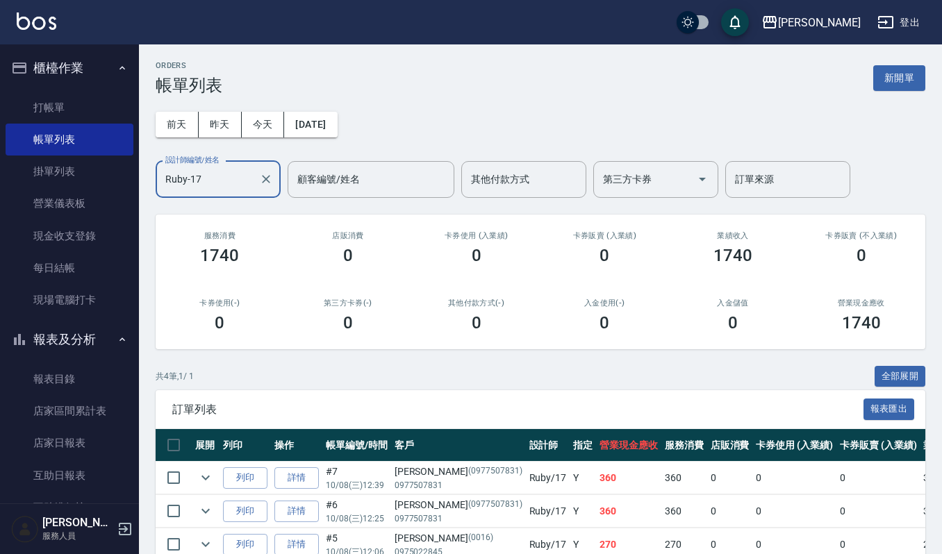
scroll to position [111, 0]
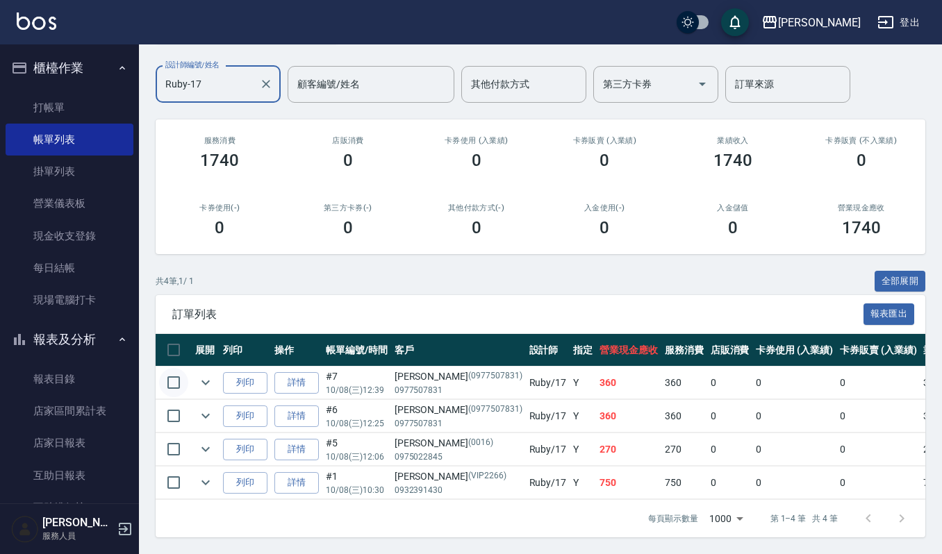
click at [178, 368] on input "checkbox" at bounding box center [173, 382] width 29 height 29
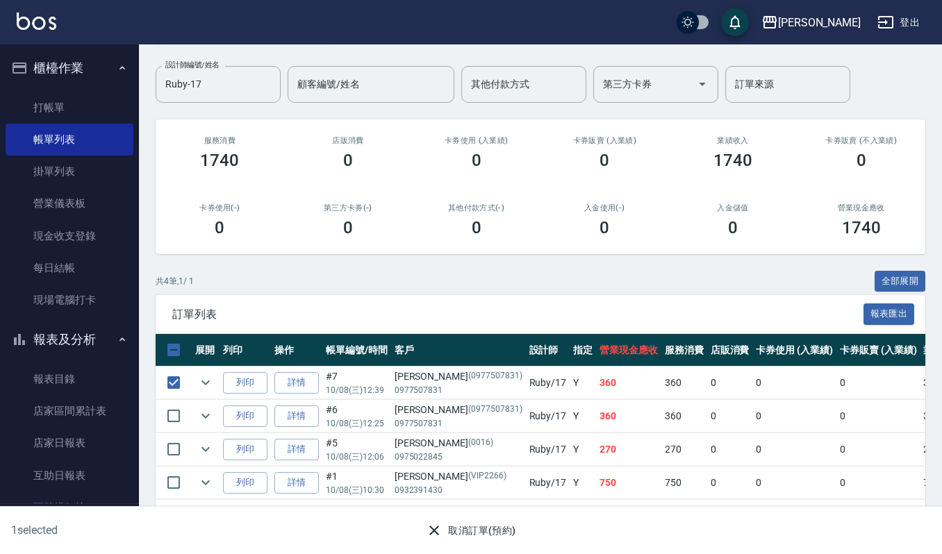
click at [461, 526] on button "取消訂單(預約)" at bounding box center [470, 531] width 101 height 26
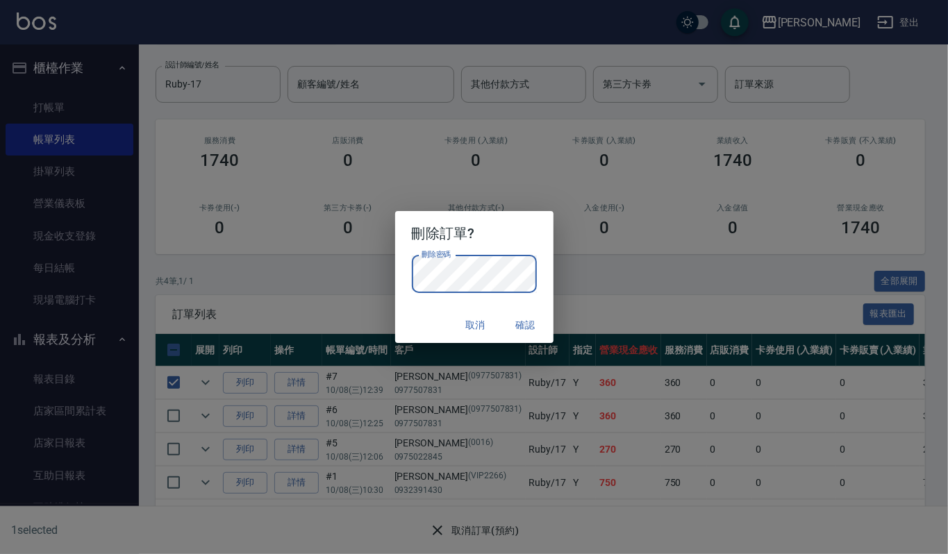
click at [530, 323] on button "確認" at bounding box center [525, 325] width 44 height 26
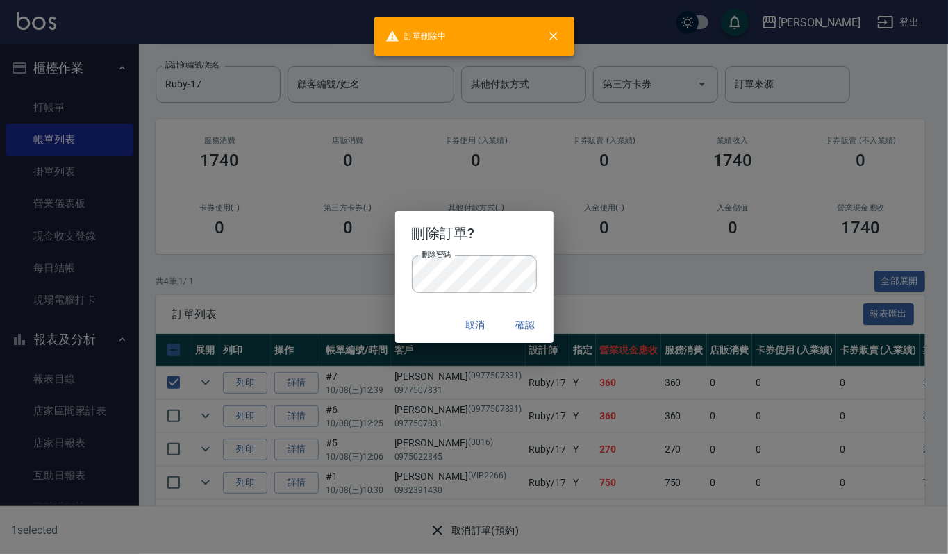
checkbox input "false"
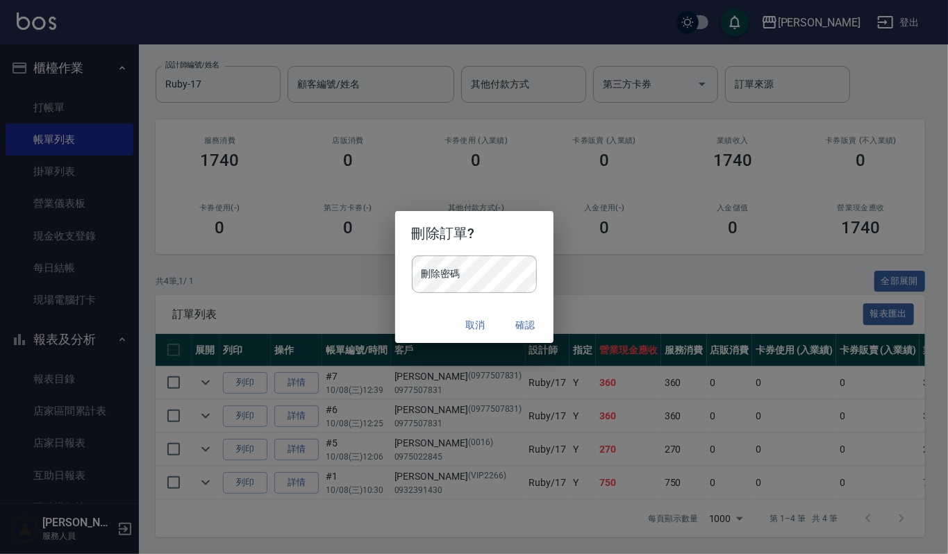
click at [526, 321] on button "確認" at bounding box center [525, 325] width 44 height 26
click at [528, 325] on button "確認" at bounding box center [525, 325] width 44 height 26
drag, startPoint x: 526, startPoint y: 331, endPoint x: 525, endPoint y: 324, distance: 7.0
click at [525, 324] on button "確認" at bounding box center [525, 325] width 44 height 26
click at [596, 271] on div "刪除訂單? 刪除密碼 刪除密碼 取消 確認" at bounding box center [474, 277] width 948 height 554
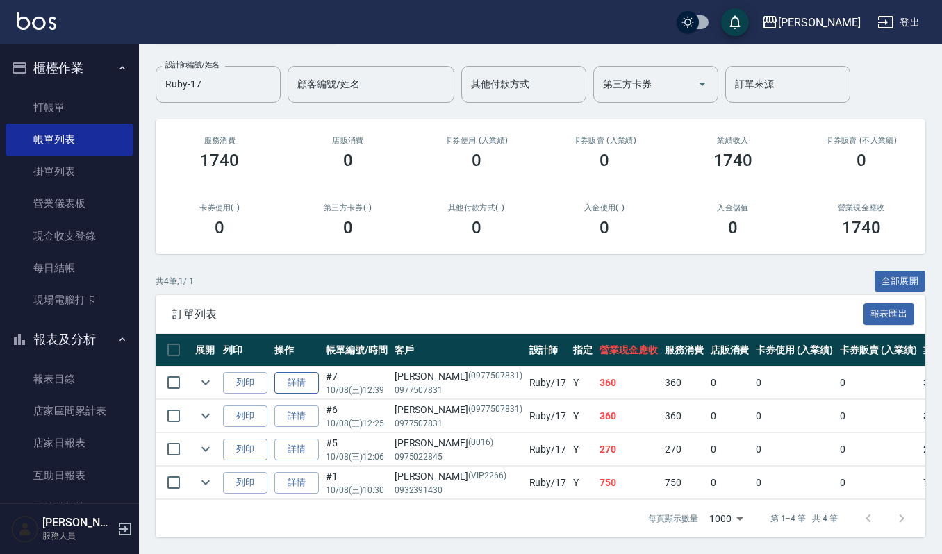
click at [297, 372] on link "詳情" at bounding box center [296, 383] width 44 height 22
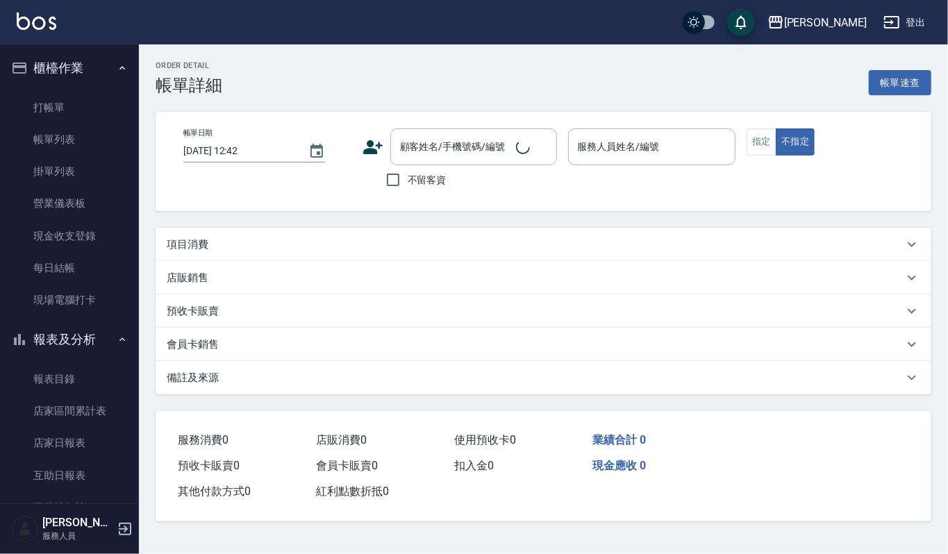
type input "[DATE] 12:39"
type input "Ruby-17"
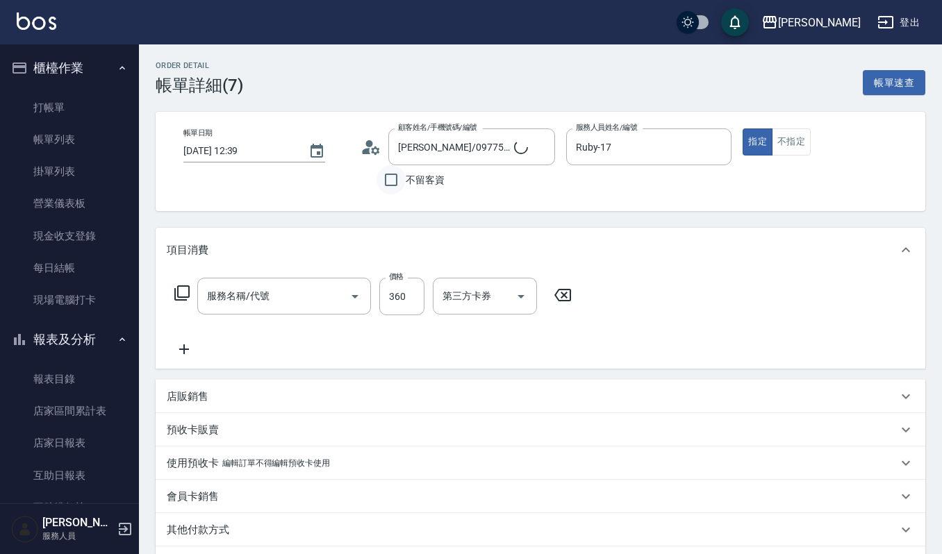
type input "[PERSON_NAME]/0977507831/0977507831"
type input "創意剪髮(301)"
click at [542, 142] on icon "Clear" at bounding box center [540, 147] width 14 height 14
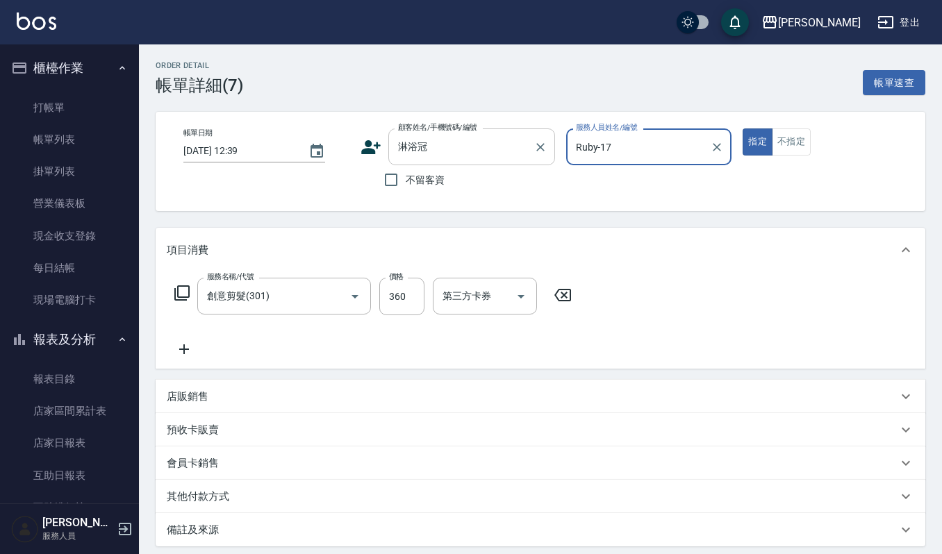
click at [470, 142] on input "淋浴冠" at bounding box center [460, 147] width 133 height 24
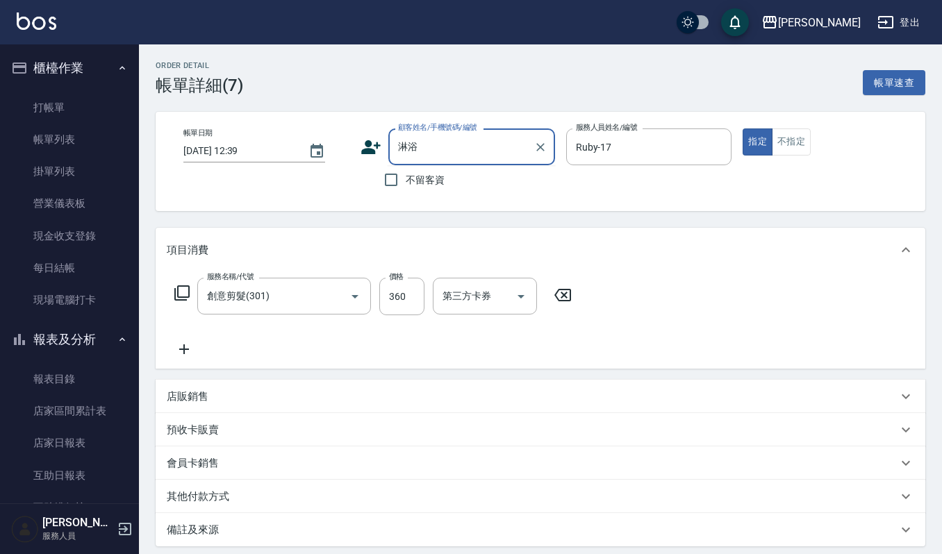
type input "淋"
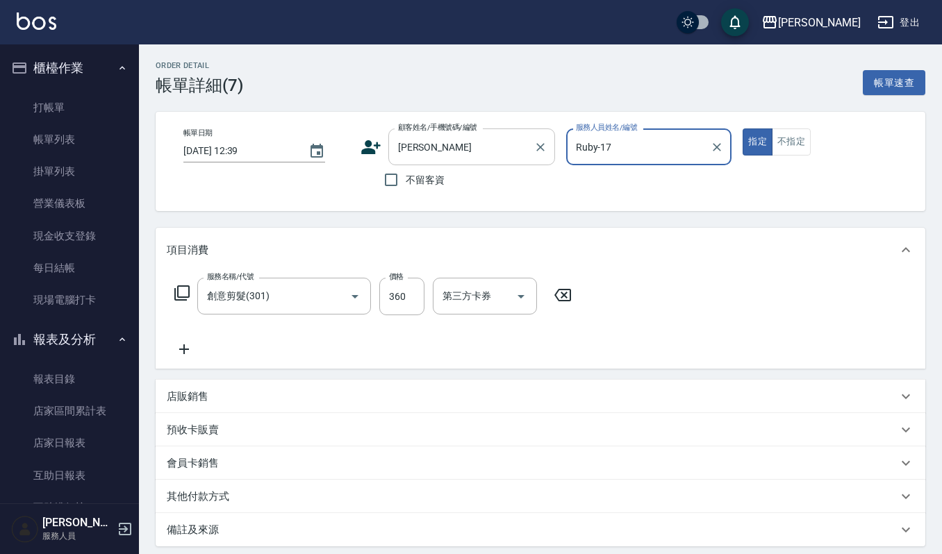
click at [469, 142] on input "[PERSON_NAME]" at bounding box center [460, 147] width 133 height 24
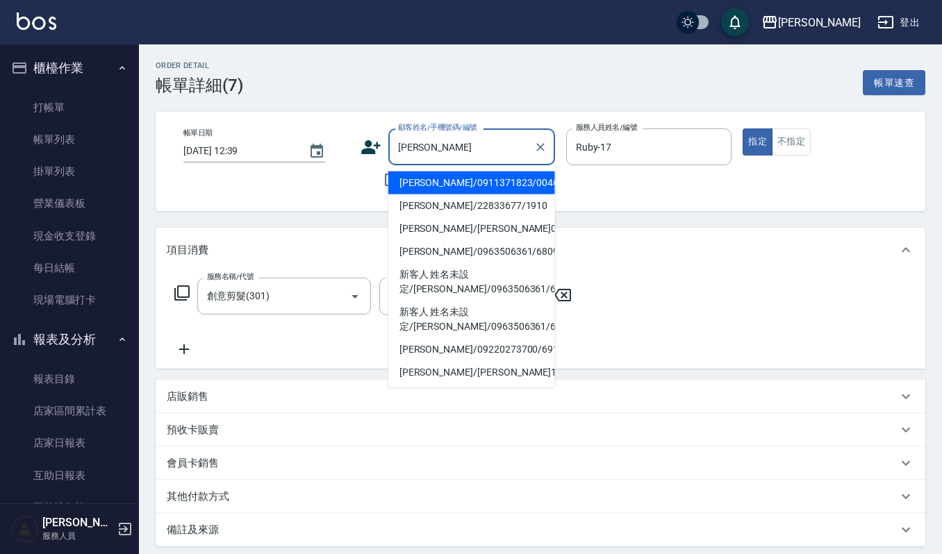
click at [461, 176] on li "[PERSON_NAME]/0911371823/0046" at bounding box center [471, 183] width 167 height 23
type input "[PERSON_NAME]/0911371823/0046"
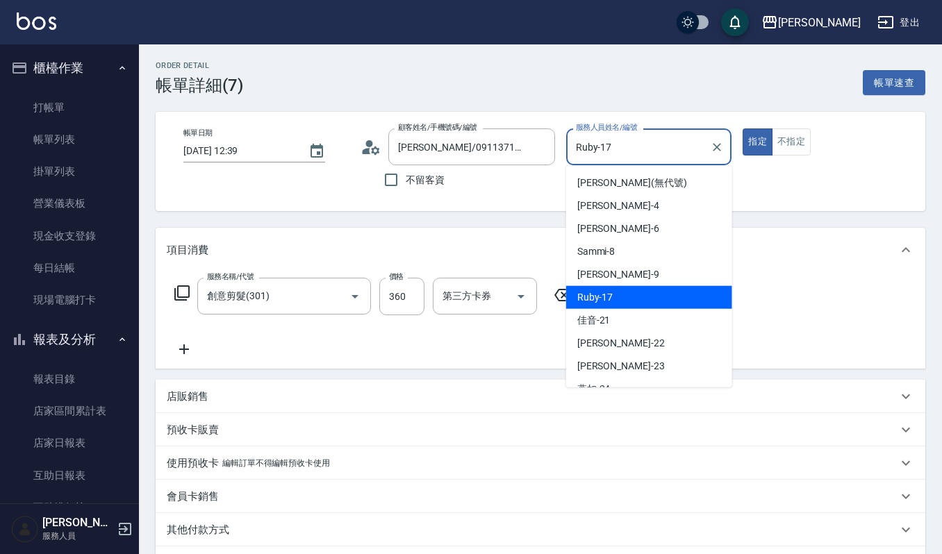
click at [619, 146] on input "Ruby-17" at bounding box center [638, 147] width 133 height 24
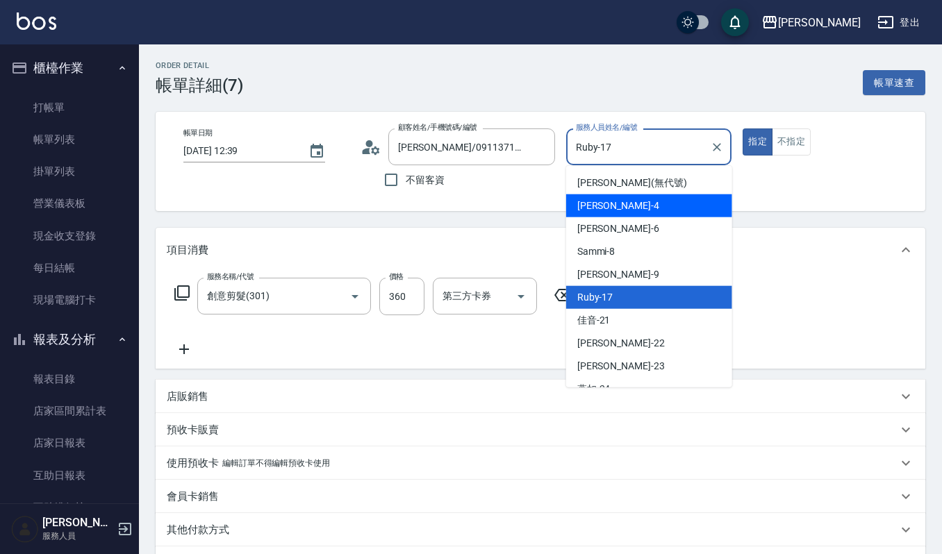
click at [615, 203] on div "[PERSON_NAME] -4" at bounding box center [649, 205] width 166 height 23
type input "[PERSON_NAME]-4"
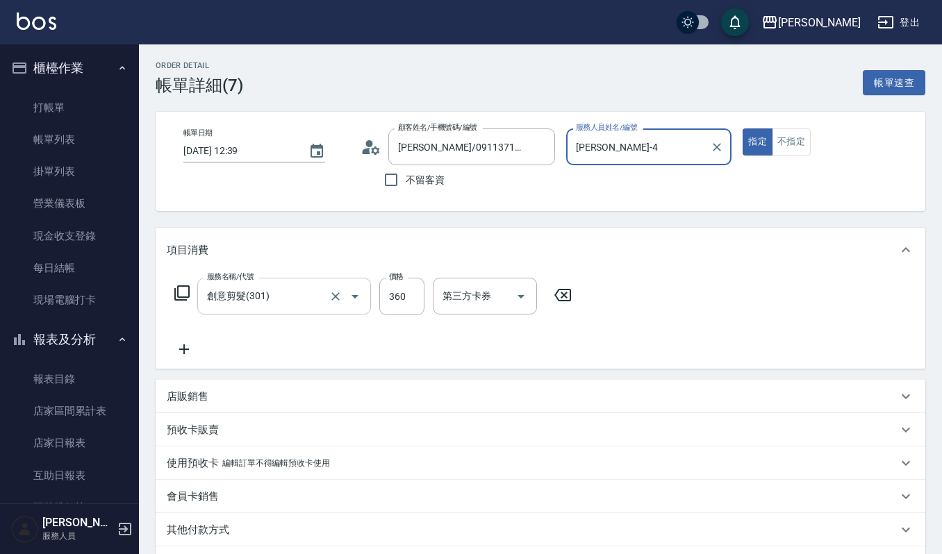
click at [292, 290] on input "創意剪髮(301)" at bounding box center [264, 296] width 122 height 24
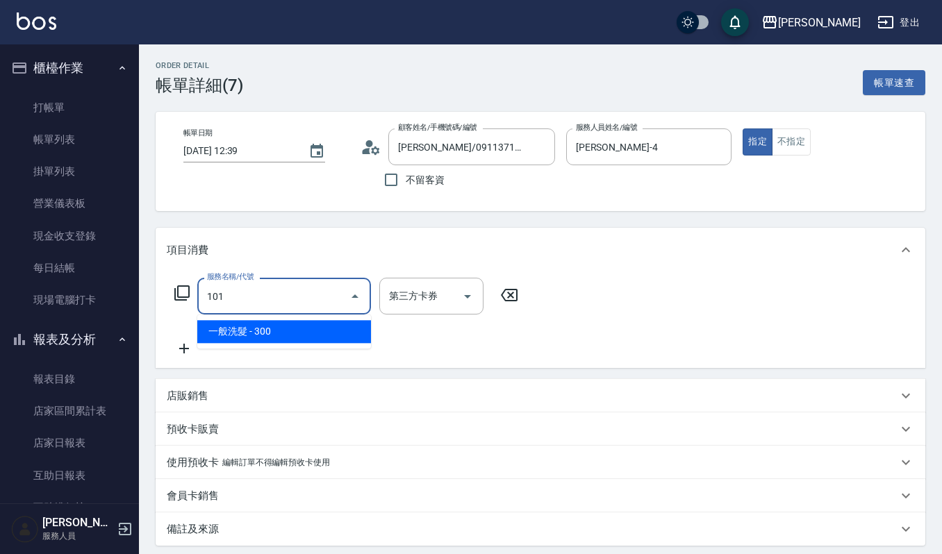
type input "一般洗髮(101)"
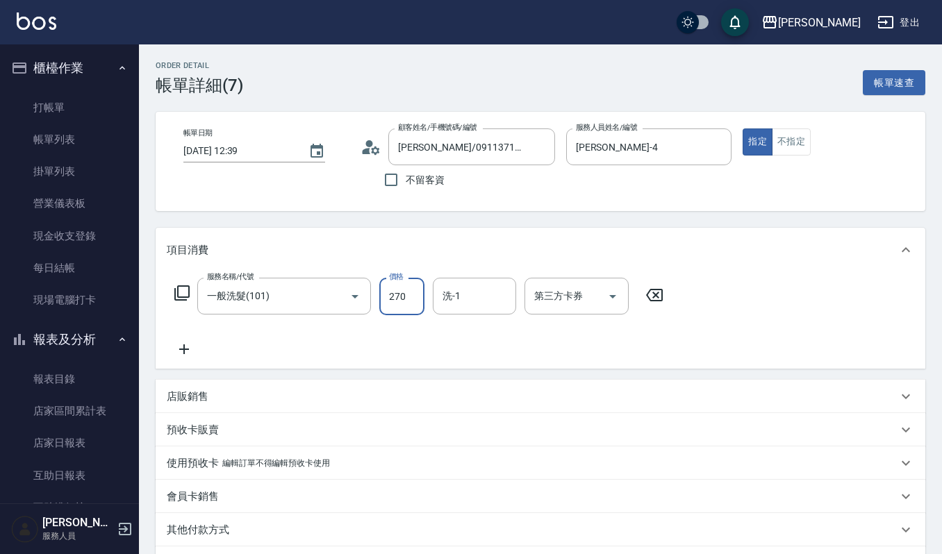
type input "270"
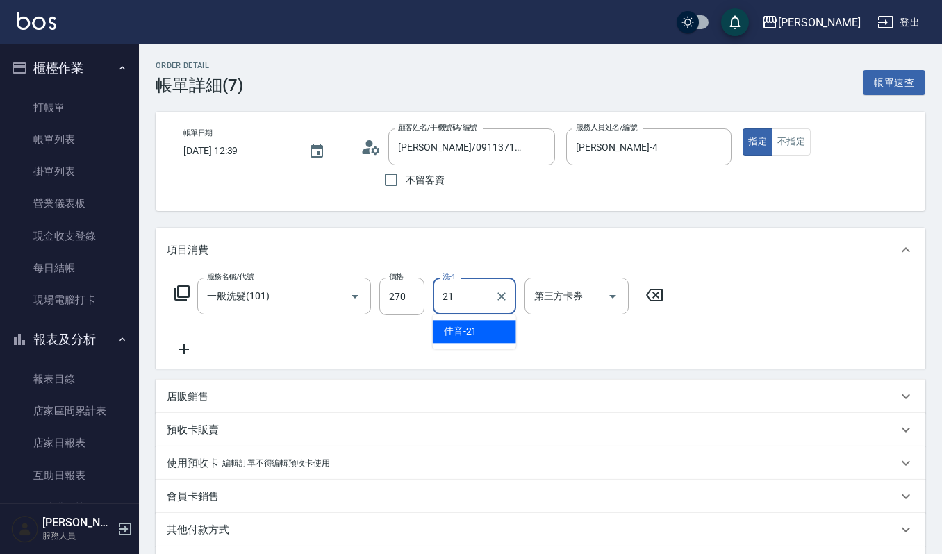
type input "佳音-21"
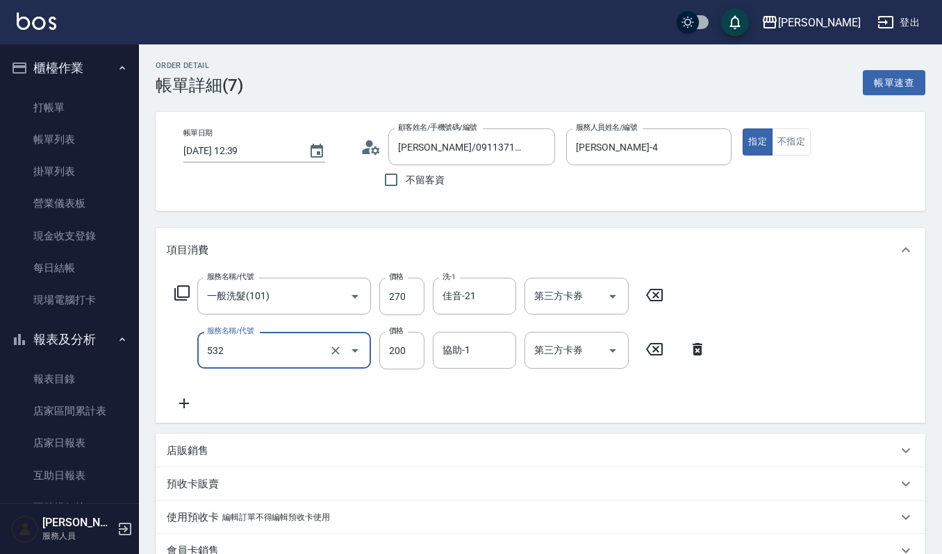
type input "自備複方.亞士(532)"
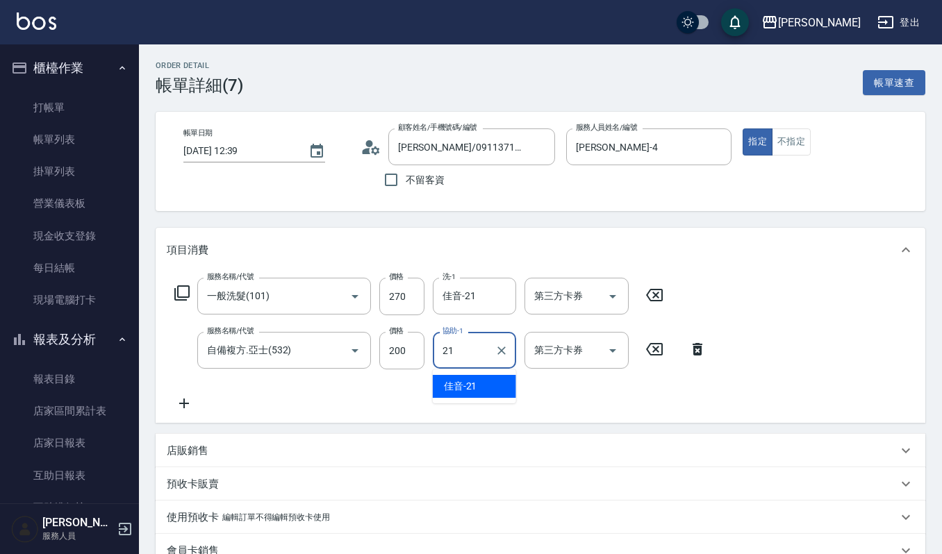
type input "佳音-21"
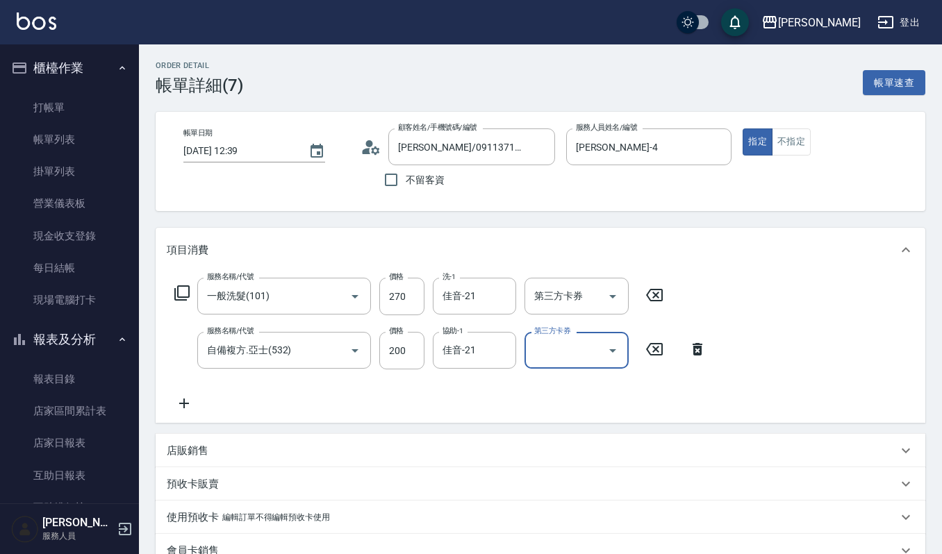
scroll to position [185, 0]
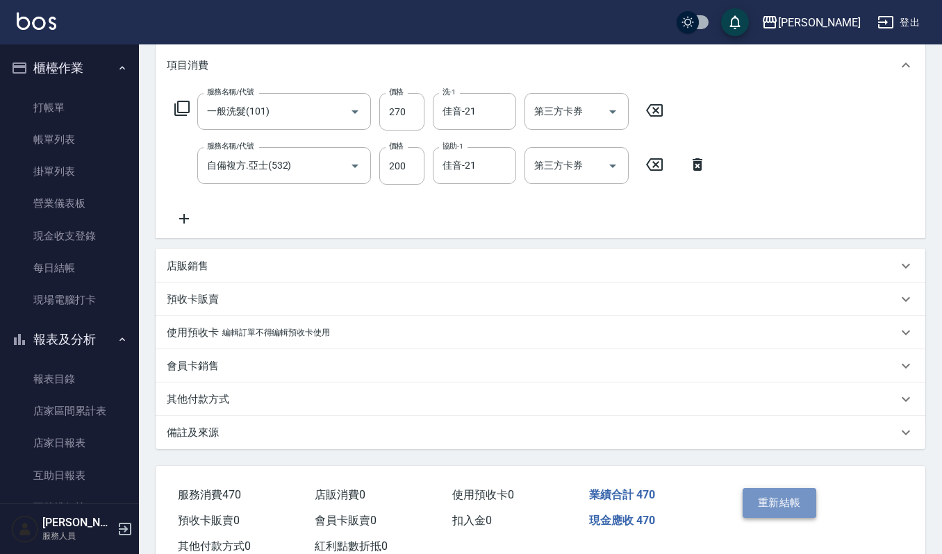
click at [774, 494] on button "重新結帳" at bounding box center [779, 502] width 74 height 29
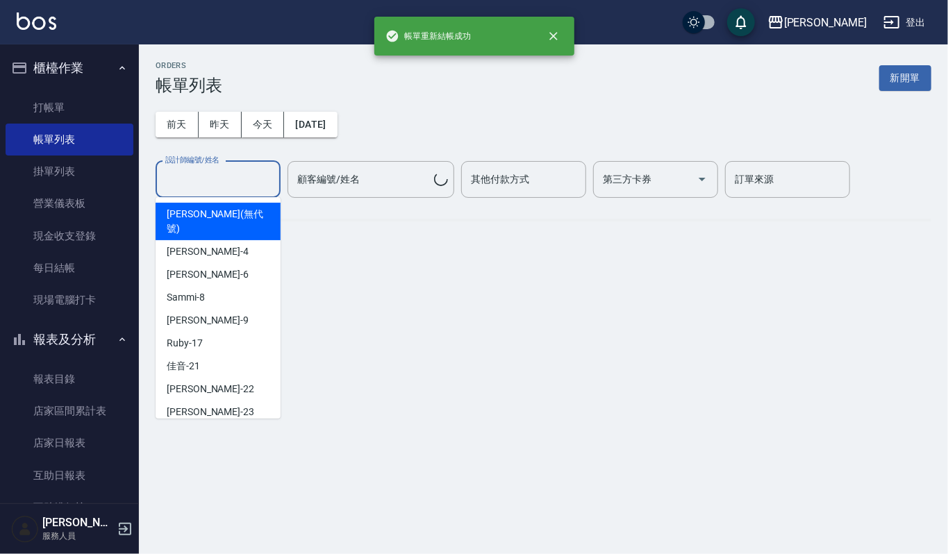
click at [203, 181] on input "設計師編號/姓名" at bounding box center [218, 179] width 112 height 24
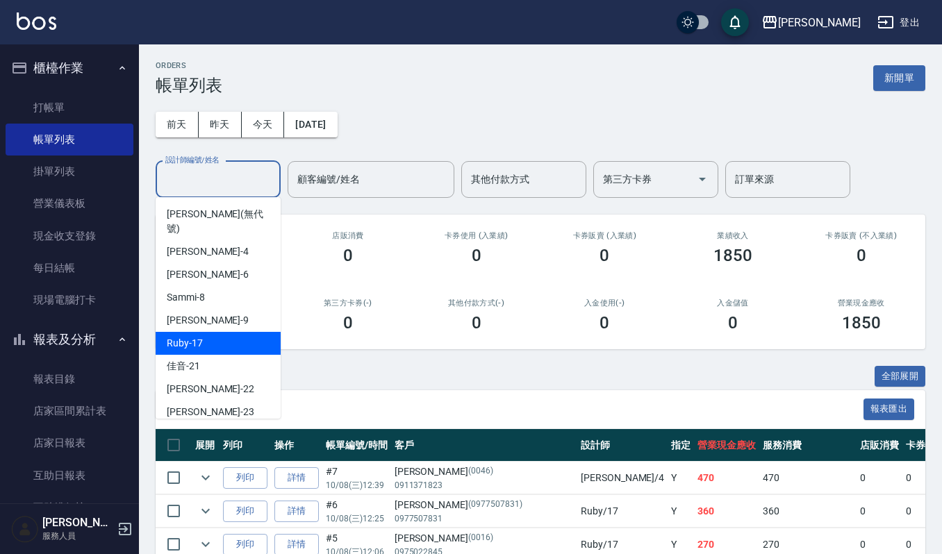
click at [206, 332] on div "Ruby -17" at bounding box center [218, 343] width 125 height 23
type input "Ruby-17"
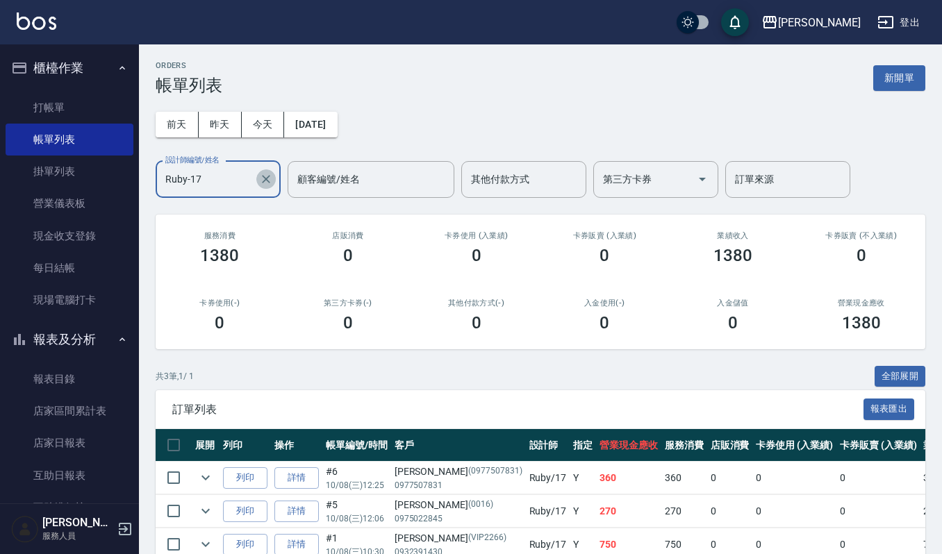
click at [262, 181] on icon "Clear" at bounding box center [266, 179] width 14 height 14
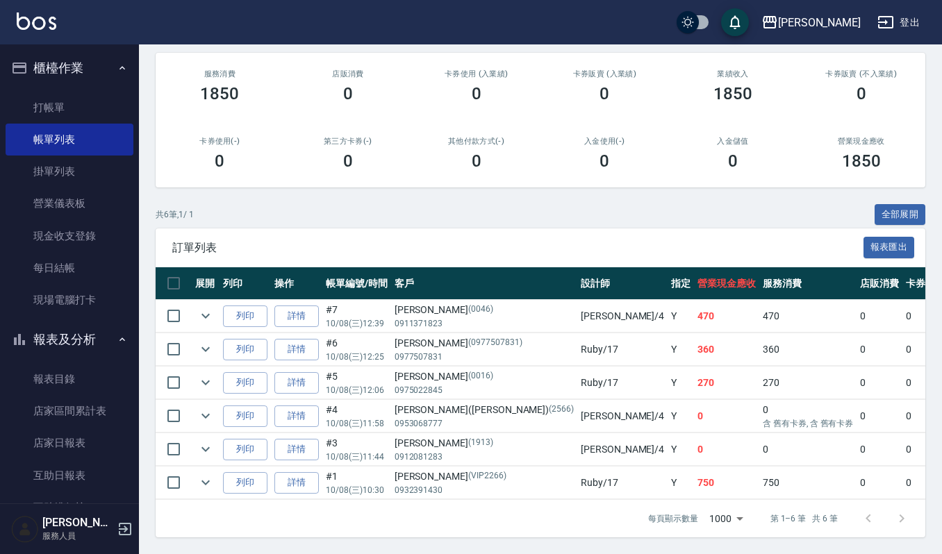
scroll to position [178, 0]
click at [256, 306] on button "列印" at bounding box center [245, 317] width 44 height 22
click at [298, 405] on link "詳情" at bounding box center [296, 416] width 44 height 22
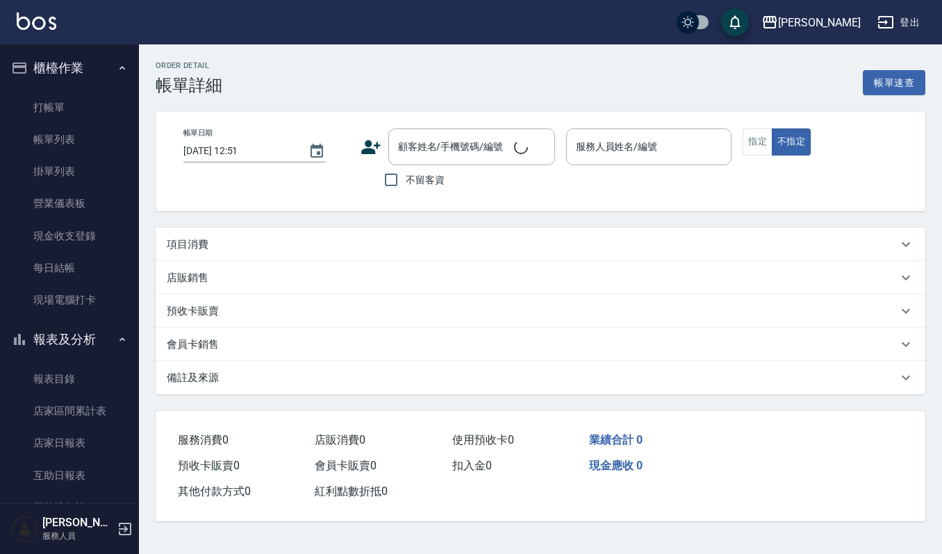
type input "[DATE] 11:58"
type input "[PERSON_NAME]-4"
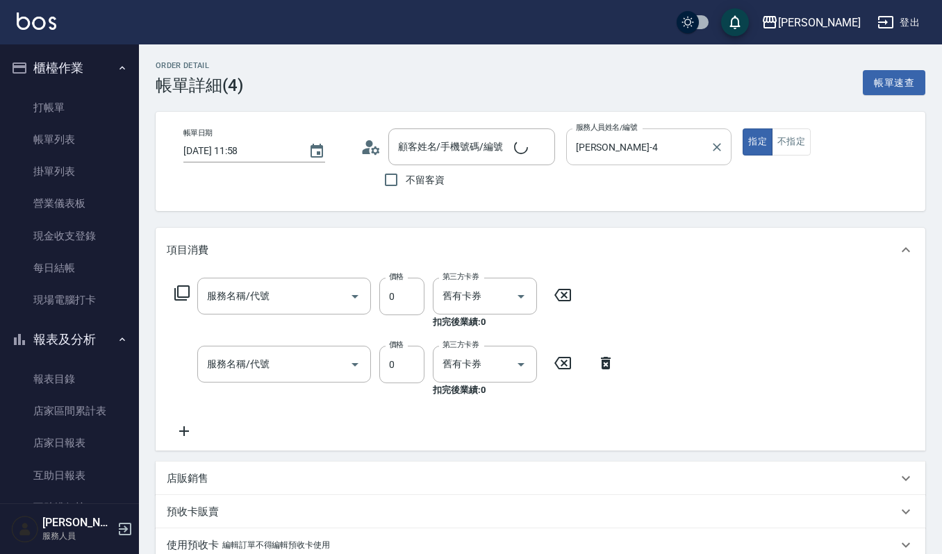
type input "[PERSON_NAME]([PERSON_NAME])/0953068777/2566"
type input "使用2段結構卡卷0(591)"
type input "頭皮頭髮大掃除券(509)"
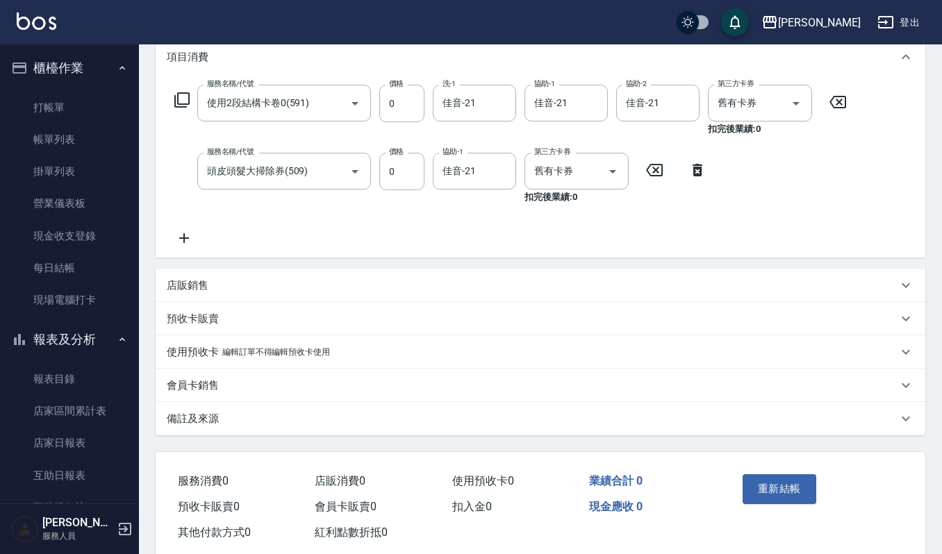
scroll to position [221, 0]
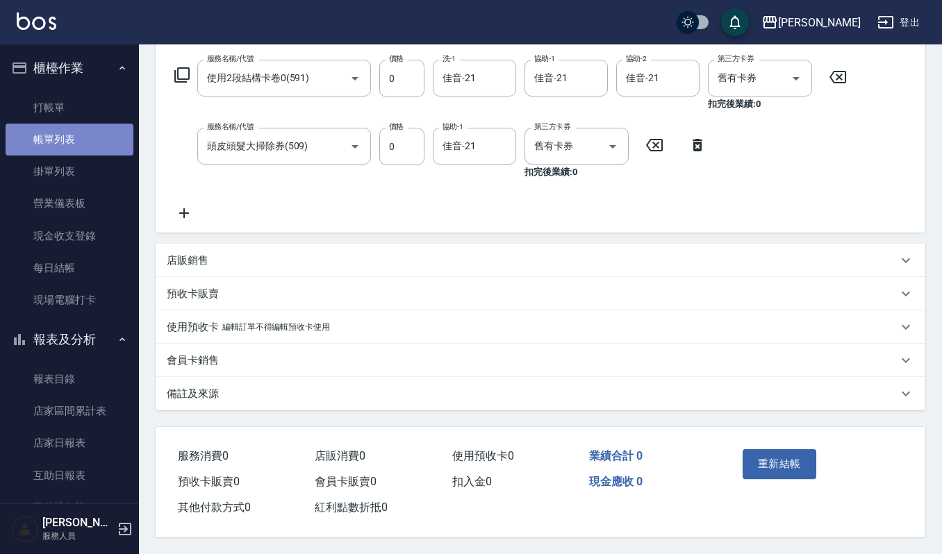
click at [76, 144] on link "帳單列表" at bounding box center [70, 140] width 128 height 32
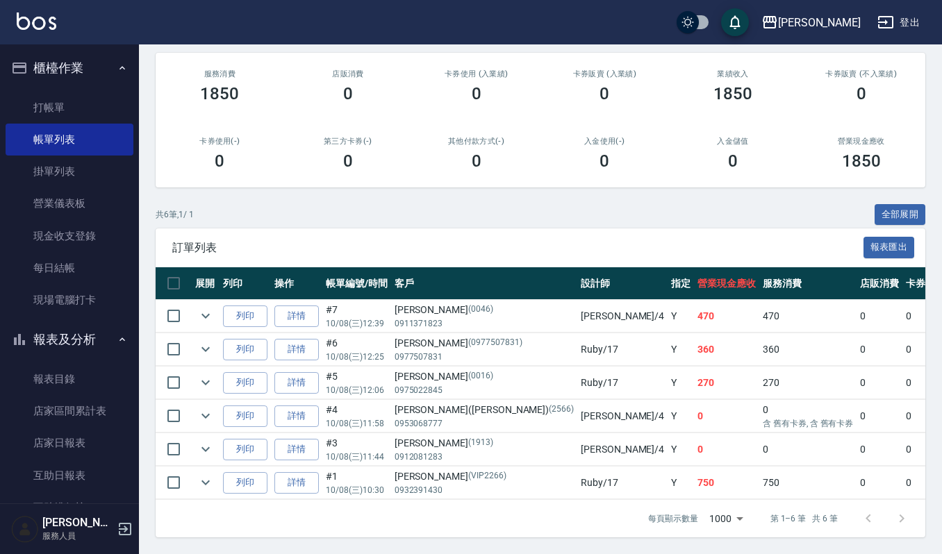
scroll to position [178, 0]
click at [251, 405] on button "列印" at bounding box center [245, 416] width 44 height 22
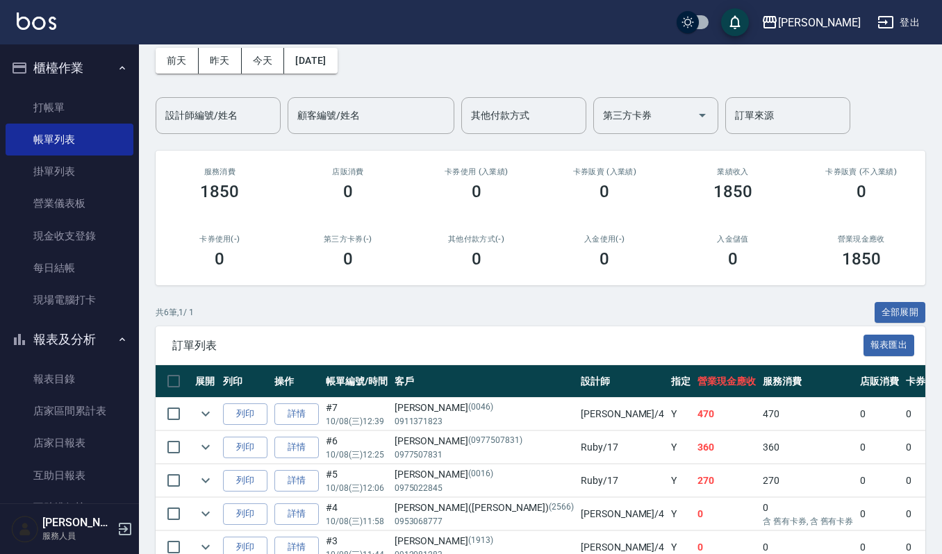
scroll to position [0, 0]
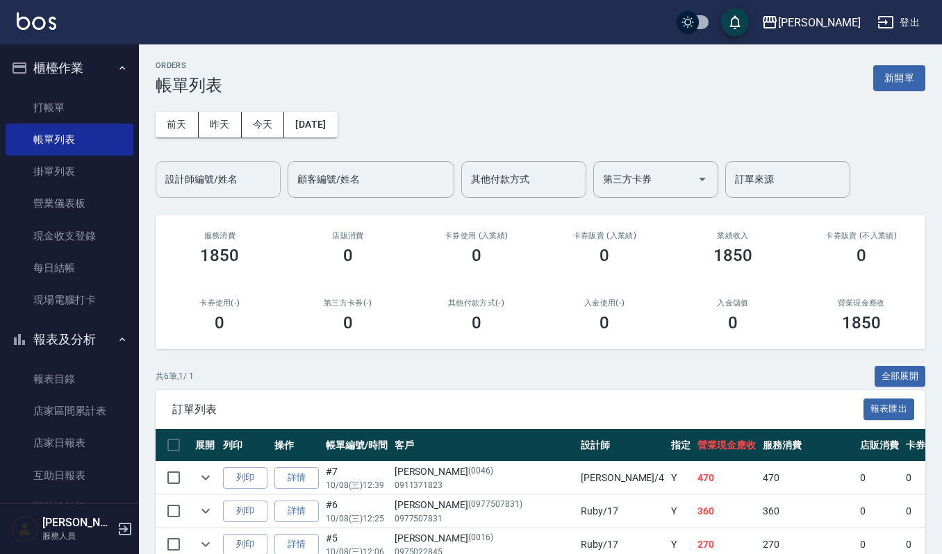
click at [240, 194] on div "設計師編號/姓名" at bounding box center [218, 179] width 125 height 37
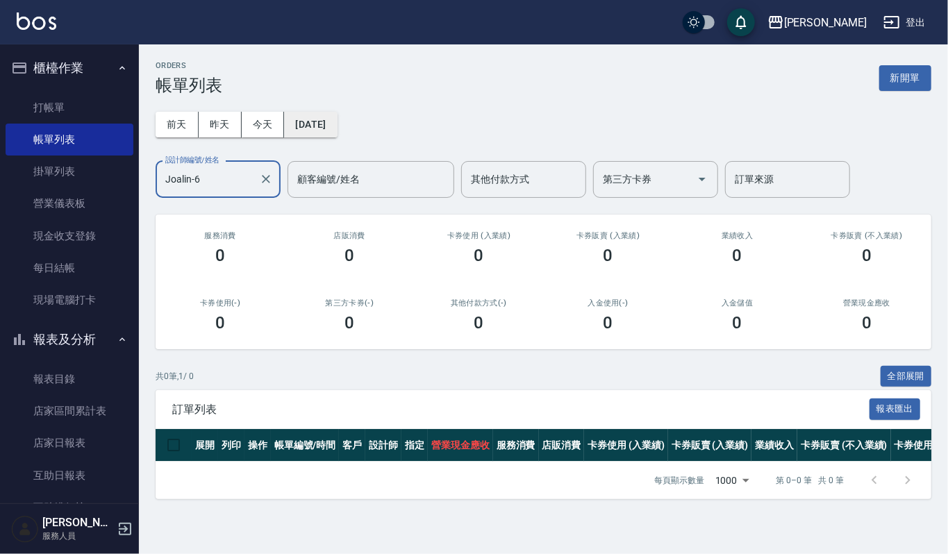
type input "Joalin-6"
click at [337, 124] on button "[DATE]" at bounding box center [310, 125] width 53 height 26
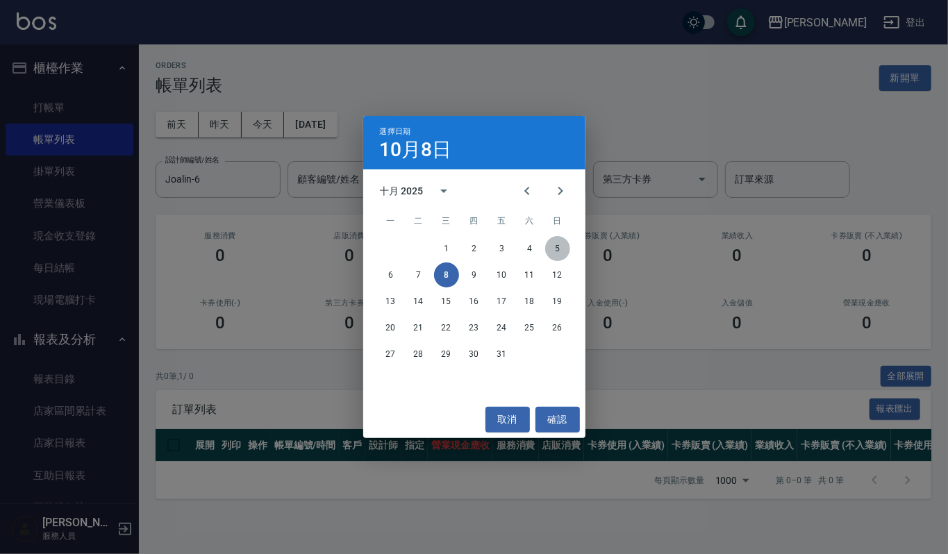
click at [564, 250] on button "5" at bounding box center [557, 248] width 25 height 25
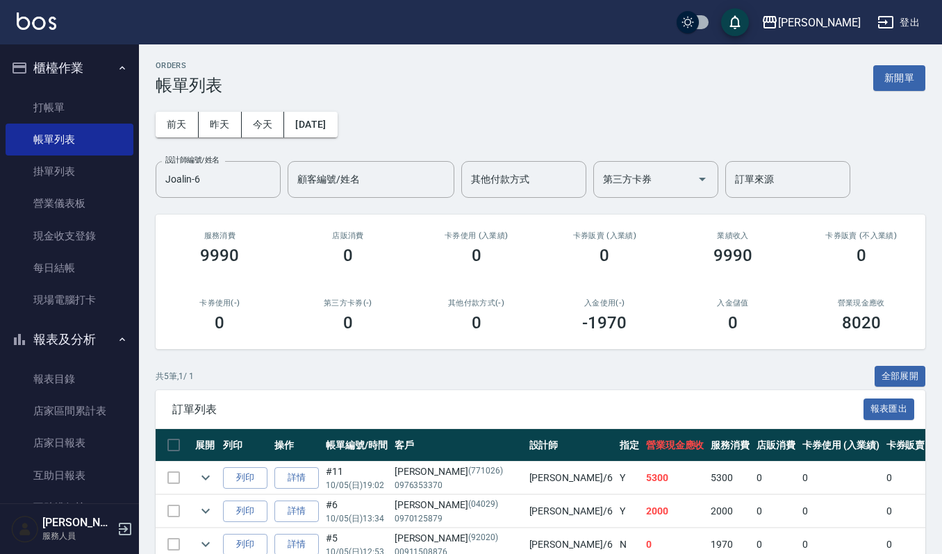
scroll to position [144, 0]
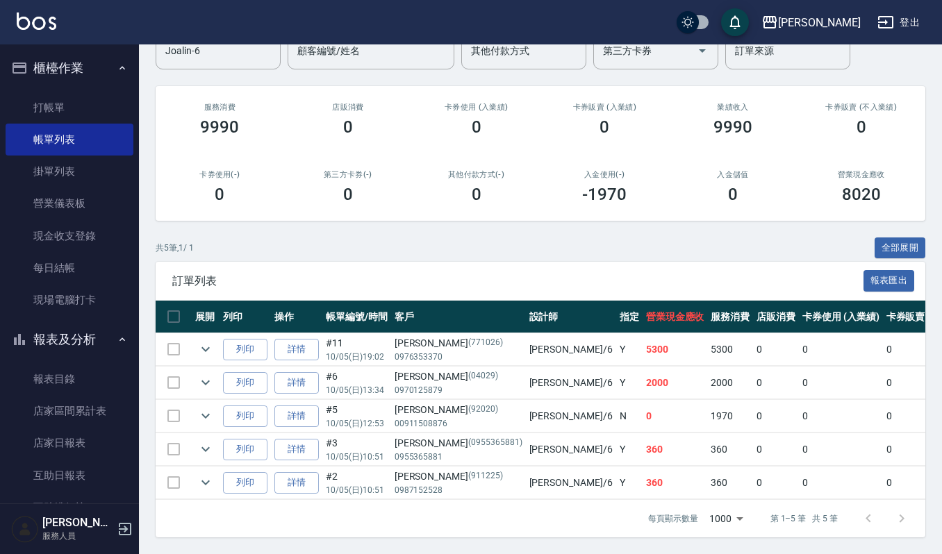
drag, startPoint x: 940, startPoint y: 470, endPoint x: 947, endPoint y: 453, distance: 18.7
click at [941, 453] on html "上越[PERSON_NAME] 登出 櫃檯作業 打帳單 帳單列表 掛單列表 營業儀表板 現金收支登錄 每日結帳 現場電腦打卡 報表及分析 報表目錄 店家區間累…" at bounding box center [471, 213] width 942 height 683
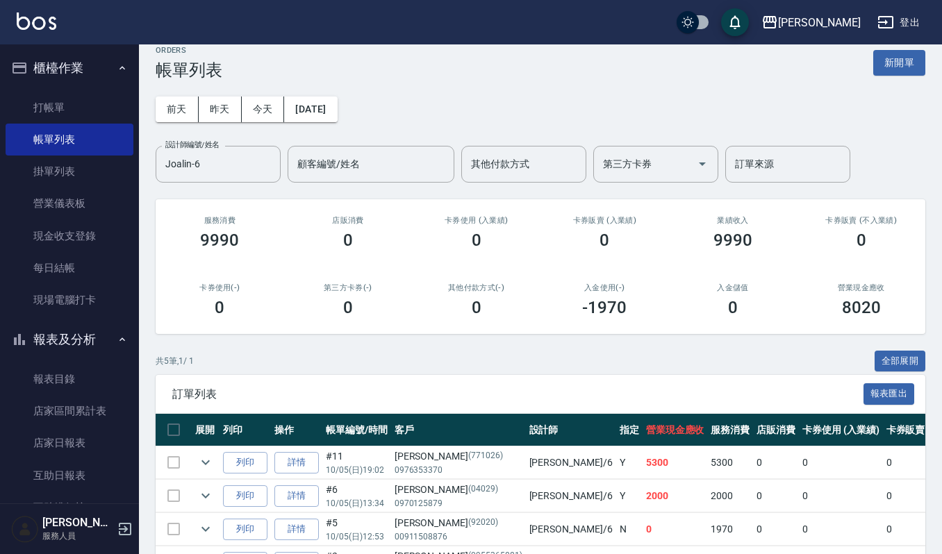
scroll to position [0, 0]
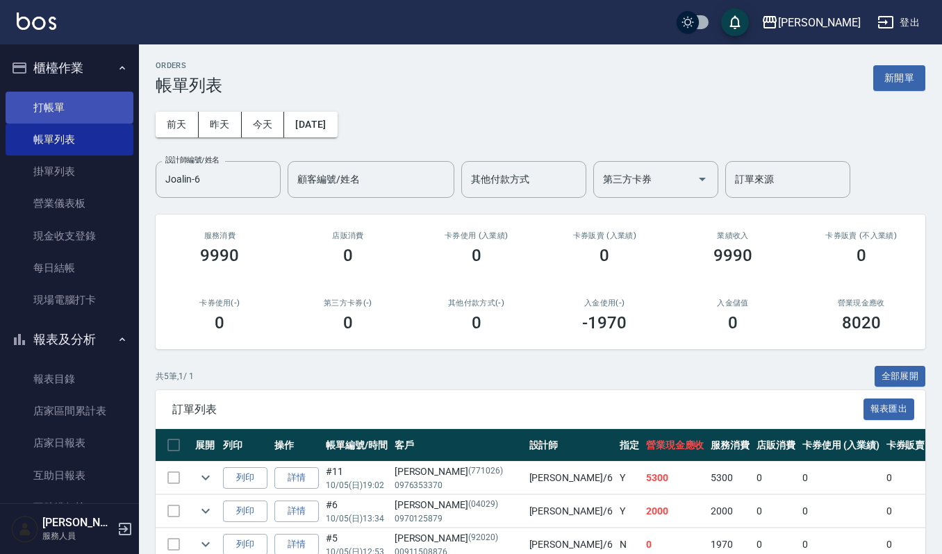
click at [92, 108] on link "打帳單" at bounding box center [70, 108] width 128 height 32
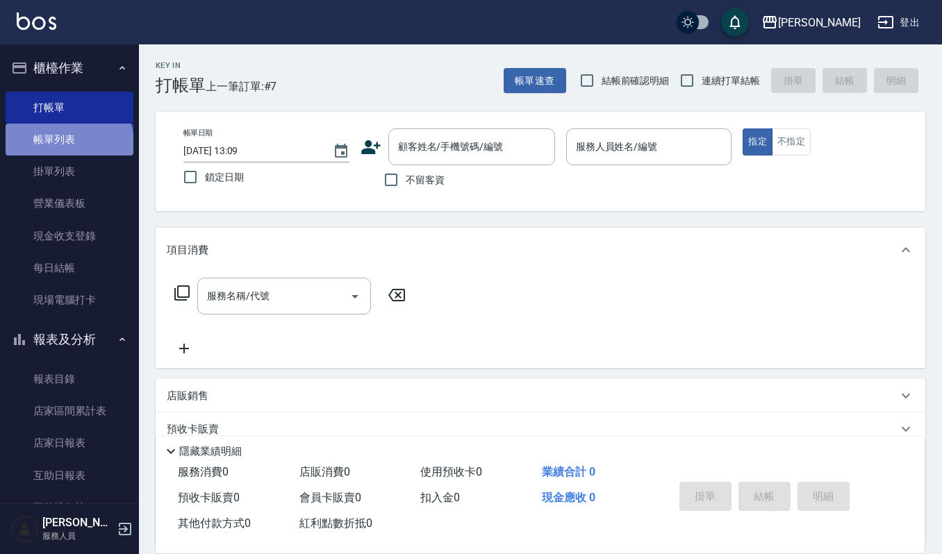
click at [67, 147] on link "帳單列表" at bounding box center [70, 140] width 128 height 32
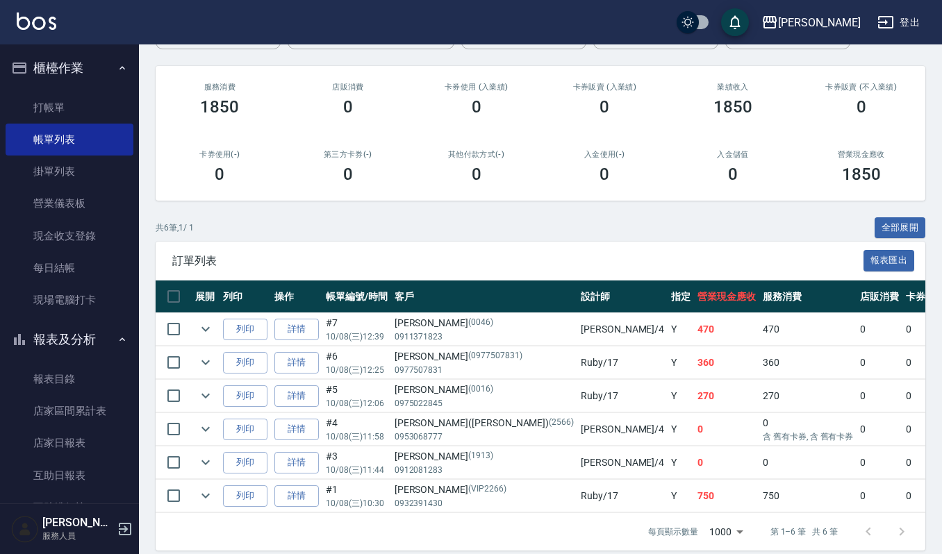
scroll to position [178, 0]
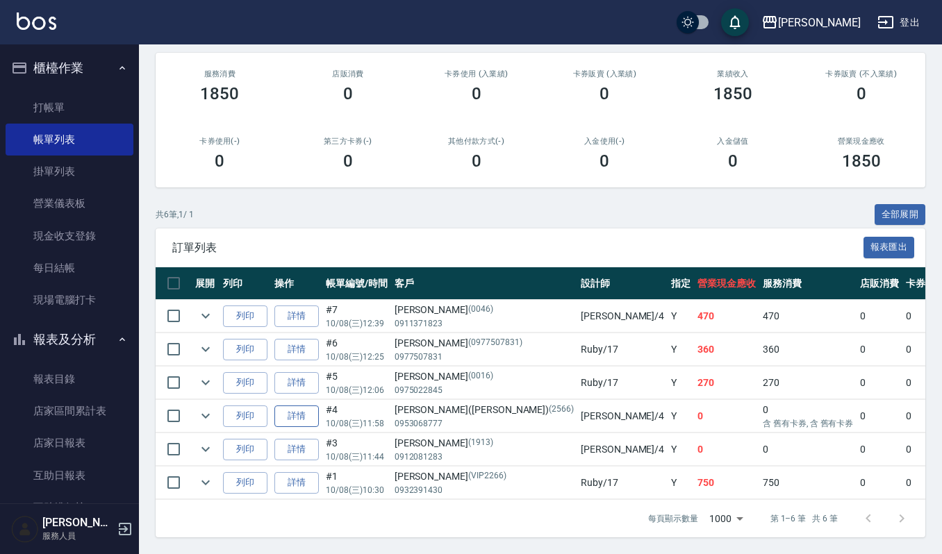
click at [303, 405] on link "詳情" at bounding box center [296, 416] width 44 height 22
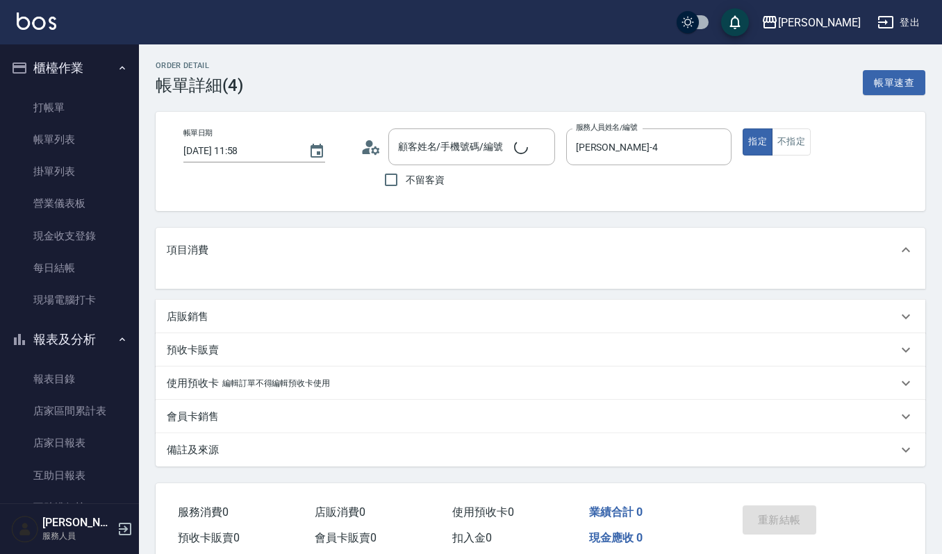
type input "[PERSON_NAME]([PERSON_NAME])/0953068777/2566"
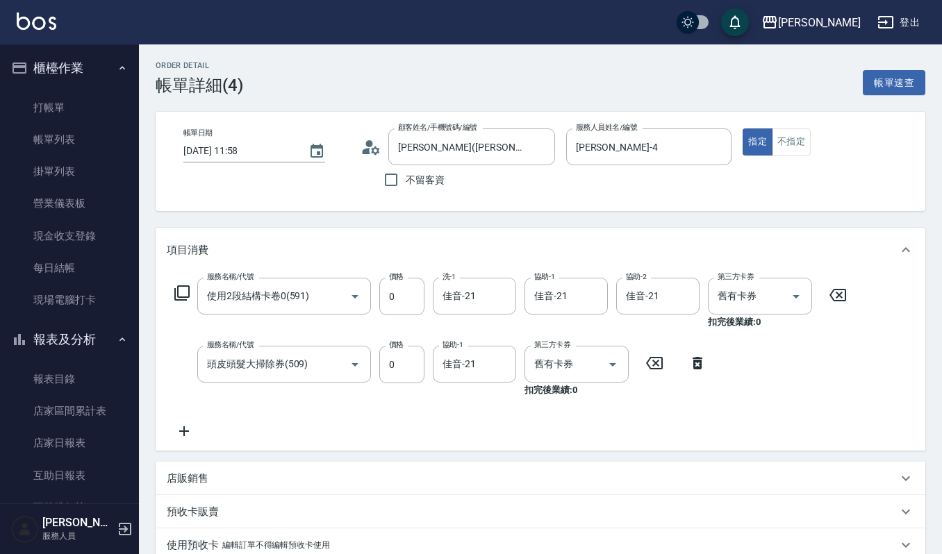
click at [182, 432] on icon at bounding box center [184, 431] width 35 height 17
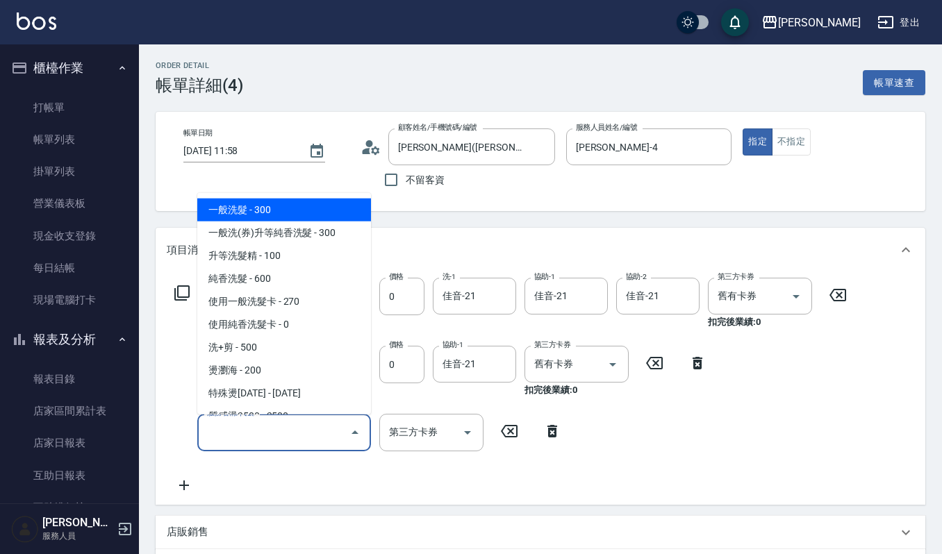
click at [219, 428] on input "服務名稱/代號" at bounding box center [273, 432] width 140 height 24
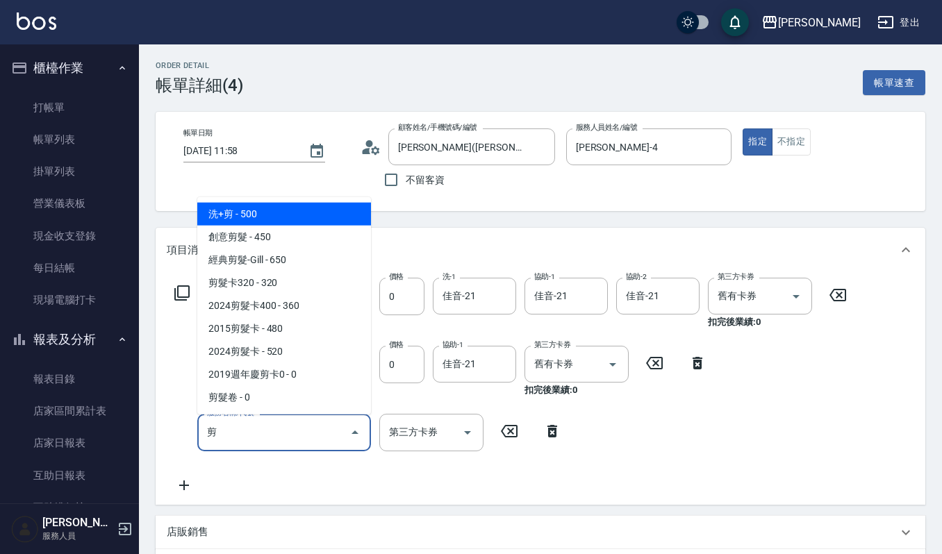
click at [309, 373] on span "2019週年慶剪卡0 - 0" at bounding box center [284, 374] width 174 height 23
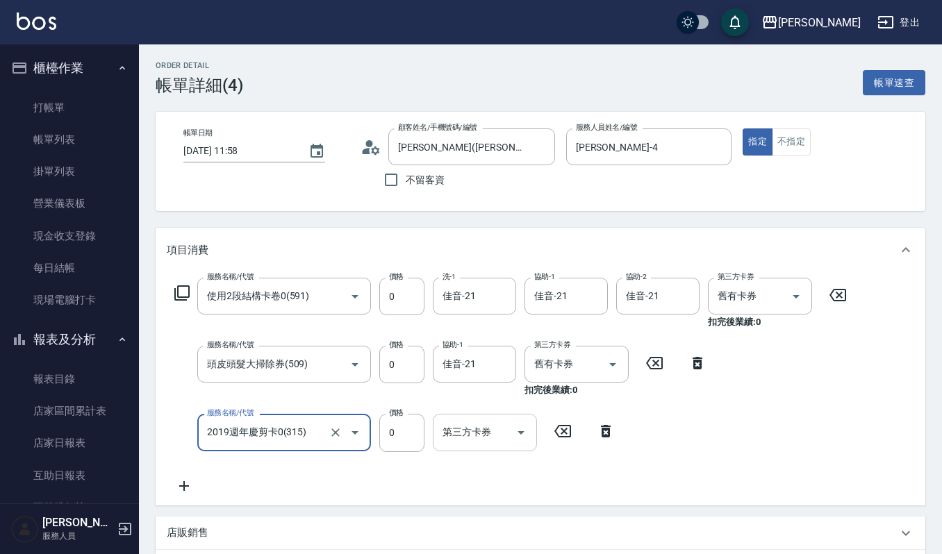
type input "2019週年慶剪卡0(315)"
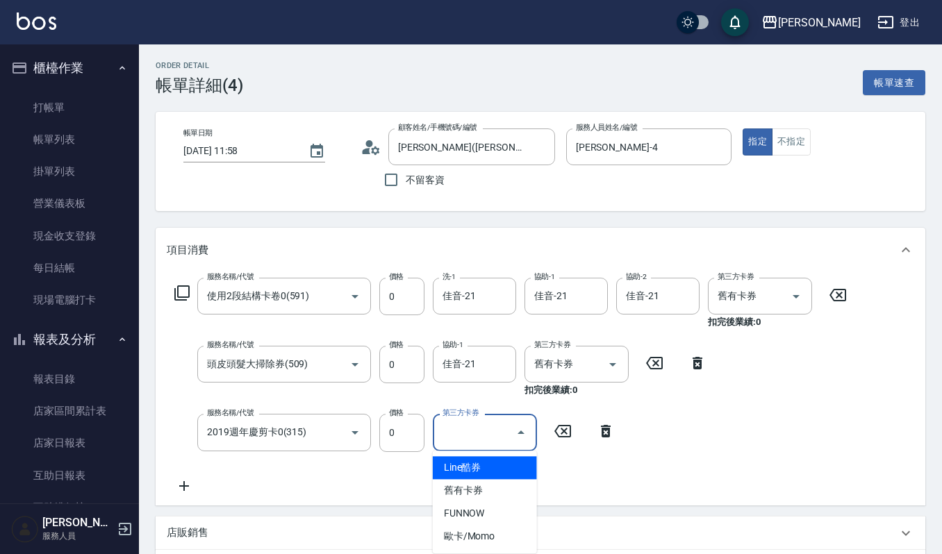
click at [472, 434] on input "第三方卡券" at bounding box center [474, 432] width 71 height 24
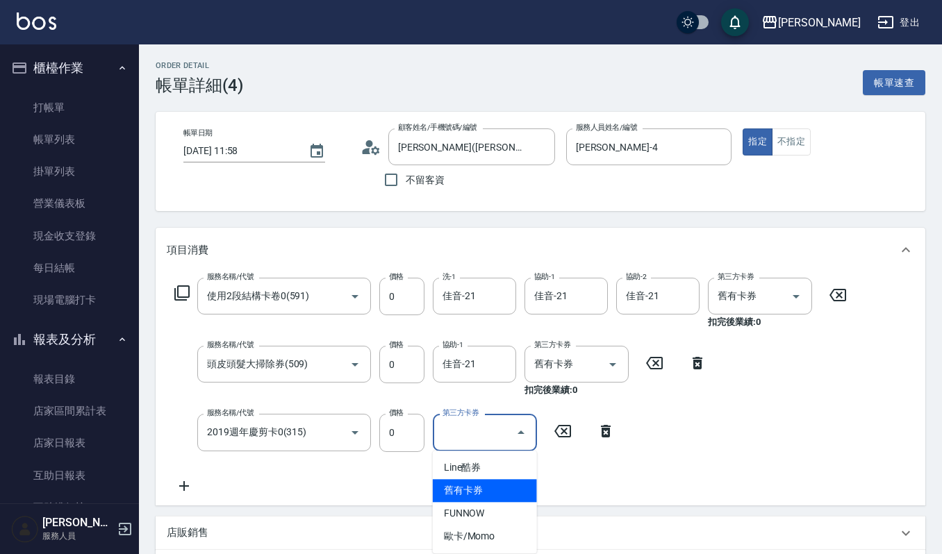
click at [479, 490] on span "舊有卡券" at bounding box center [485, 490] width 104 height 23
type input "舊有卡券"
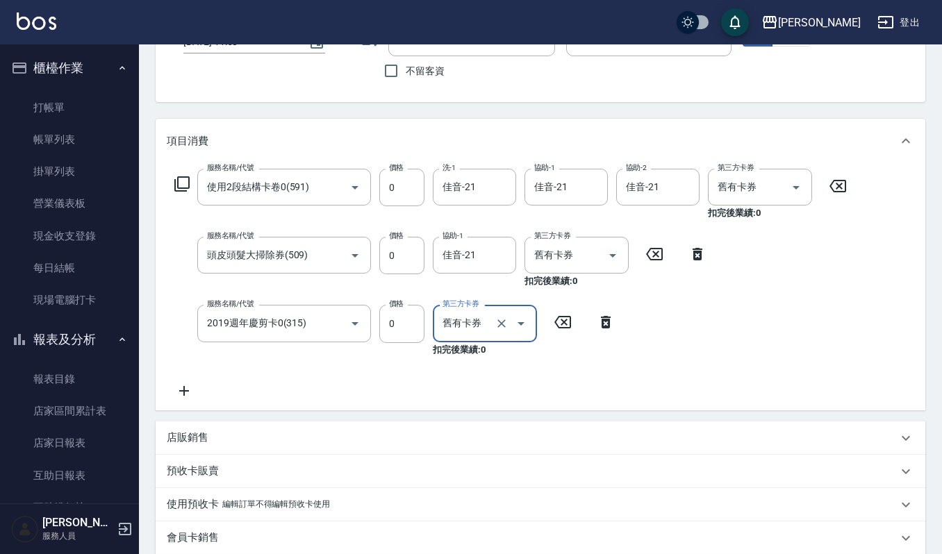
scroll to position [290, 0]
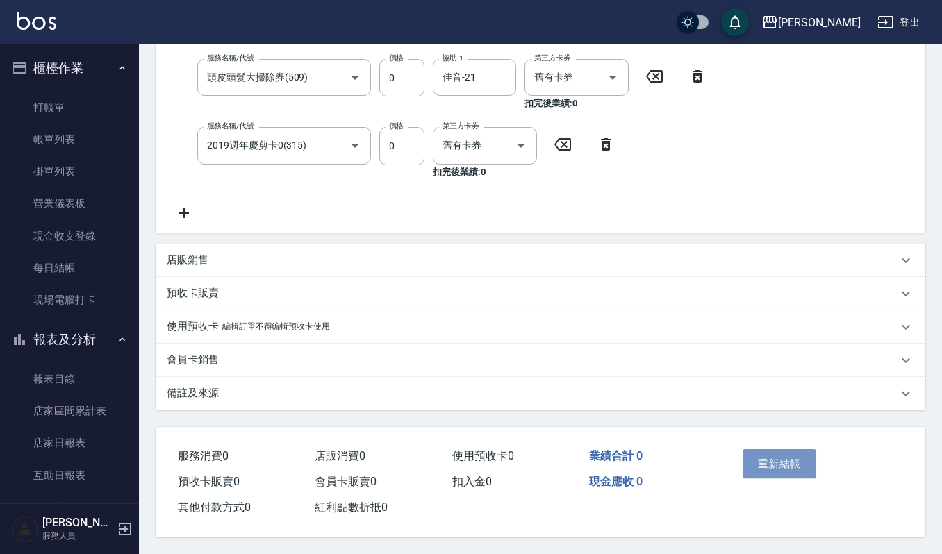
click at [787, 458] on button "重新結帳" at bounding box center [779, 463] width 74 height 29
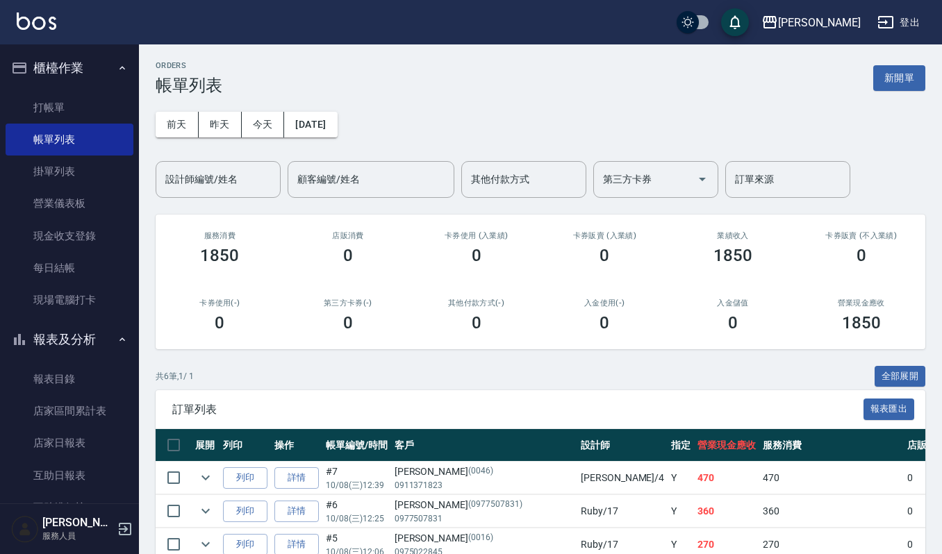
click at [222, 171] on input "設計師編號/姓名" at bounding box center [218, 179] width 112 height 24
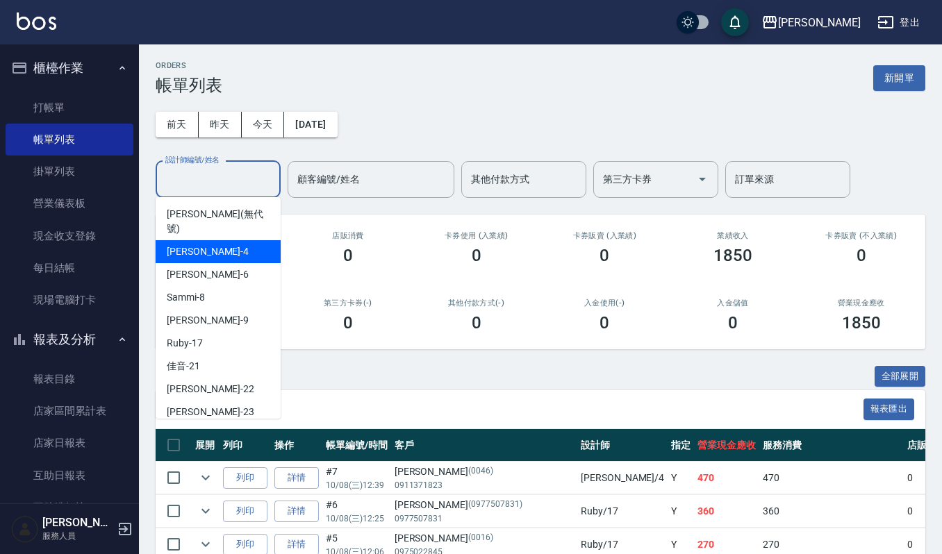
click at [219, 240] on div "[PERSON_NAME] -4" at bounding box center [218, 251] width 125 height 23
type input "[PERSON_NAME]-4"
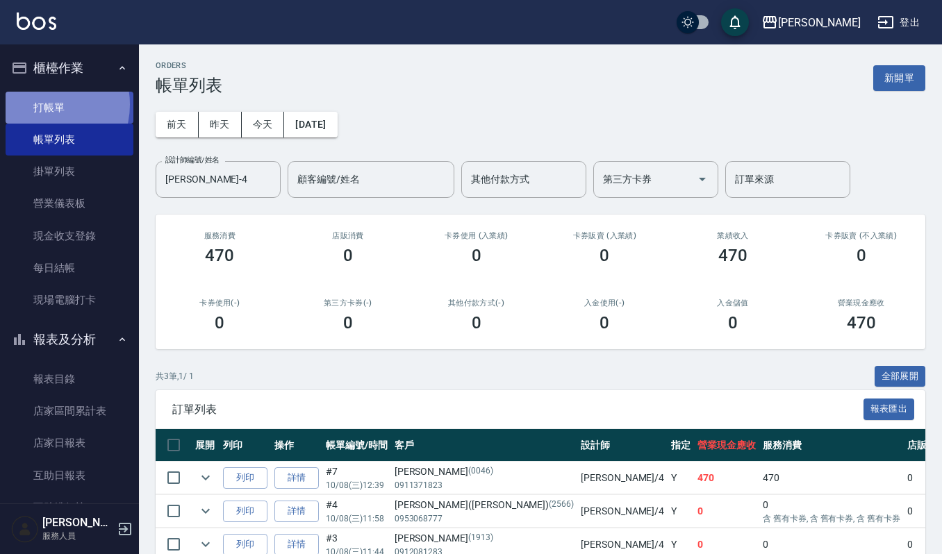
click at [42, 104] on link "打帳單" at bounding box center [70, 108] width 128 height 32
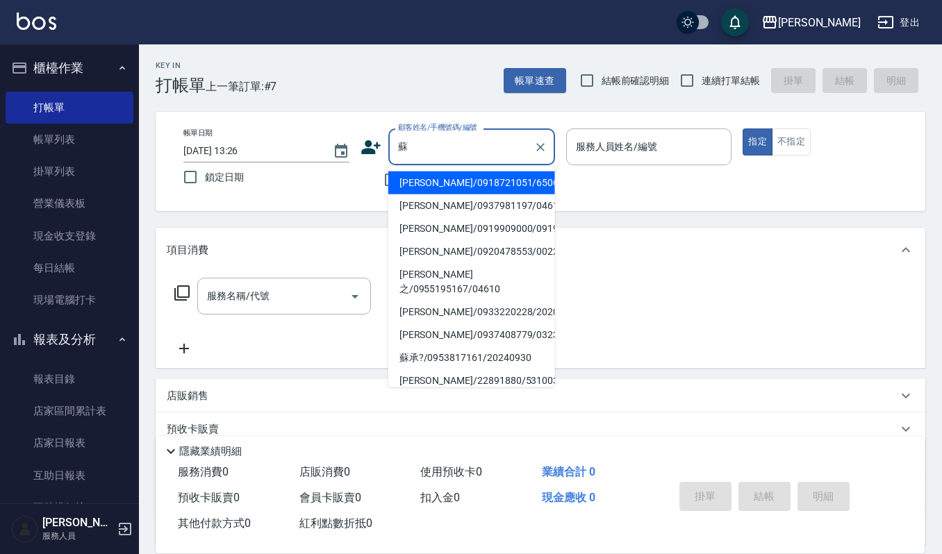
click at [458, 206] on li "[PERSON_NAME]/0937981197/04611" at bounding box center [471, 205] width 167 height 23
type input "[PERSON_NAME]/0937981197/04611"
type input "[PERSON_NAME]-4"
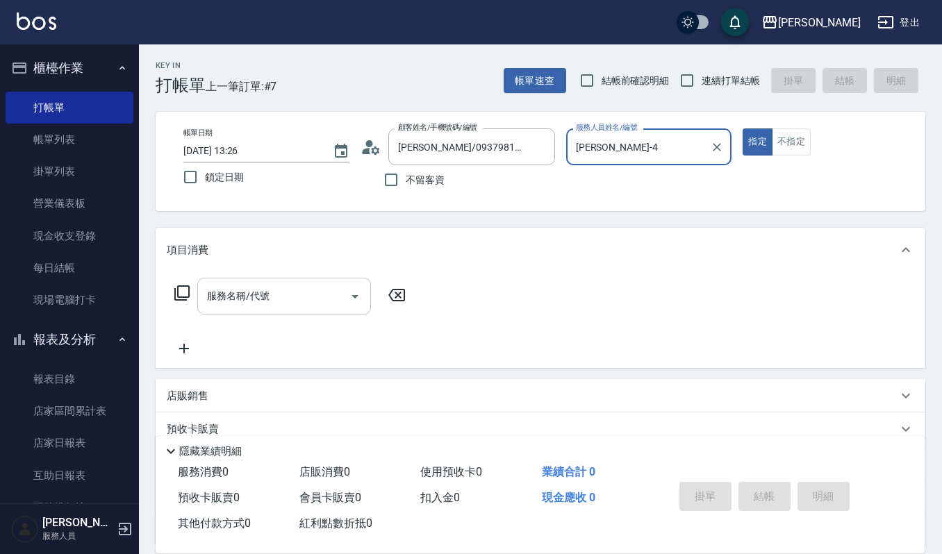
click at [328, 292] on input "服務名稱/代號" at bounding box center [273, 296] width 140 height 24
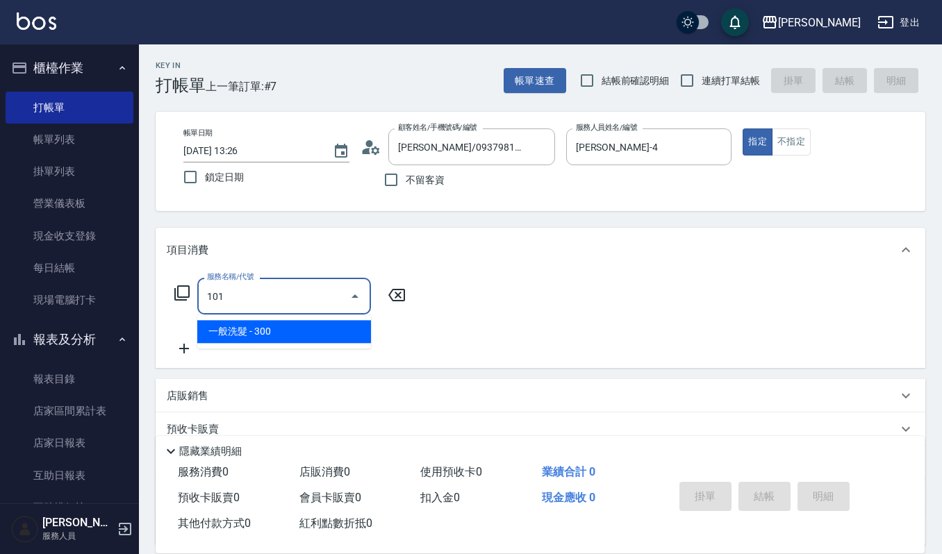
type input "一般洗髮(101)"
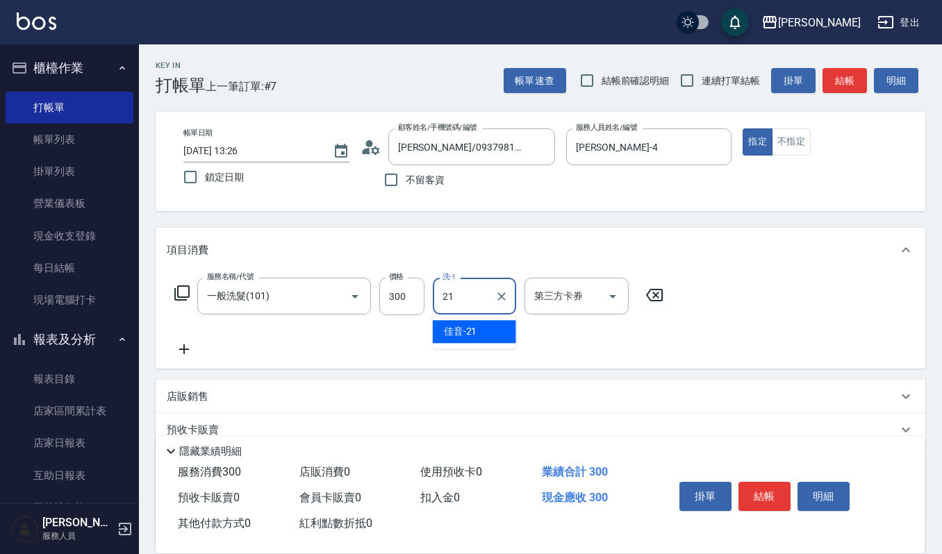
type input "佳音-21"
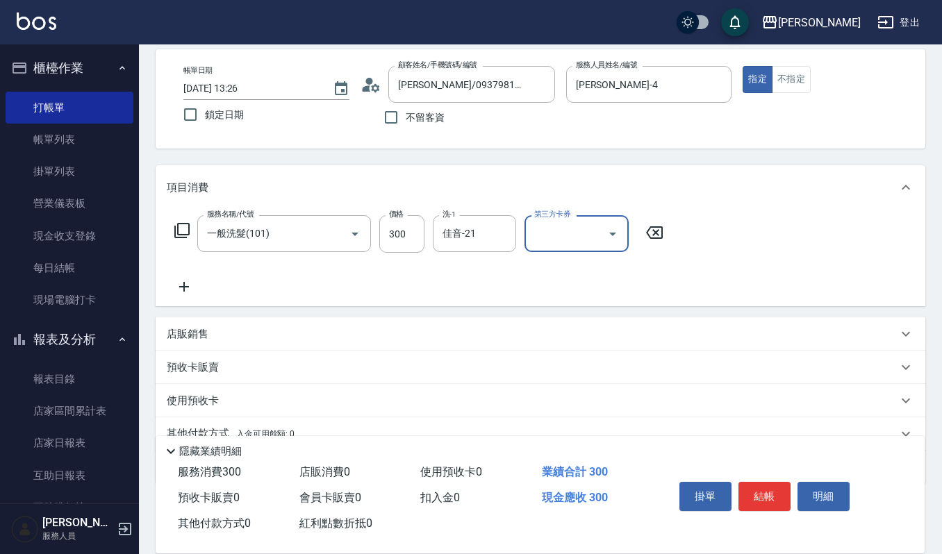
scroll to position [92, 0]
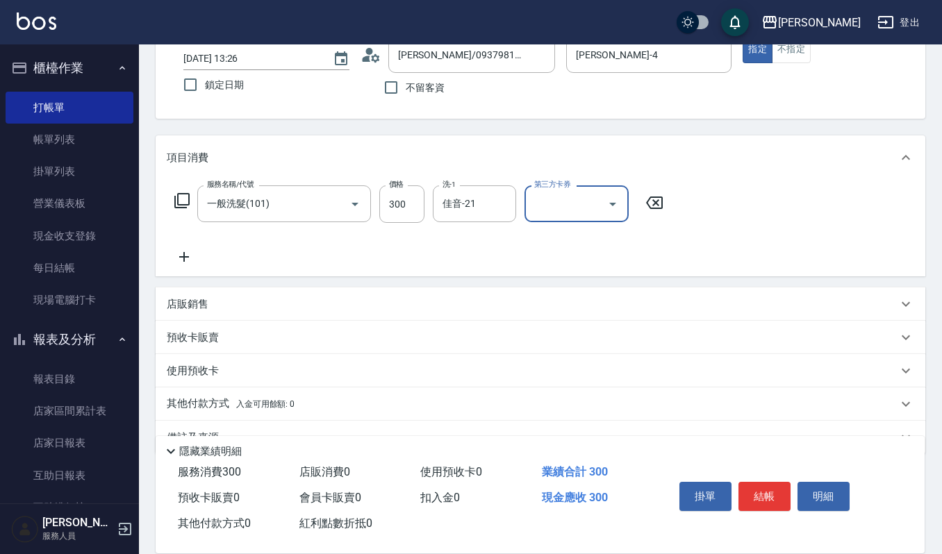
click at [775, 485] on button "結帳" at bounding box center [764, 496] width 52 height 29
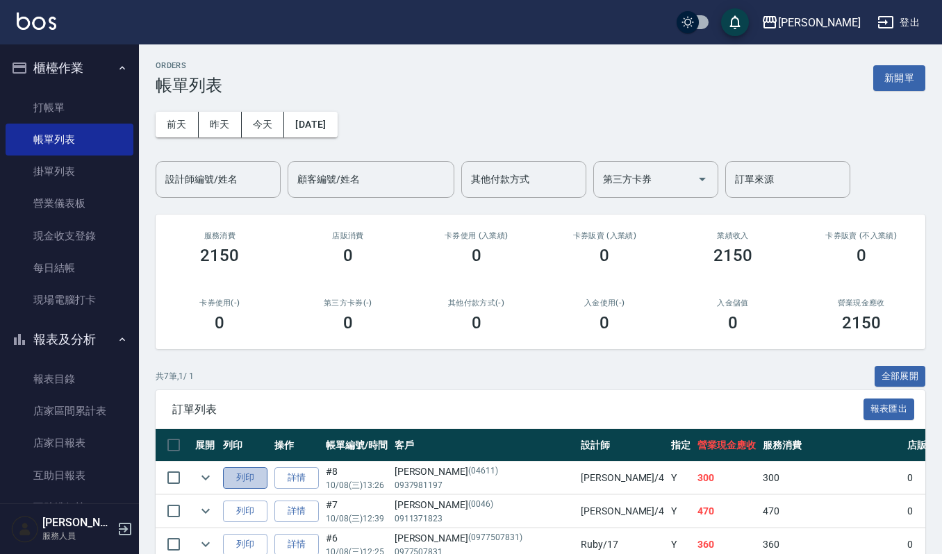
click at [237, 478] on button "列印" at bounding box center [245, 478] width 44 height 22
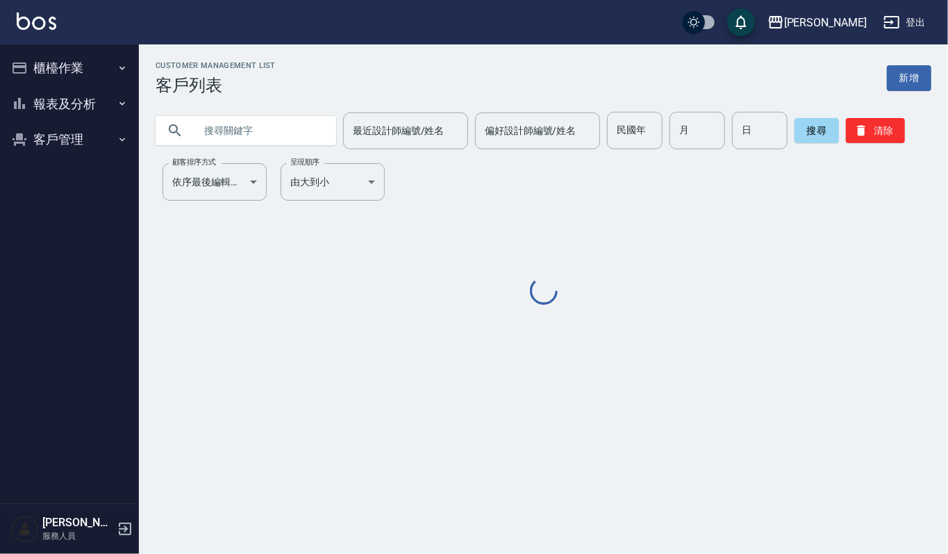
drag, startPoint x: 228, startPoint y: 140, endPoint x: 479, endPoint y: 181, distance: 253.9
click at [242, 140] on input "text" at bounding box center [259, 130] width 131 height 37
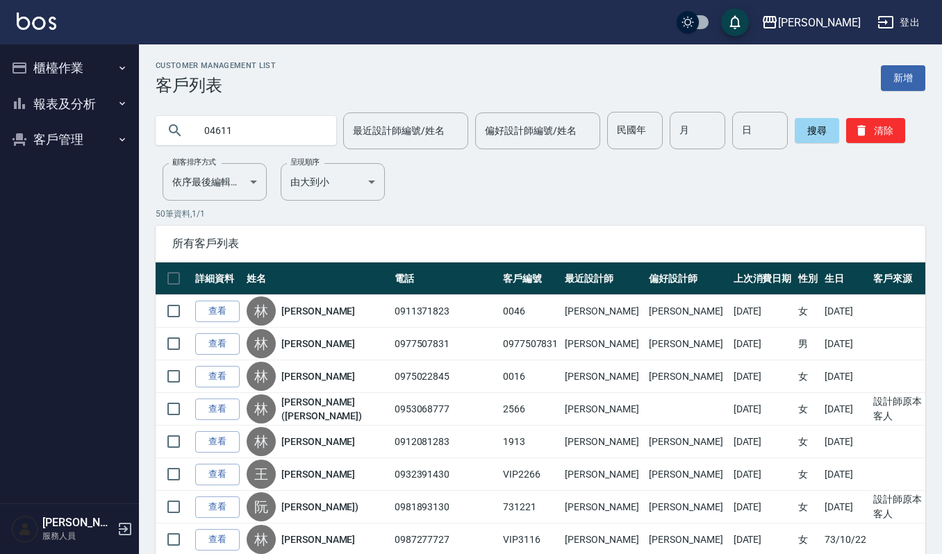
type input "04611"
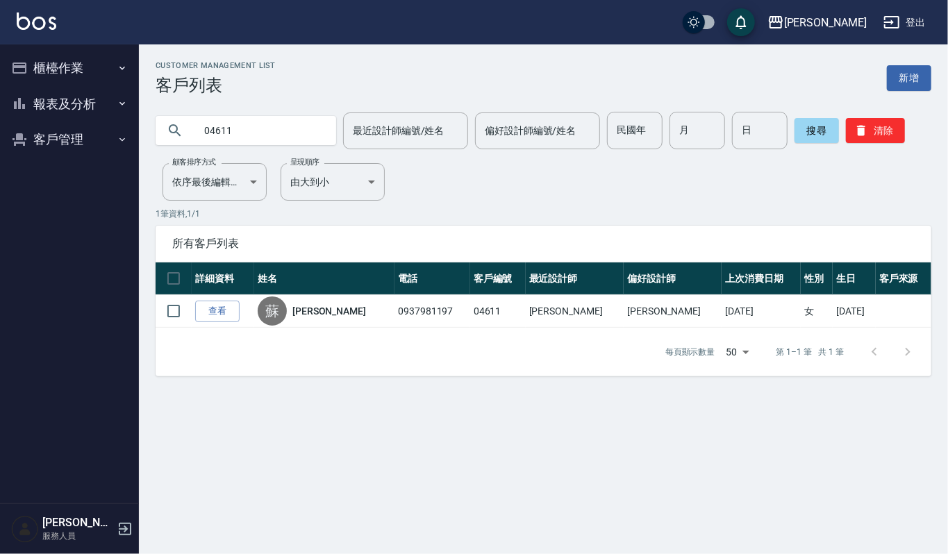
click at [222, 303] on link "查看" at bounding box center [217, 312] width 44 height 22
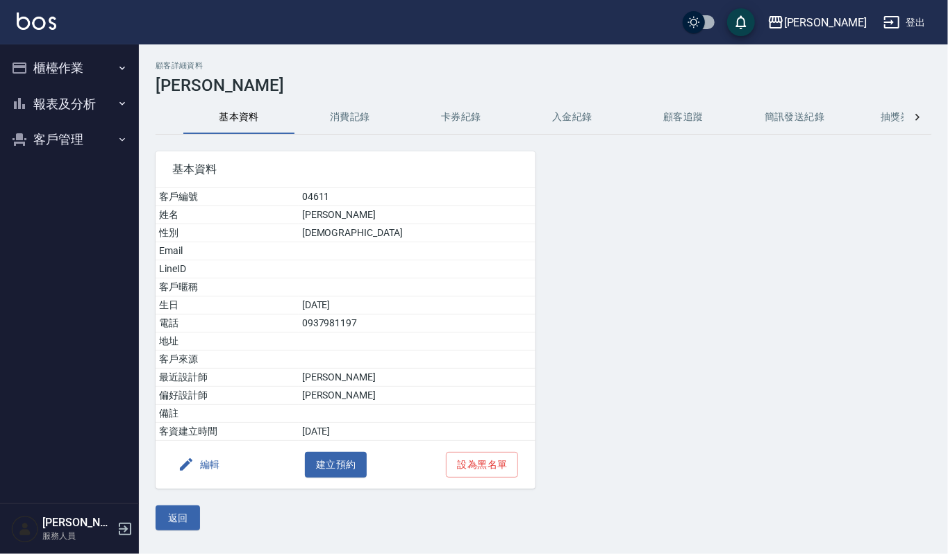
click at [328, 99] on div "顧客詳細資料 蘇秋芬 基本資料 消費記錄 卡券紀錄 入金紀錄 顧客追蹤 簡訊發送紀錄 抽獎券紀錄 基本資料 客戶編號 04611 姓名 蘇秋芬 性別 FEMA…" at bounding box center [543, 295] width 809 height 469
click at [336, 115] on button "消費記錄" at bounding box center [349, 117] width 111 height 33
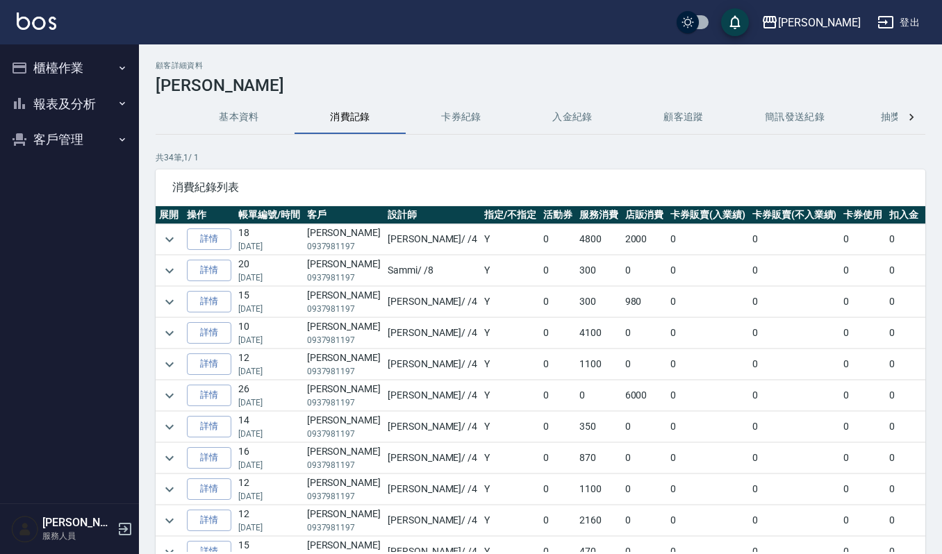
click at [337, 115] on button "消費記錄" at bounding box center [349, 117] width 111 height 33
click at [162, 267] on icon "expand row" at bounding box center [169, 270] width 17 height 17
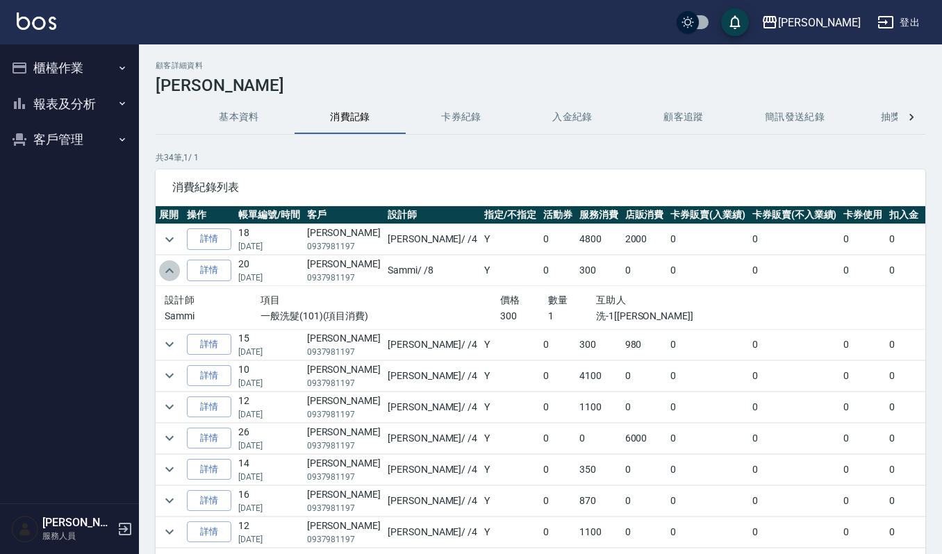
click at [162, 267] on icon "expand row" at bounding box center [169, 270] width 17 height 17
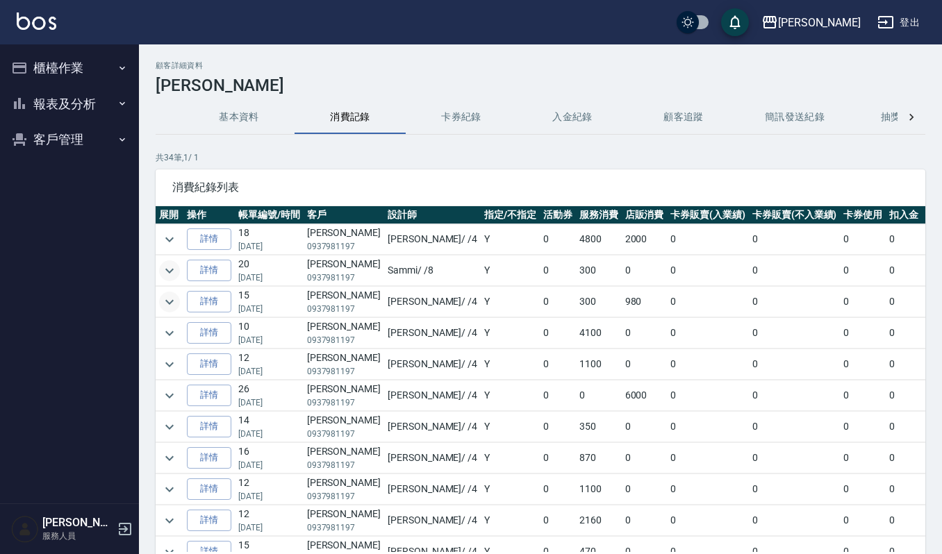
click at [165, 293] on button "expand row" at bounding box center [169, 302] width 21 height 21
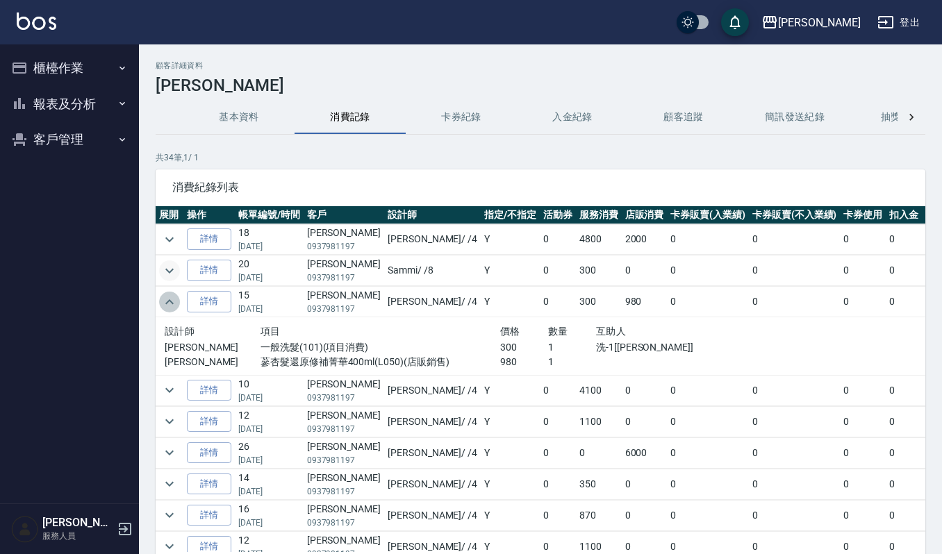
click at [165, 293] on button "expand row" at bounding box center [169, 302] width 21 height 21
